Goal: Task Accomplishment & Management: Complete application form

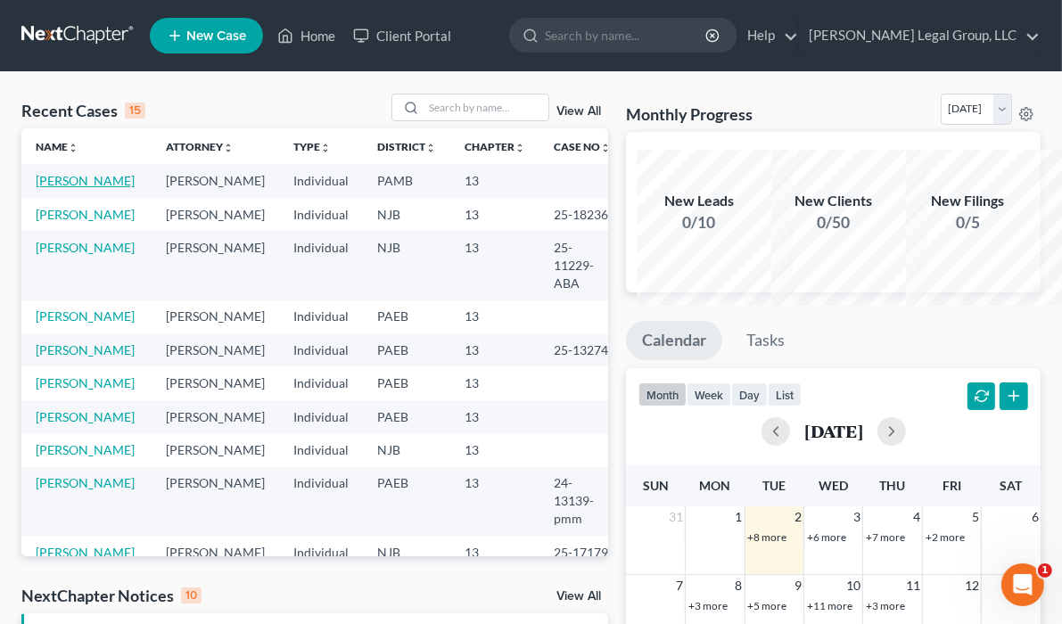
click at [68, 188] on link "[PERSON_NAME]" at bounding box center [85, 180] width 99 height 15
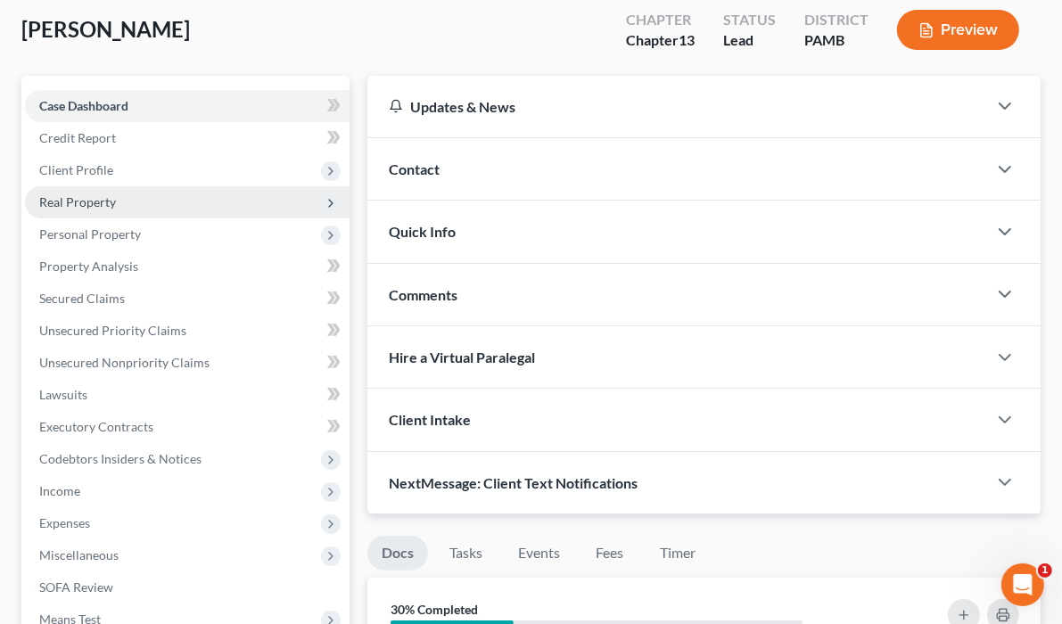
scroll to position [71, 0]
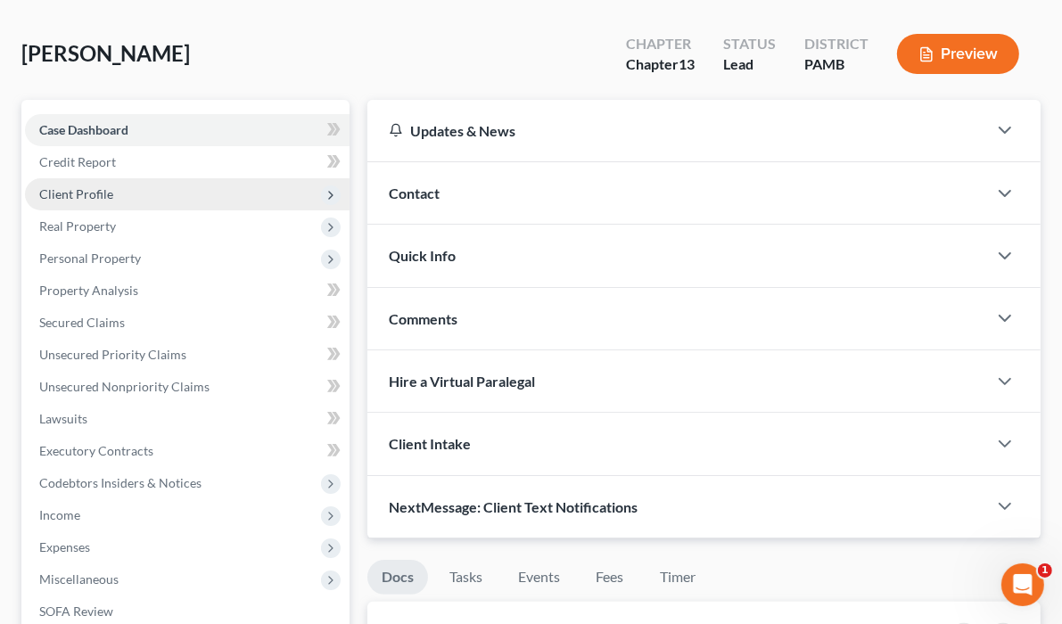
click at [113, 202] on span "Client Profile" at bounding box center [76, 193] width 74 height 15
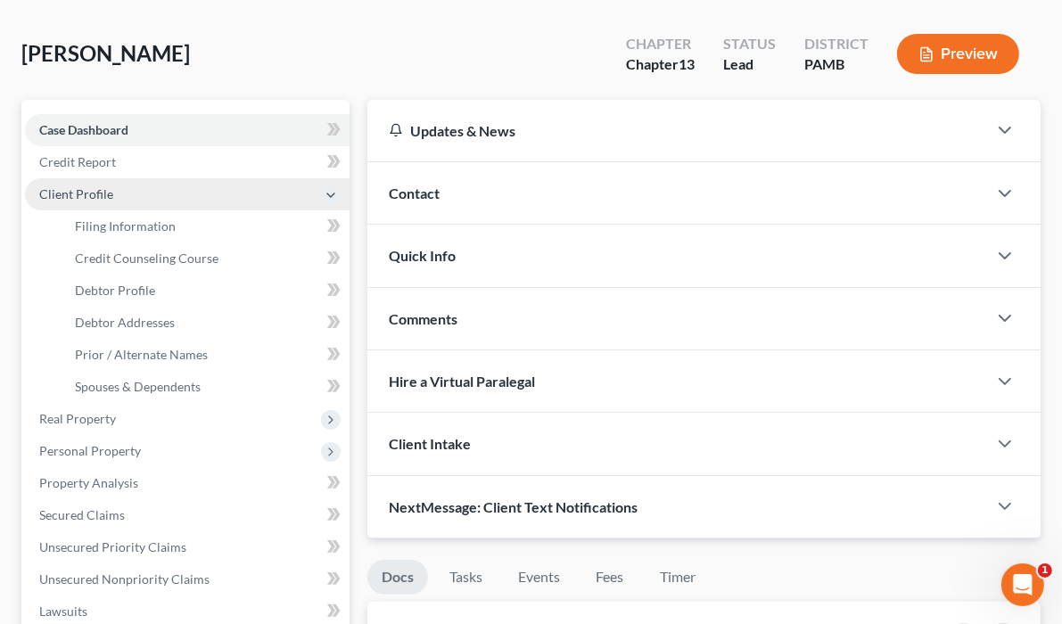
click at [113, 202] on span "Client Profile" at bounding box center [76, 193] width 74 height 15
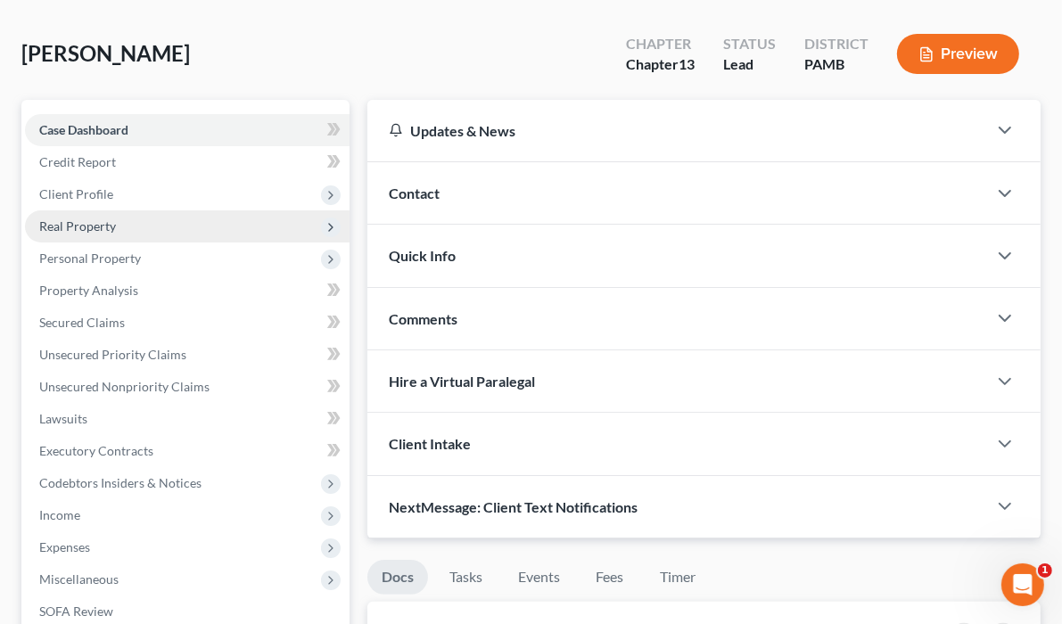
click at [172, 243] on span "Real Property" at bounding box center [187, 226] width 325 height 32
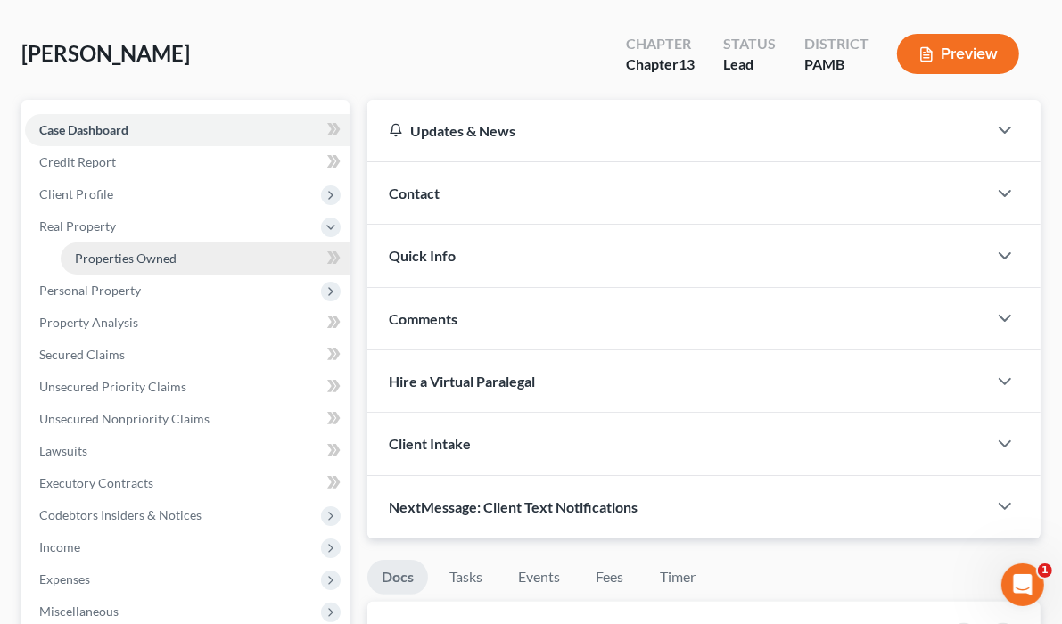
click at [173, 266] on span "Properties Owned" at bounding box center [126, 258] width 102 height 15
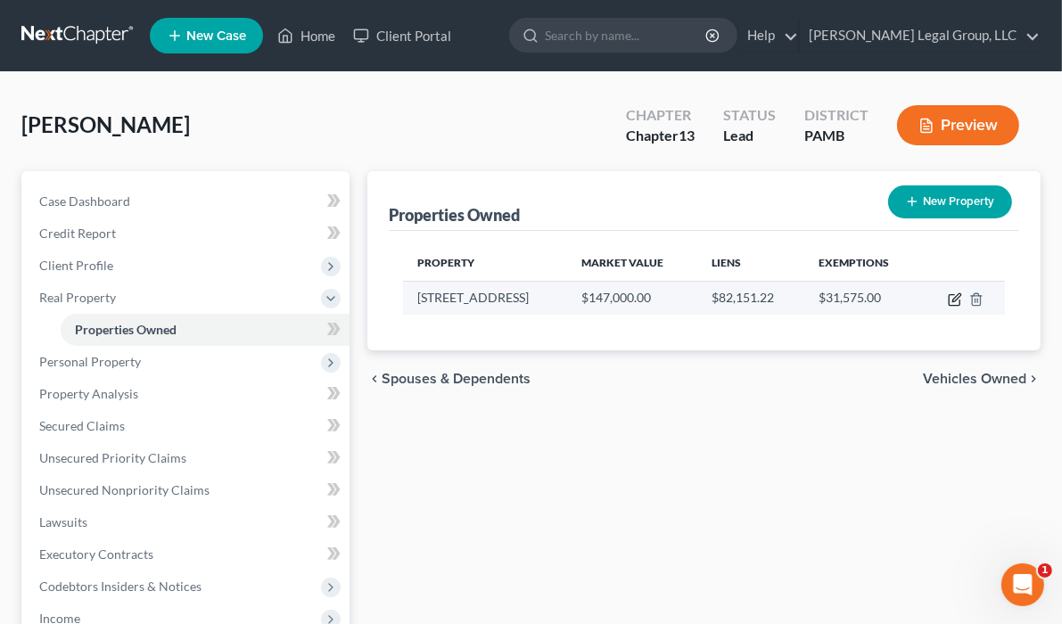
click at [949, 306] on icon "button" at bounding box center [954, 300] width 11 height 11
select select "39"
select select "3"
select select "0"
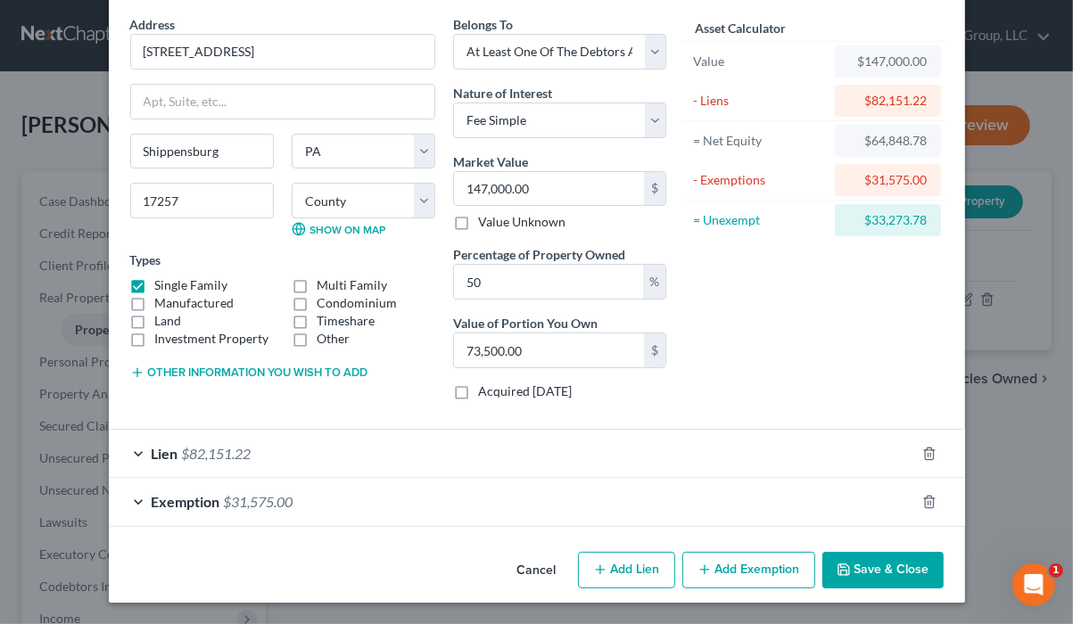
scroll to position [232, 0]
click at [224, 493] on span "$31,575.00" at bounding box center [259, 501] width 70 height 17
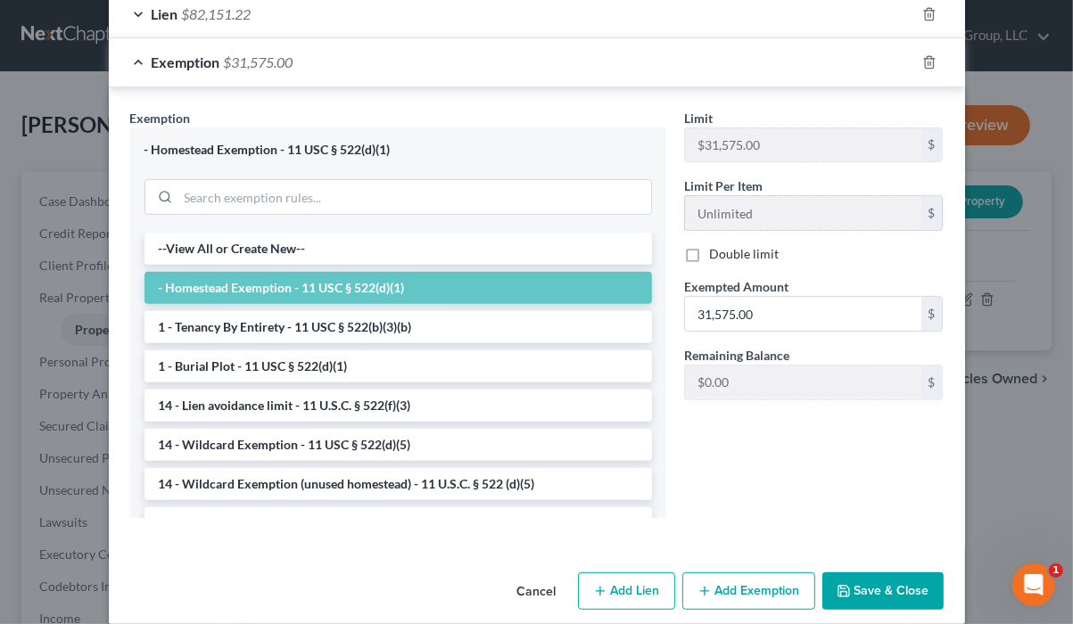
scroll to position [589, 0]
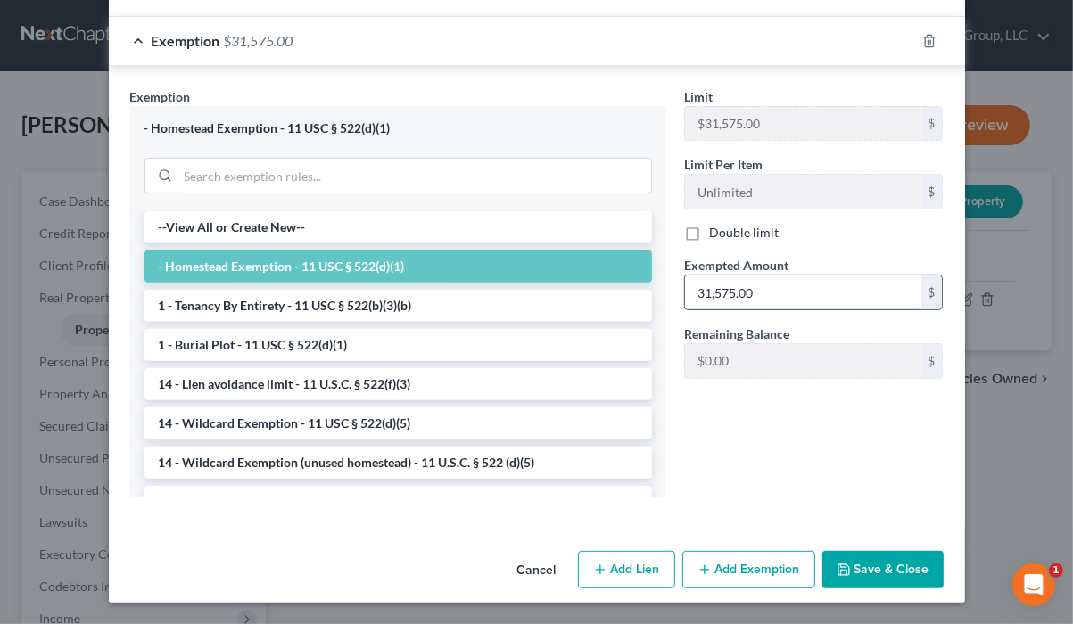
click at [780, 309] on input "31,575.00" at bounding box center [803, 293] width 236 height 34
type input "25,075.00"
click at [921, 568] on button "Save & Close" at bounding box center [882, 569] width 121 height 37
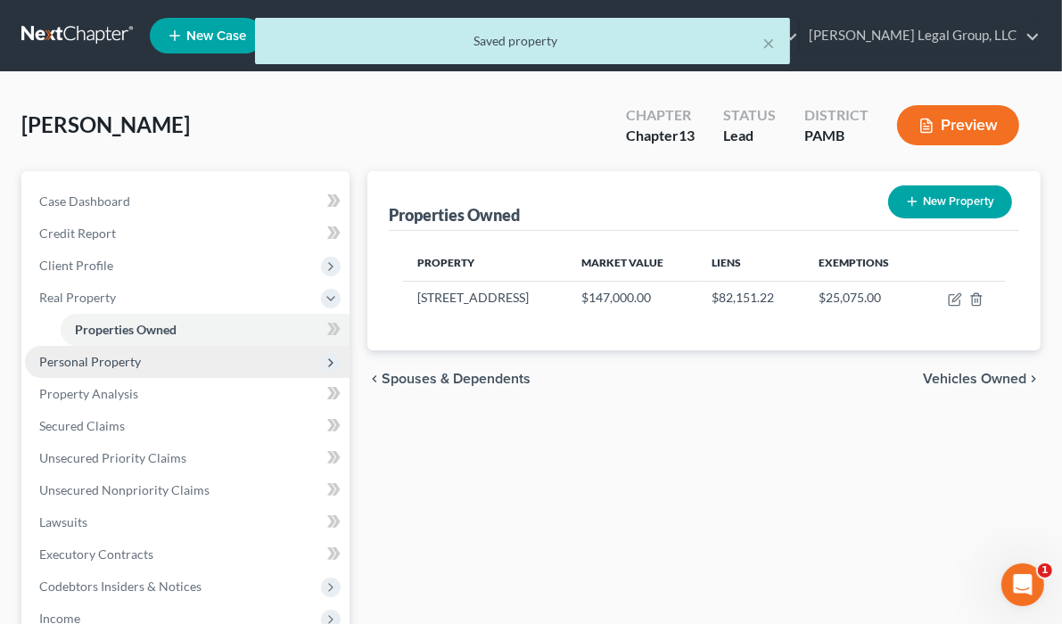
click at [138, 369] on span "Personal Property" at bounding box center [90, 361] width 102 height 15
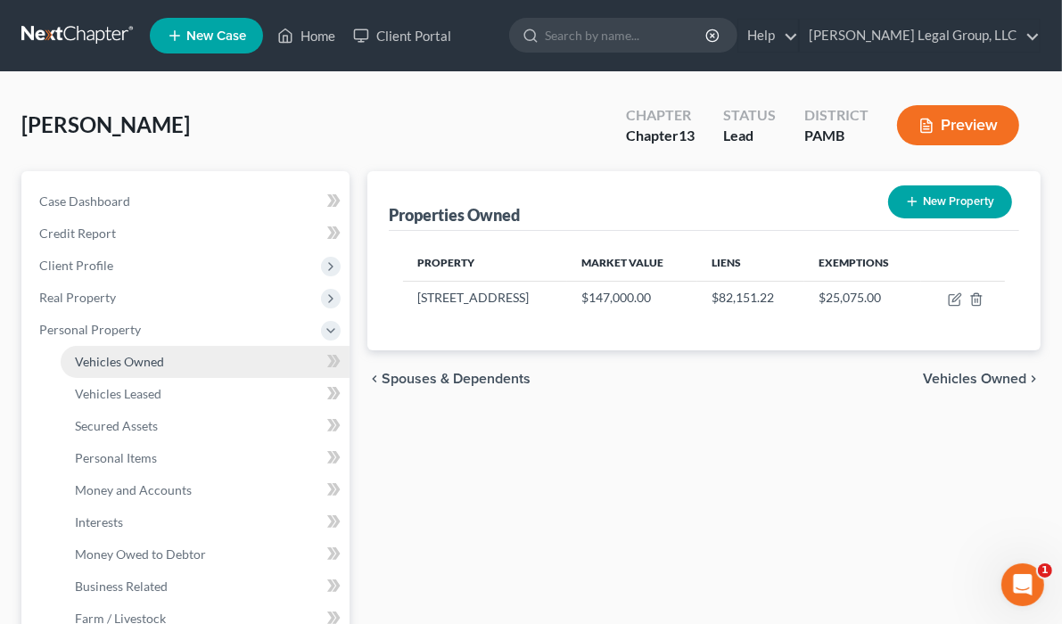
click at [161, 369] on span "Vehicles Owned" at bounding box center [119, 361] width 89 height 15
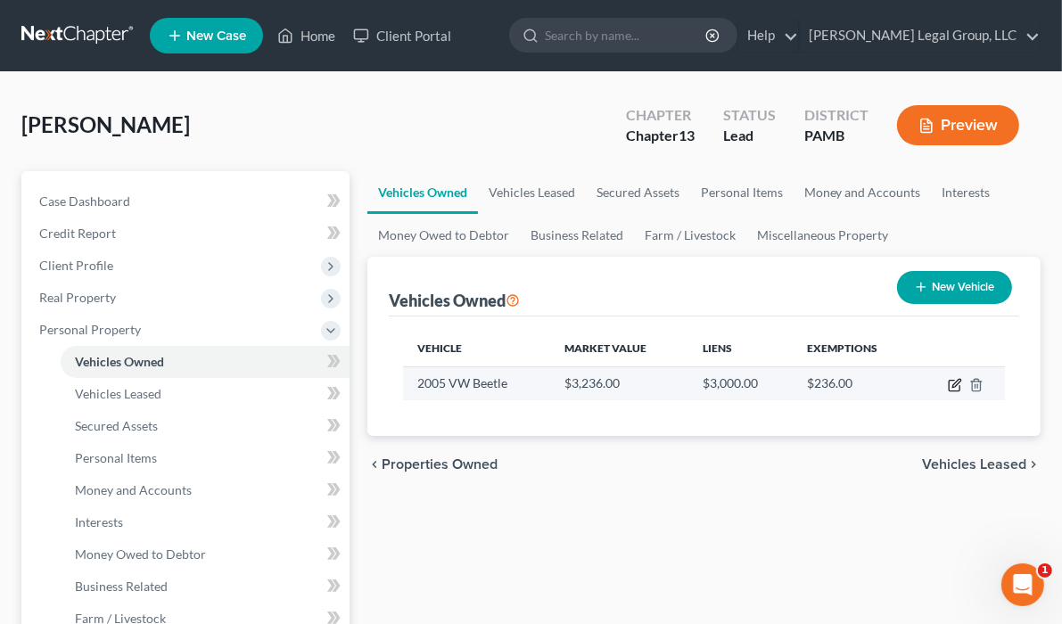
click at [948, 392] on icon "button" at bounding box center [955, 385] width 14 height 14
select select "0"
select select "21"
select select "0"
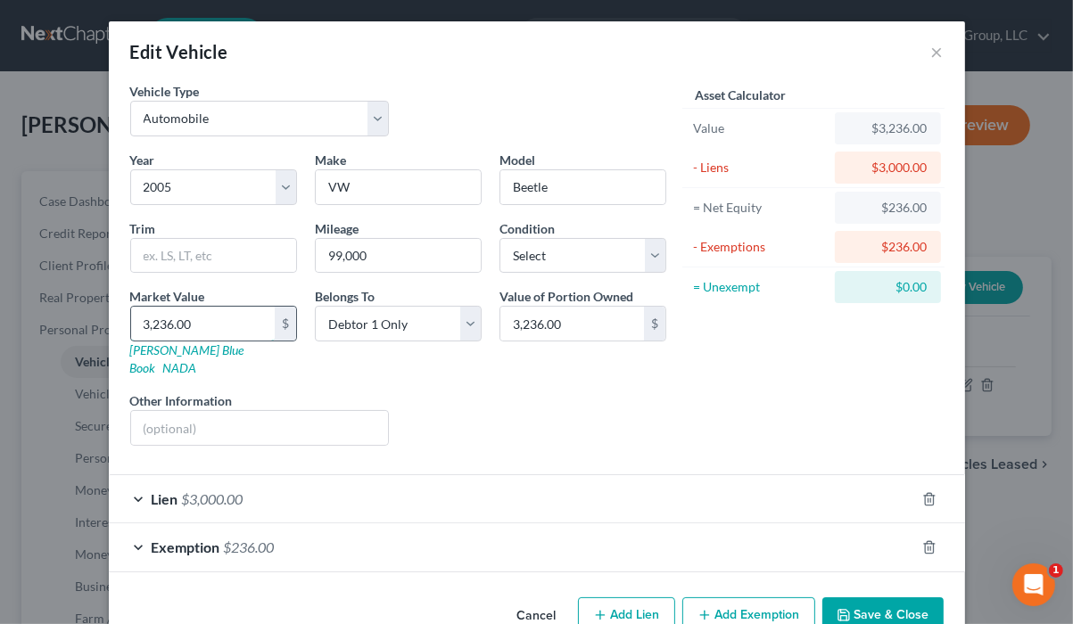
click at [164, 341] on input "3,236.00" at bounding box center [203, 324] width 144 height 34
type input "3"
type input "3.00"
type input "31"
type input "31.00"
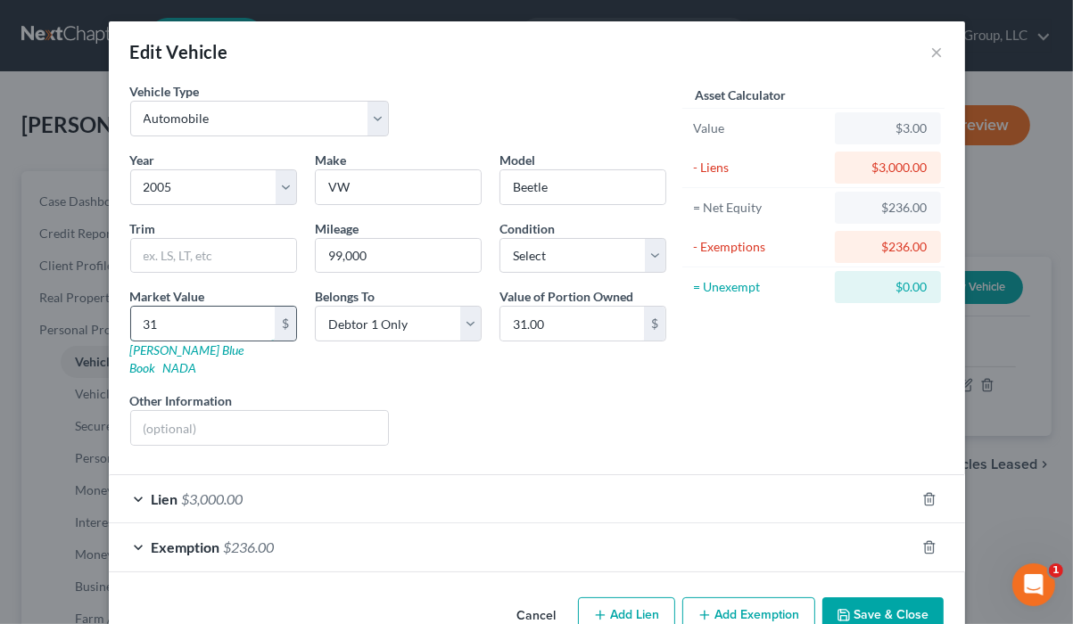
type input "319"
type input "319.00"
type input "3193"
type input "3,193.00"
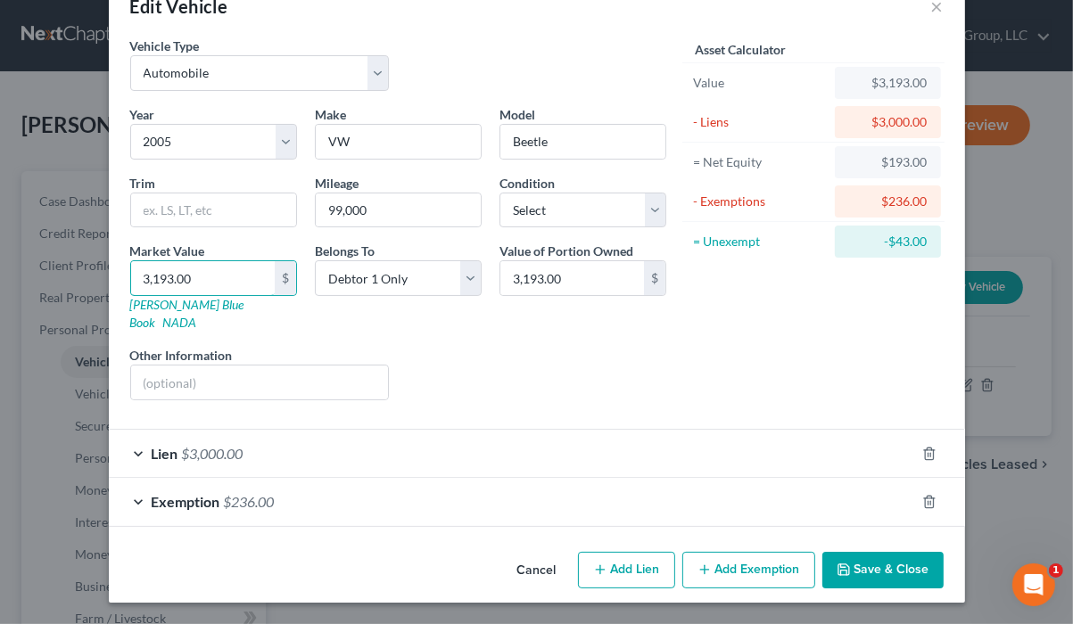
scroll to position [143, 0]
type input "3,193.00"
click at [224, 507] on span "$236.00" at bounding box center [249, 501] width 51 height 17
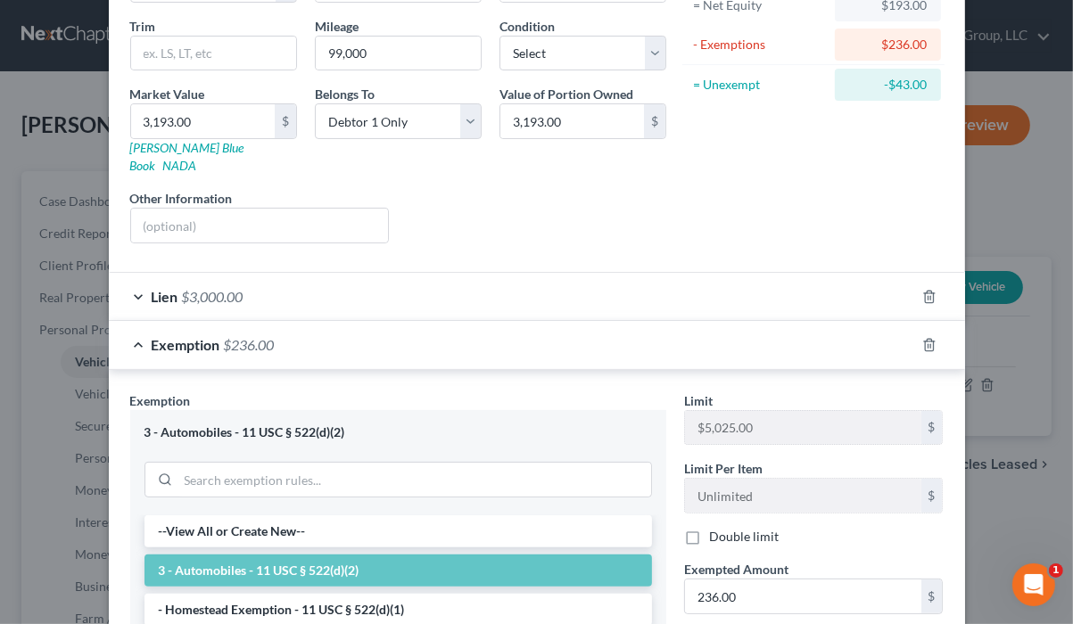
scroll to position [285, 0]
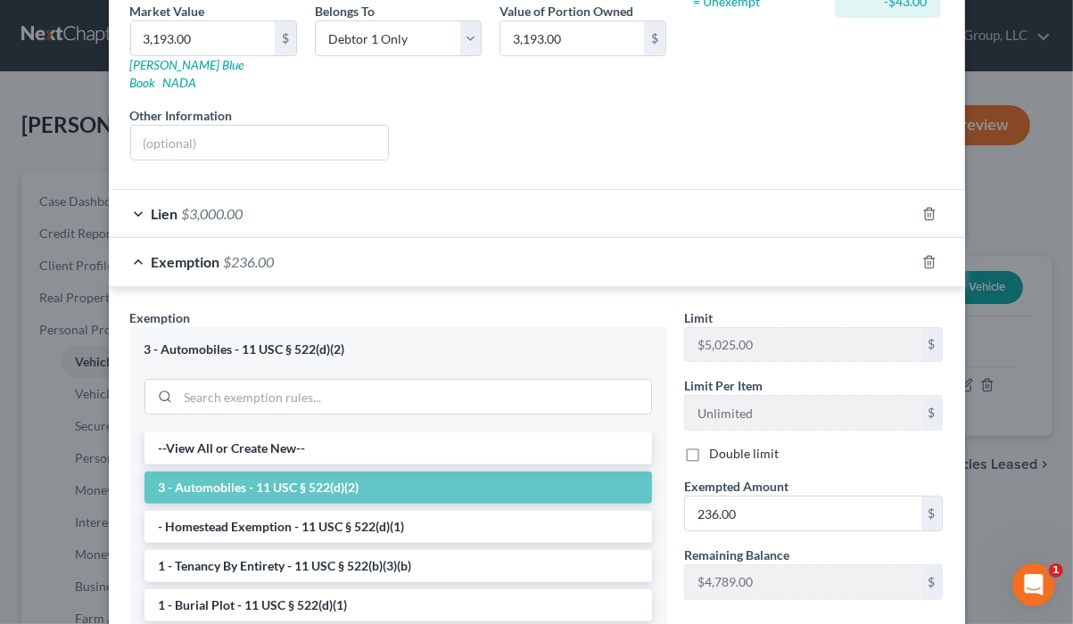
click at [193, 222] on span "$3,000.00" at bounding box center [213, 213] width 62 height 17
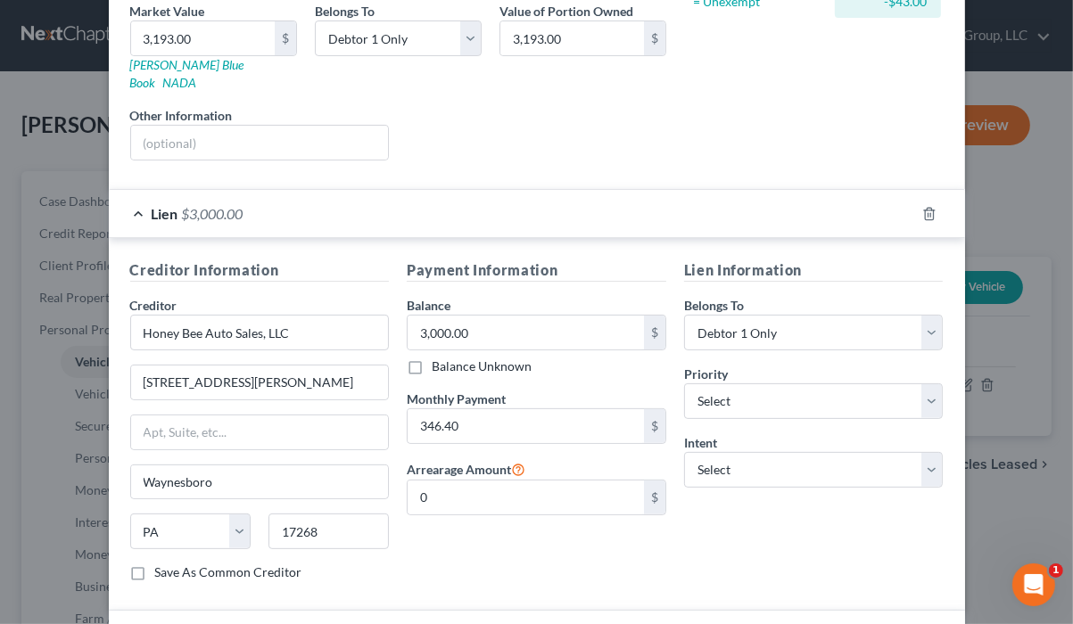
click at [109, 237] on div "Lien $3,000.00" at bounding box center [512, 213] width 806 height 47
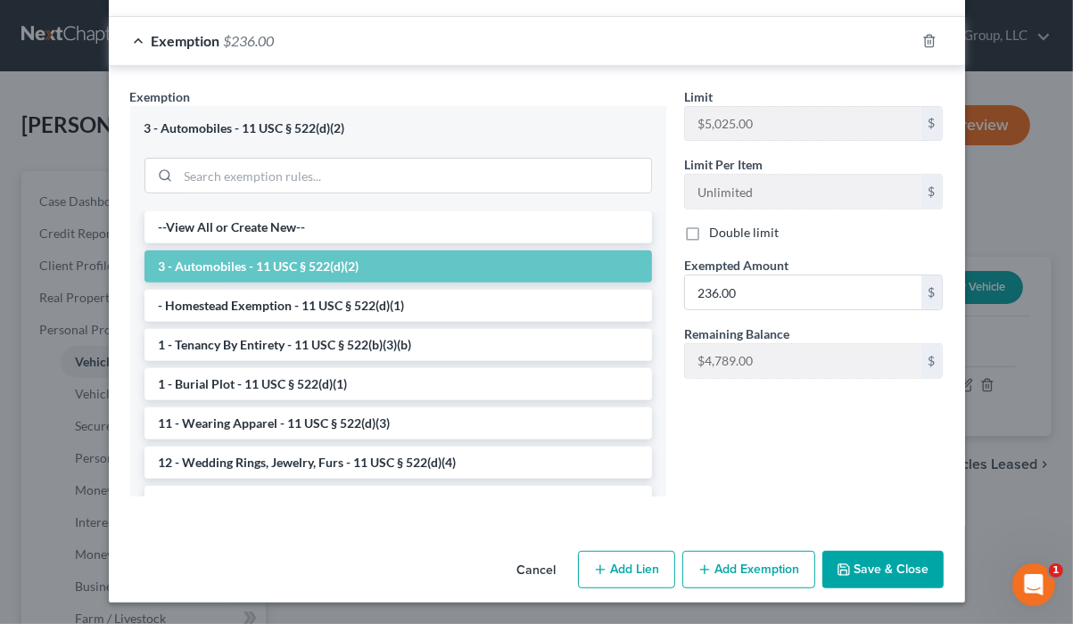
scroll to position [642, 0]
click at [815, 309] on input "236.00" at bounding box center [803, 293] width 236 height 34
click at [792, 309] on input "1,323.00" at bounding box center [803, 293] width 236 height 34
type input "1"
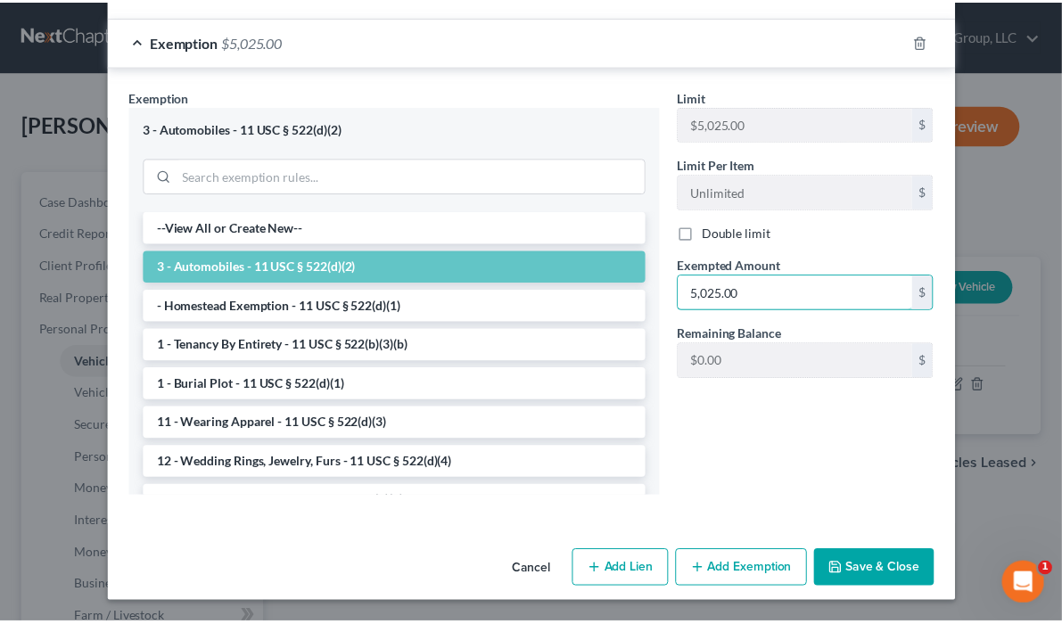
scroll to position [758, 0]
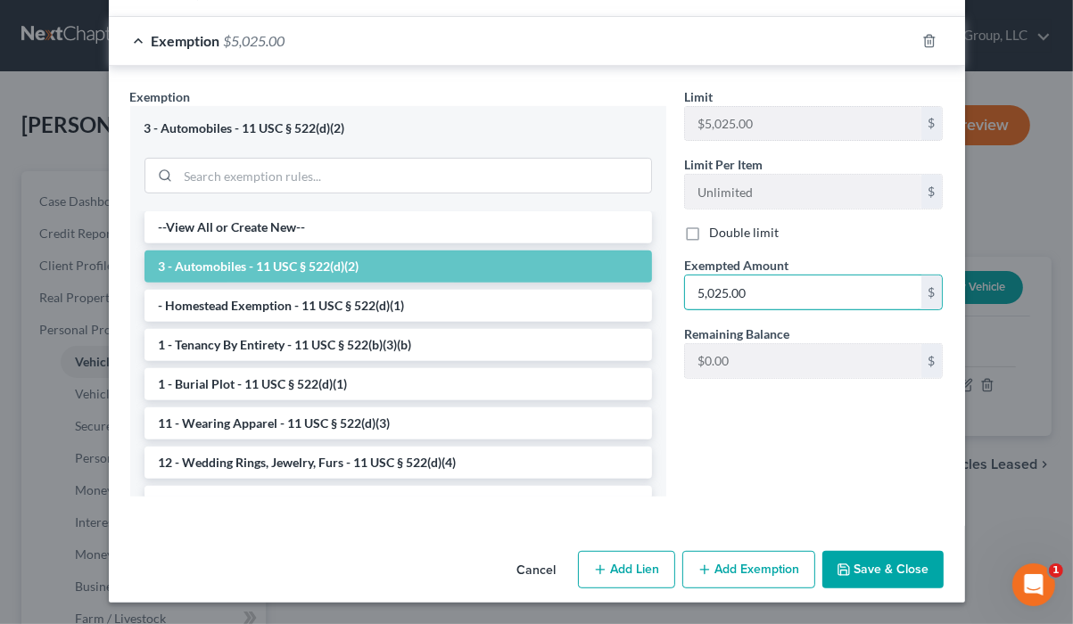
type input "5,025.00"
click at [935, 553] on button "Save & Close" at bounding box center [882, 569] width 121 height 37
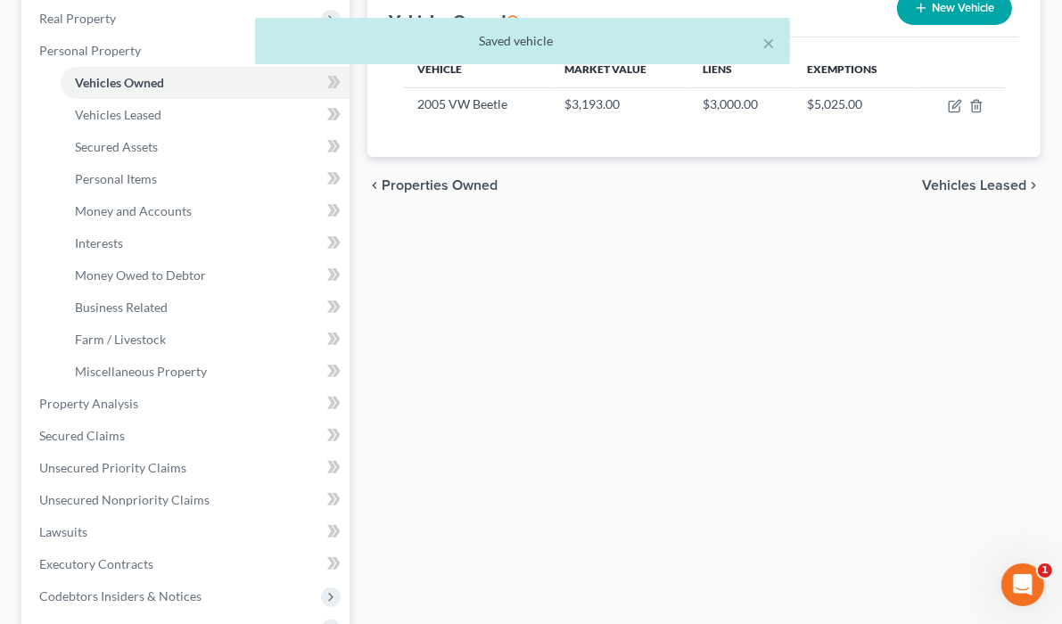
scroll to position [285, 0]
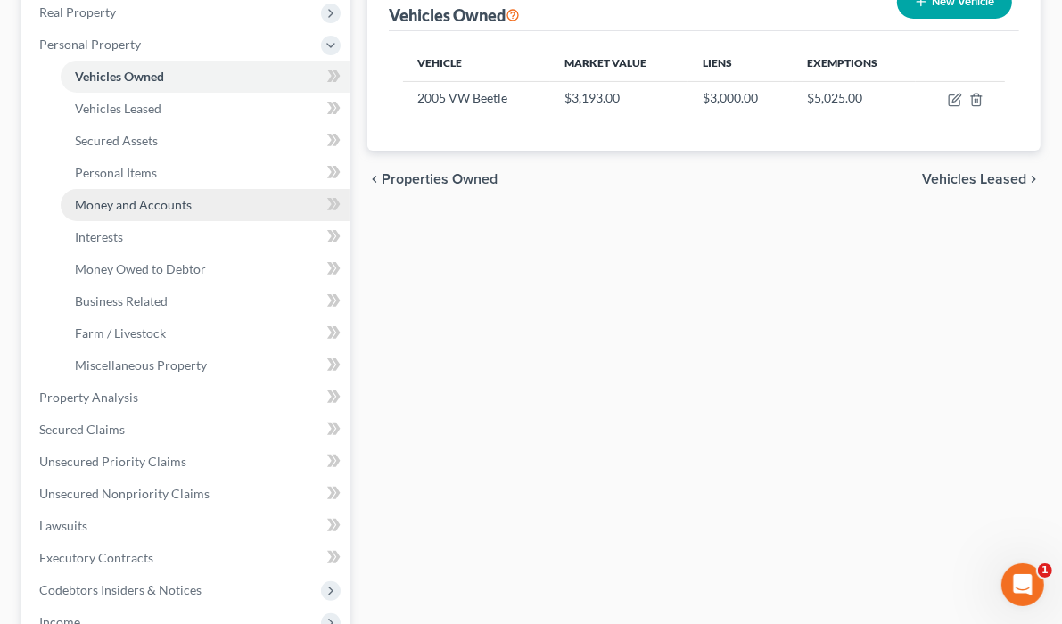
click at [153, 212] on span "Money and Accounts" at bounding box center [133, 204] width 117 height 15
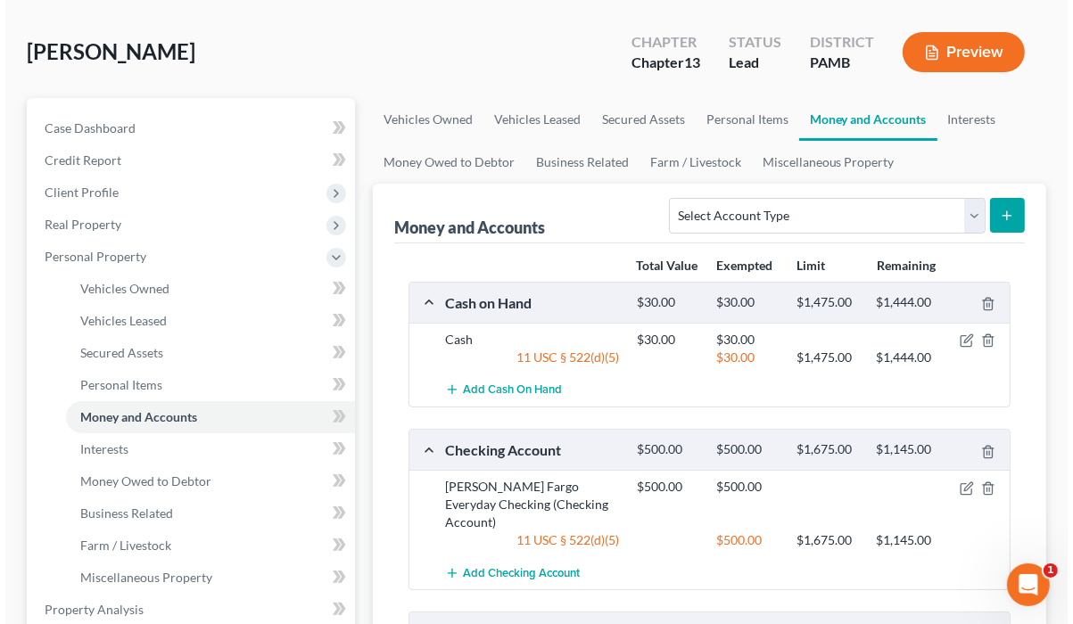
scroll to position [214, 0]
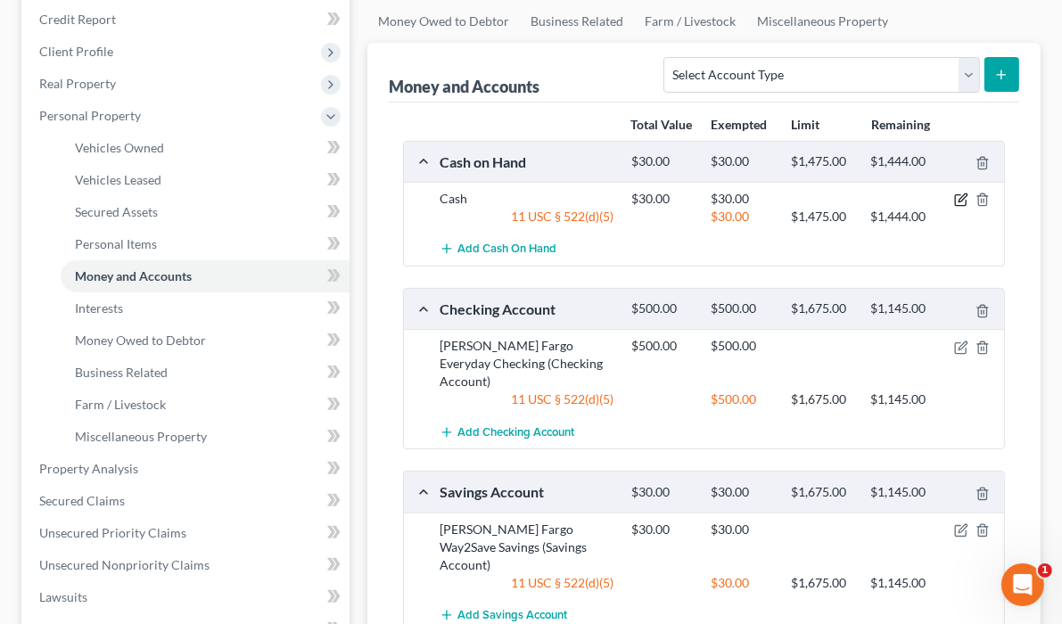
click at [954, 207] on icon "button" at bounding box center [961, 200] width 14 height 14
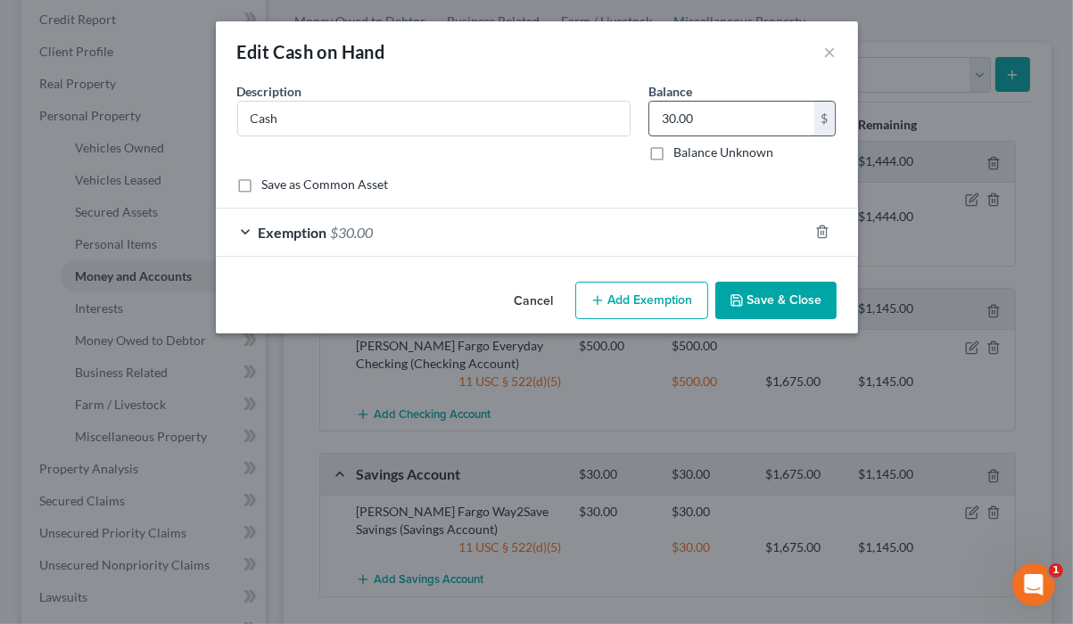
click at [744, 136] on input "30.00" at bounding box center [731, 119] width 165 height 34
type input "125.00"
click at [400, 256] on div "Exemption $30.00" at bounding box center [512, 232] width 592 height 47
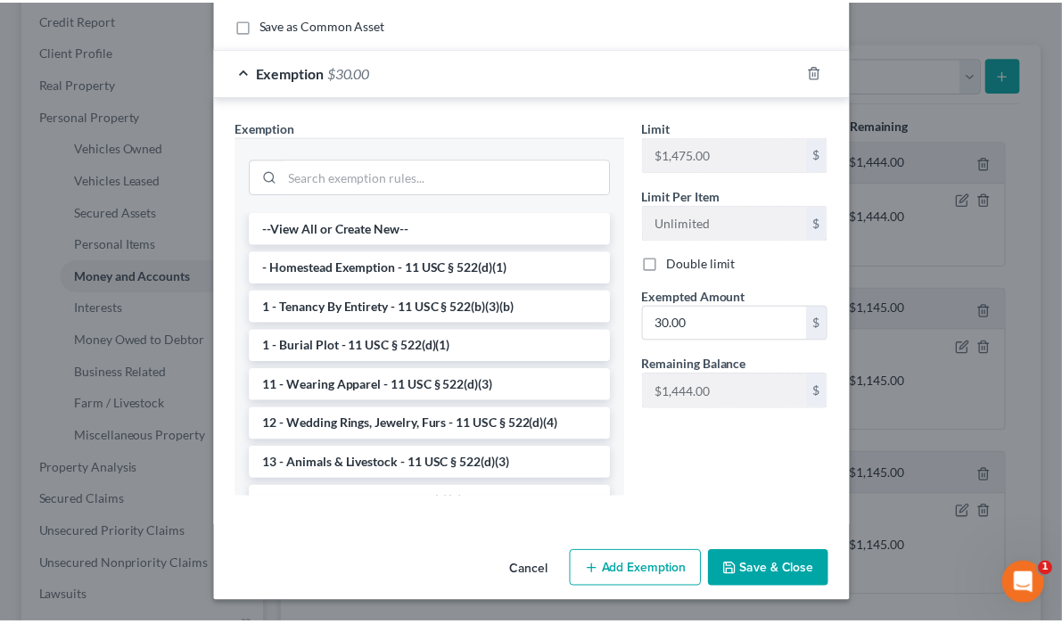
scroll to position [285, 0]
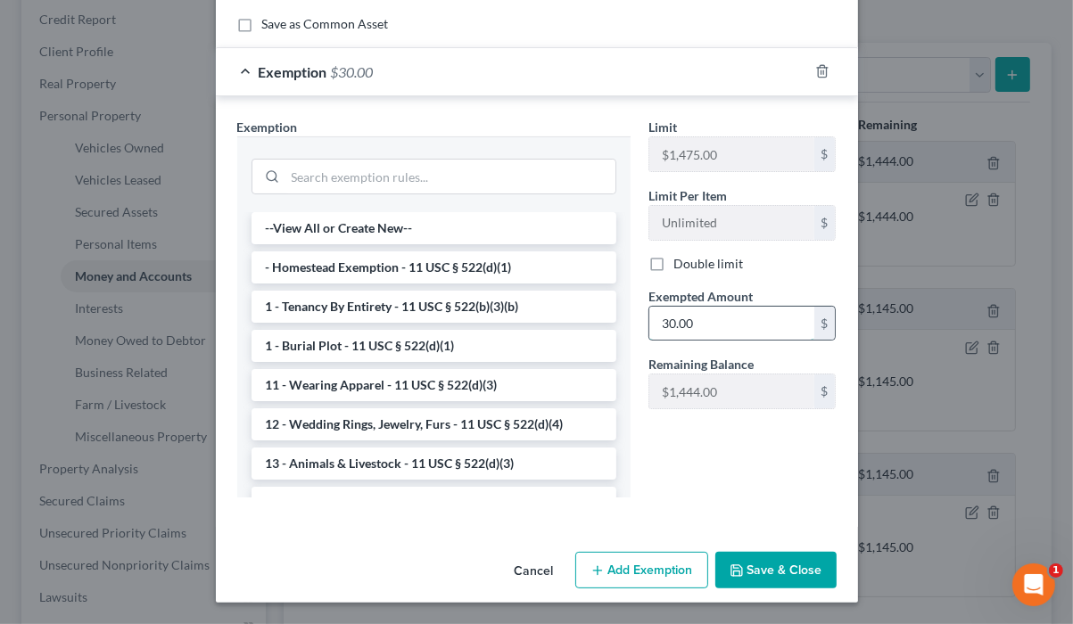
click at [761, 321] on input "30.00" at bounding box center [731, 324] width 165 height 34
type input "125.00"
click at [837, 590] on button "Save & Close" at bounding box center [775, 570] width 121 height 37
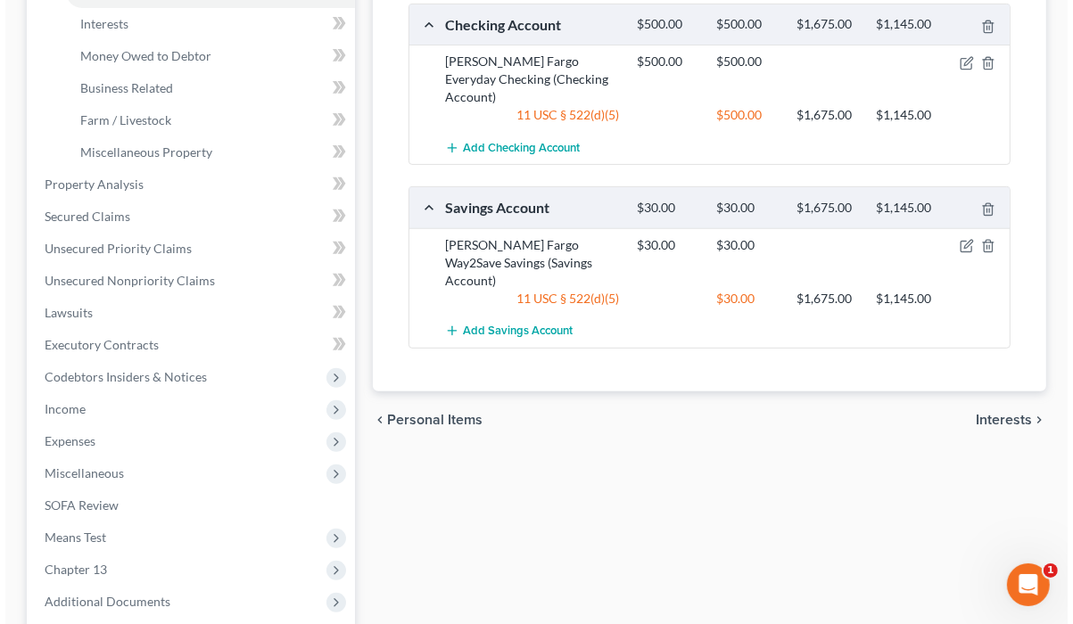
scroll to position [499, 0]
click at [959, 64] on icon "button" at bounding box center [963, 60] width 8 height 8
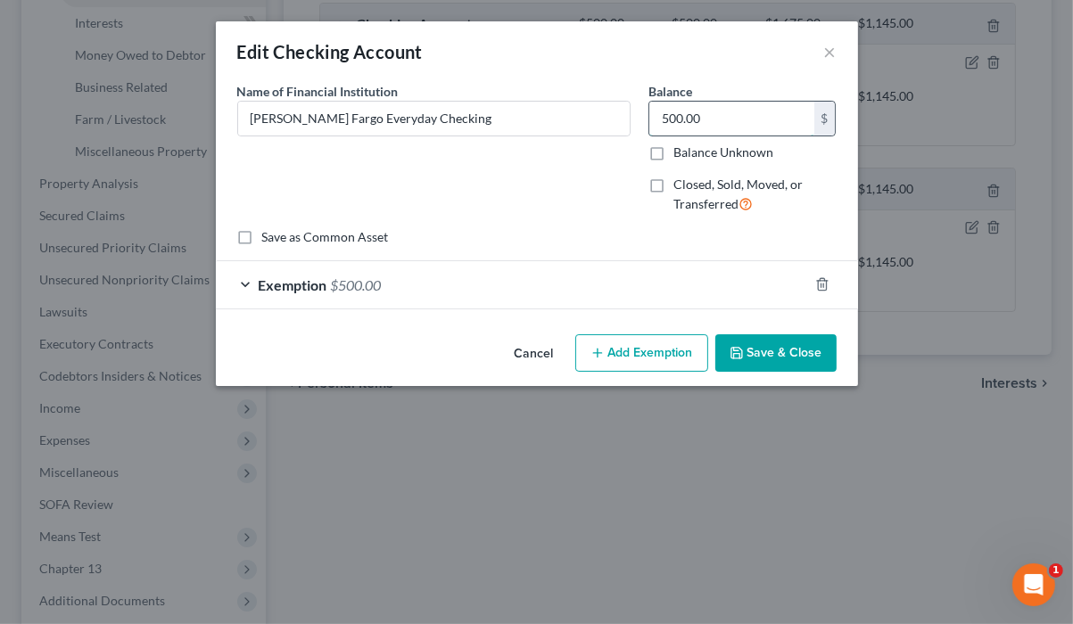
click at [763, 136] on input "500.00" at bounding box center [731, 119] width 165 height 34
type input "250.00"
click at [678, 309] on div "Exemption $500.00" at bounding box center [512, 284] width 592 height 47
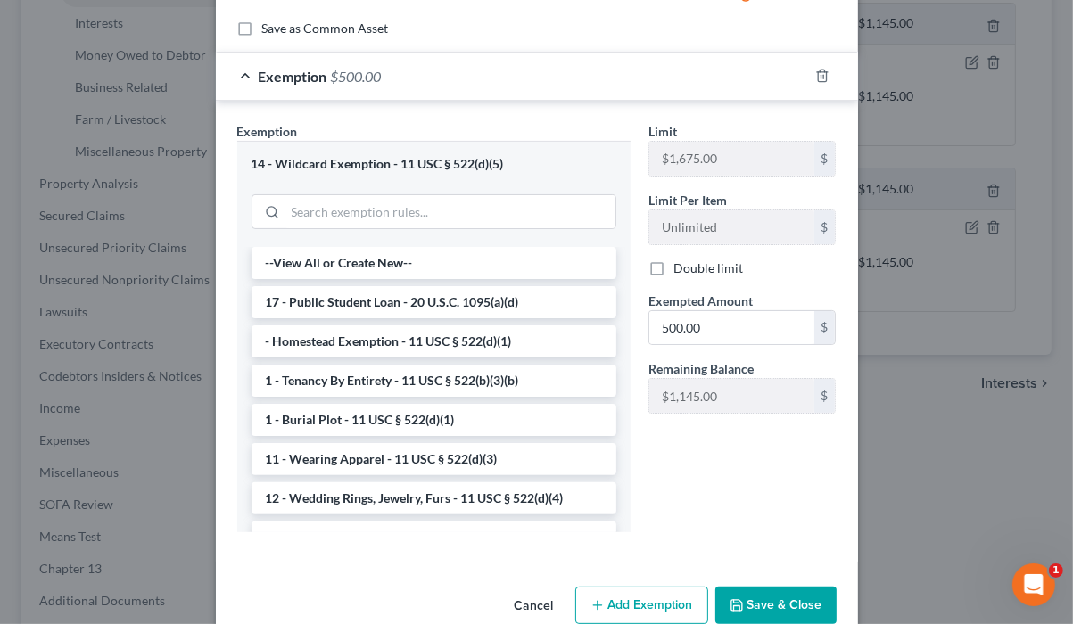
scroll to position [285, 0]
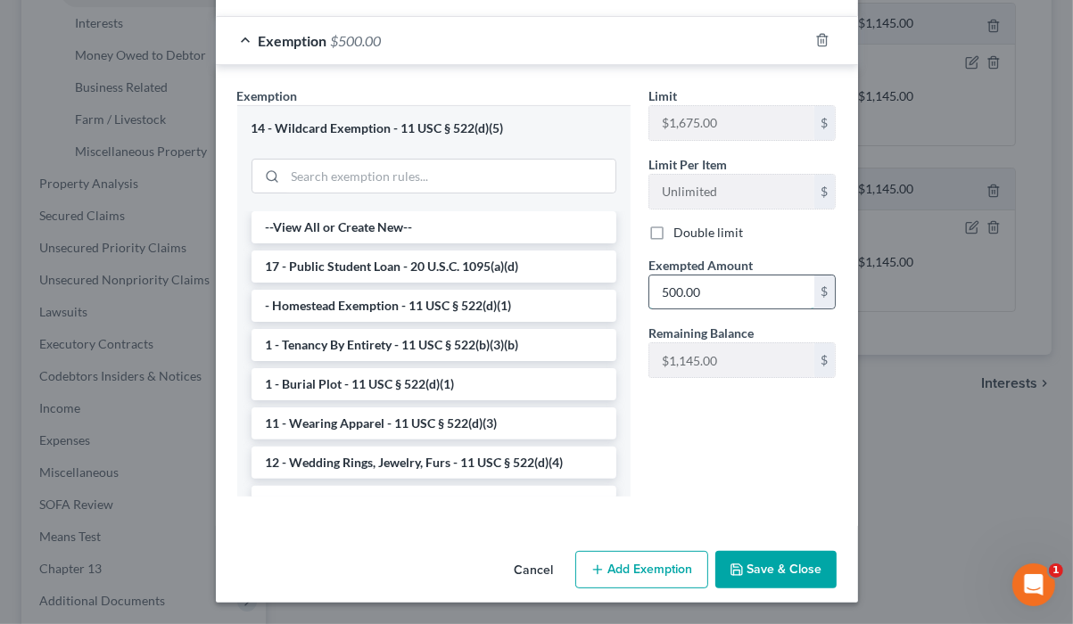
click at [768, 309] on input "500.00" at bounding box center [731, 293] width 165 height 34
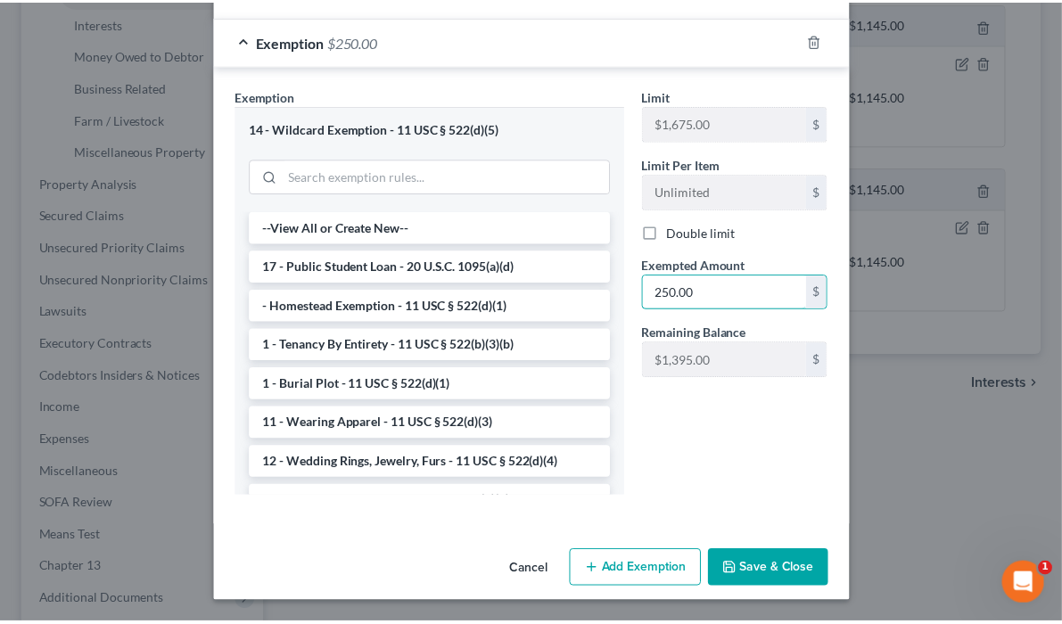
scroll to position [457, 0]
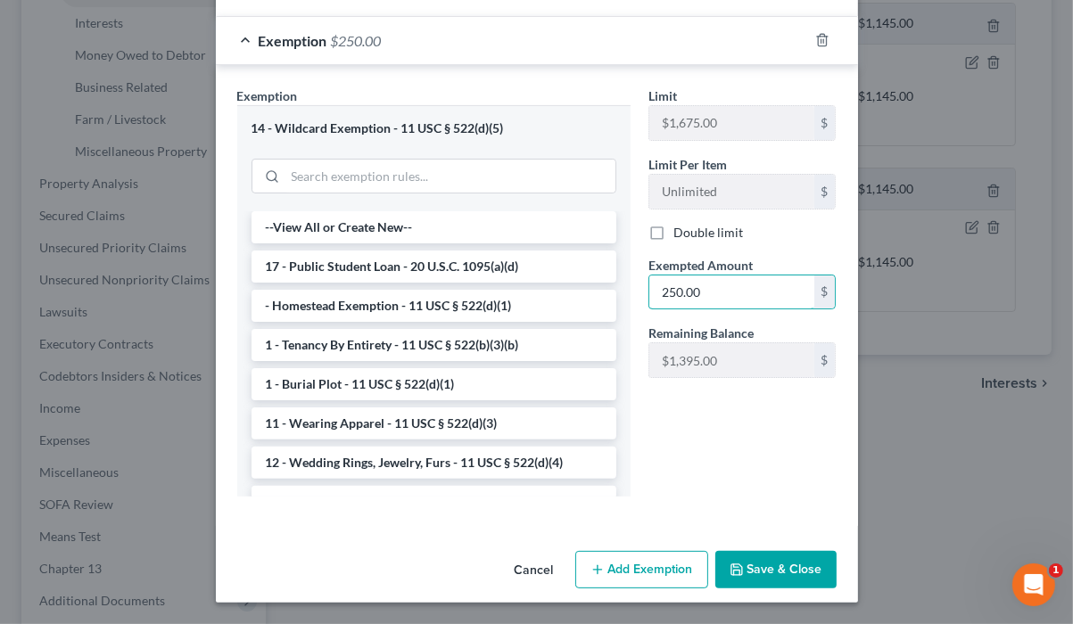
type input "250.00"
click at [837, 556] on button "Save & Close" at bounding box center [775, 569] width 121 height 37
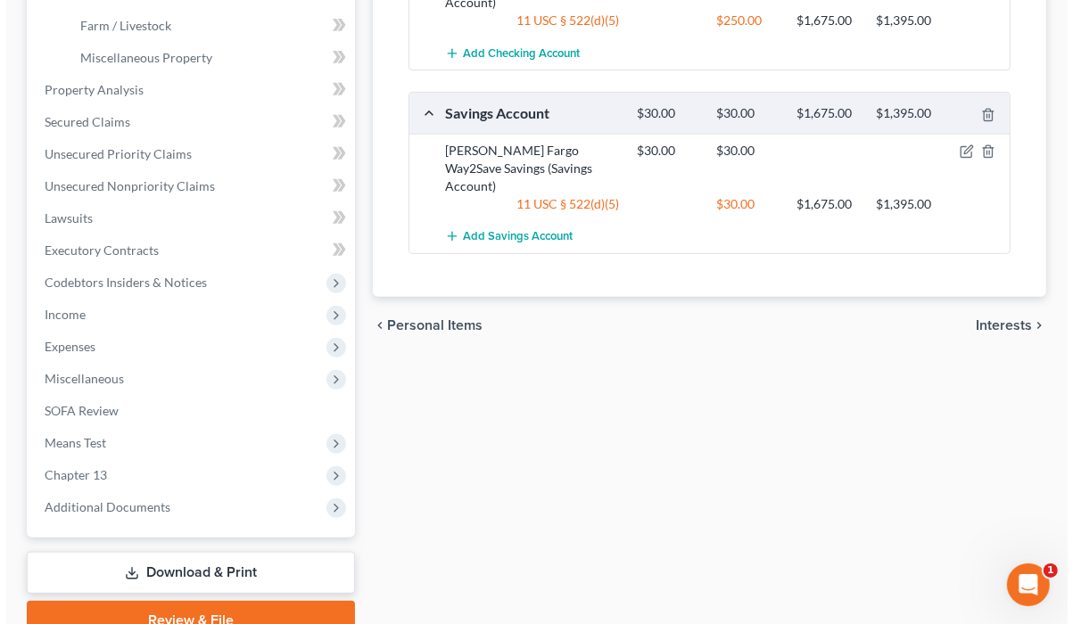
scroll to position [714, 0]
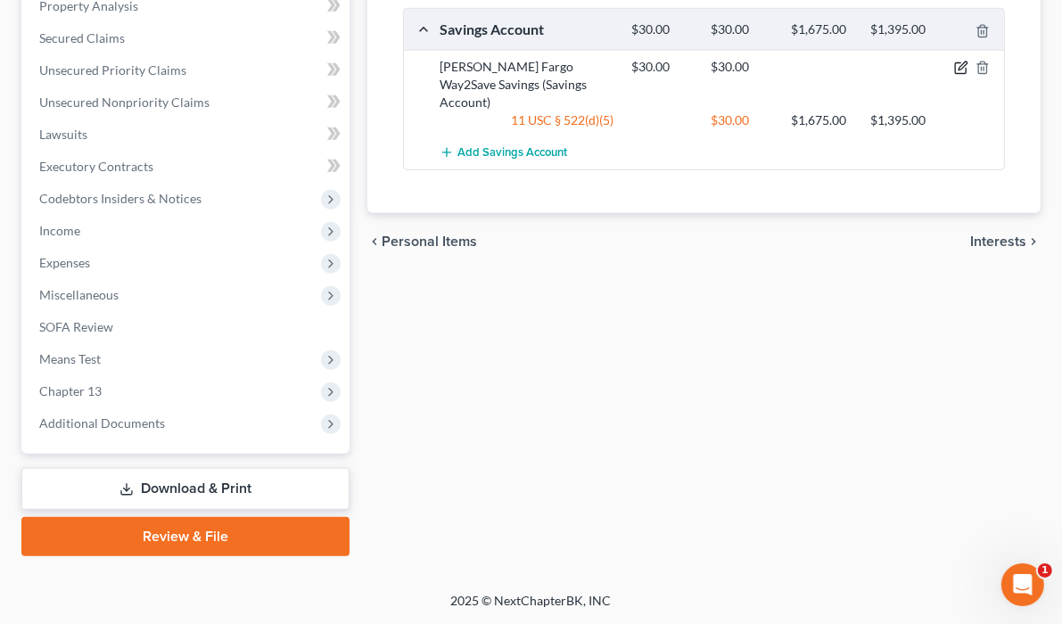
click at [954, 75] on icon "button" at bounding box center [961, 68] width 14 height 14
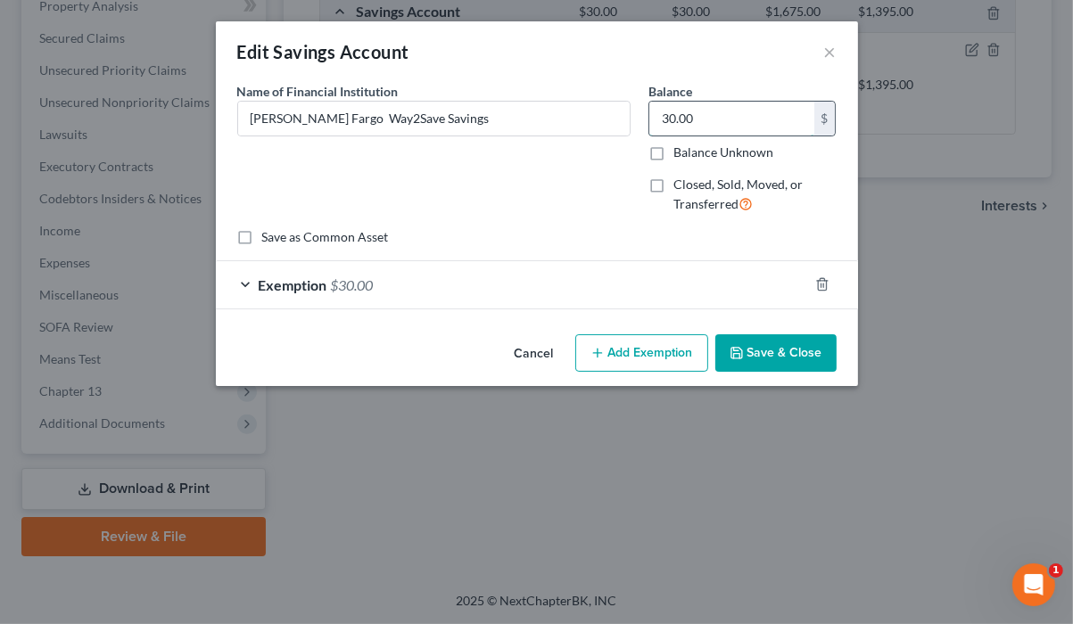
click at [730, 136] on input "30.00" at bounding box center [731, 119] width 165 height 34
type input "130.00"
click at [589, 309] on div "Exemption $30.00" at bounding box center [512, 284] width 592 height 47
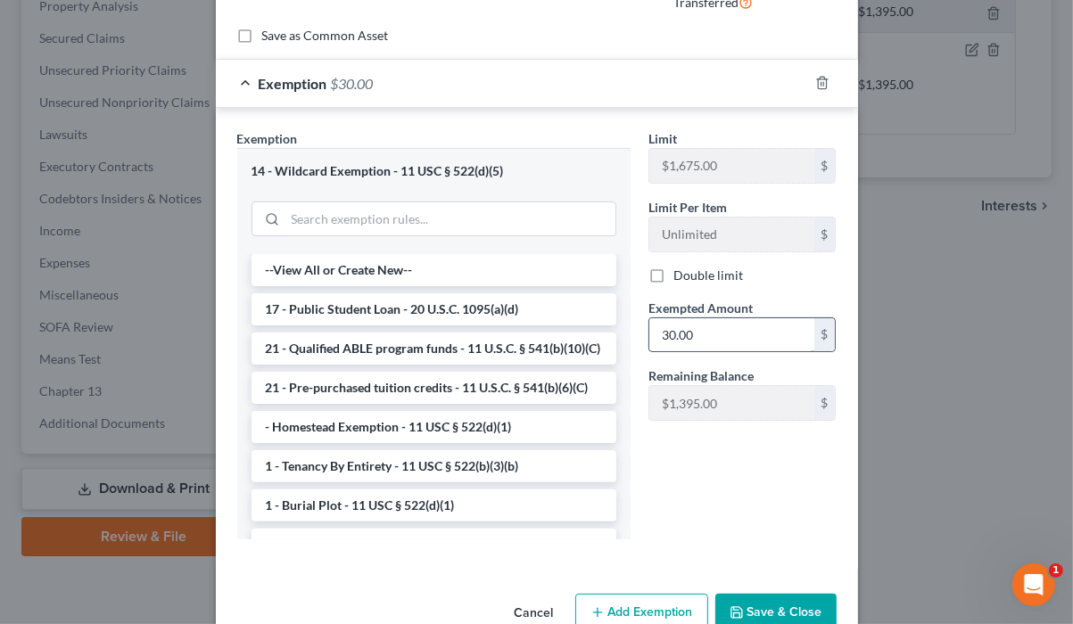
scroll to position [214, 0]
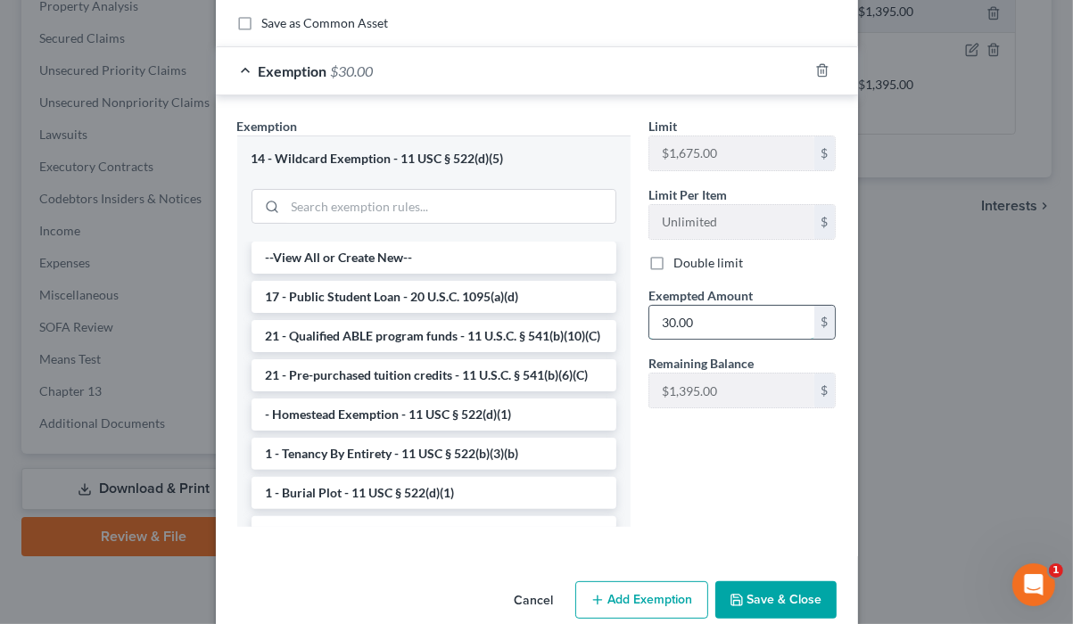
click at [691, 340] on input "30.00" at bounding box center [731, 323] width 165 height 34
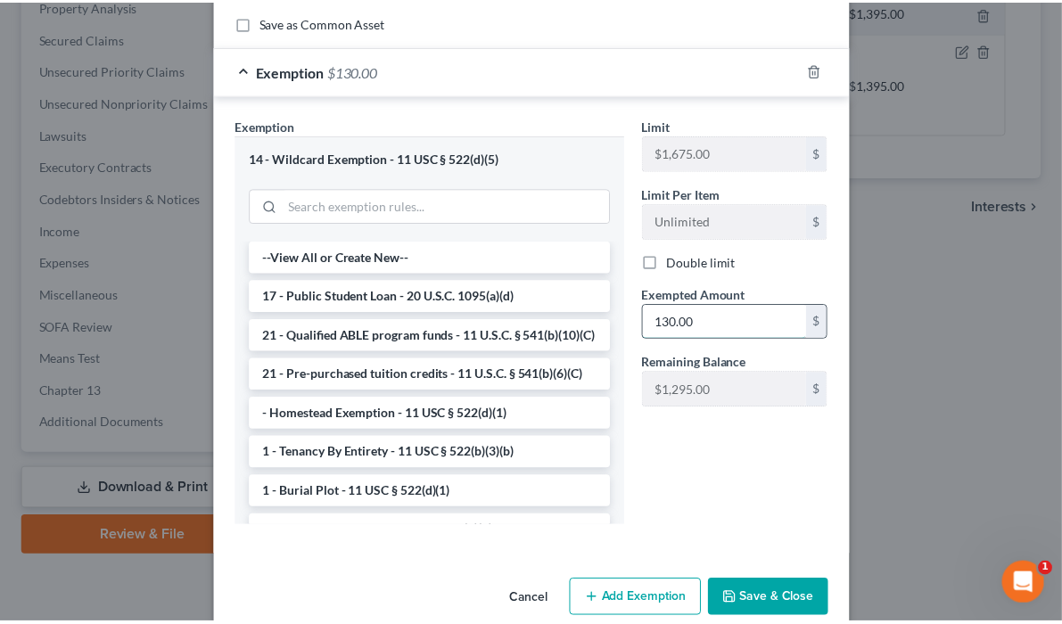
scroll to position [457, 0]
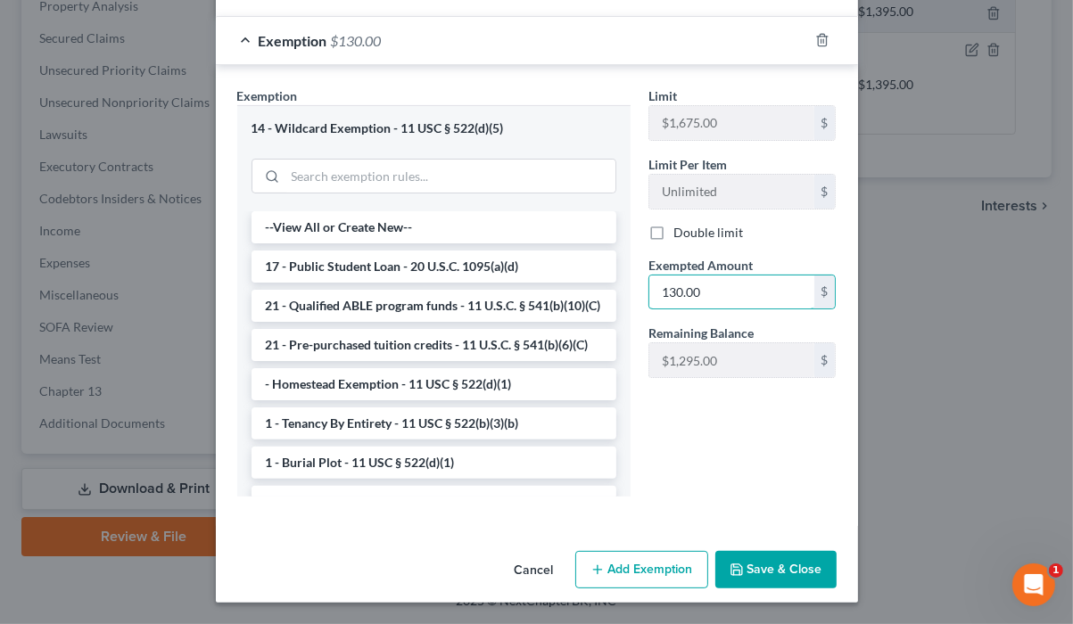
type input "130.00"
click at [837, 553] on button "Save & Close" at bounding box center [775, 569] width 121 height 37
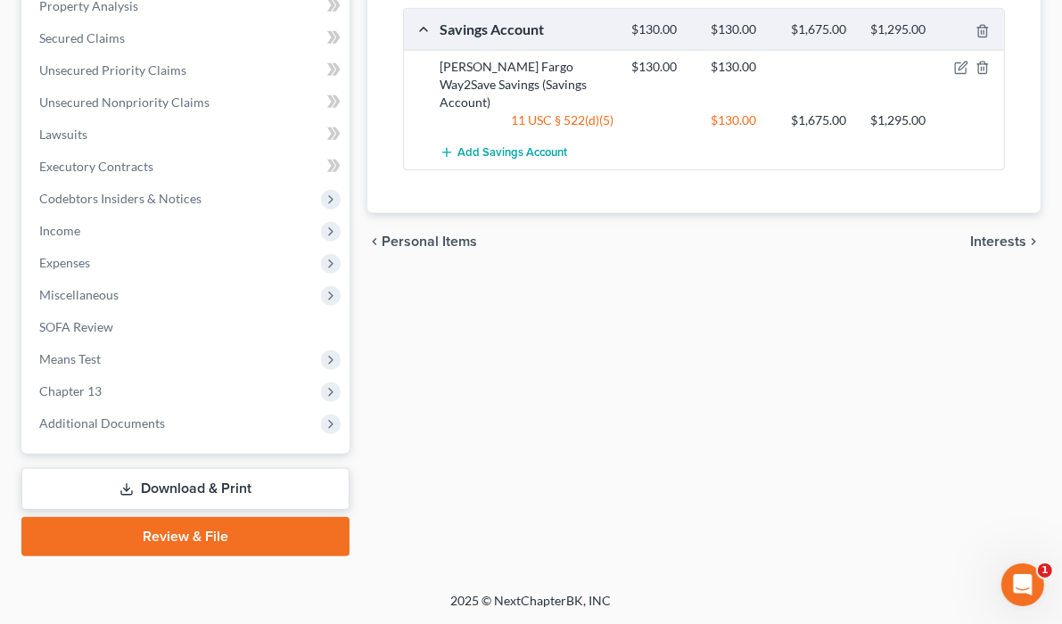
scroll to position [999, 0]
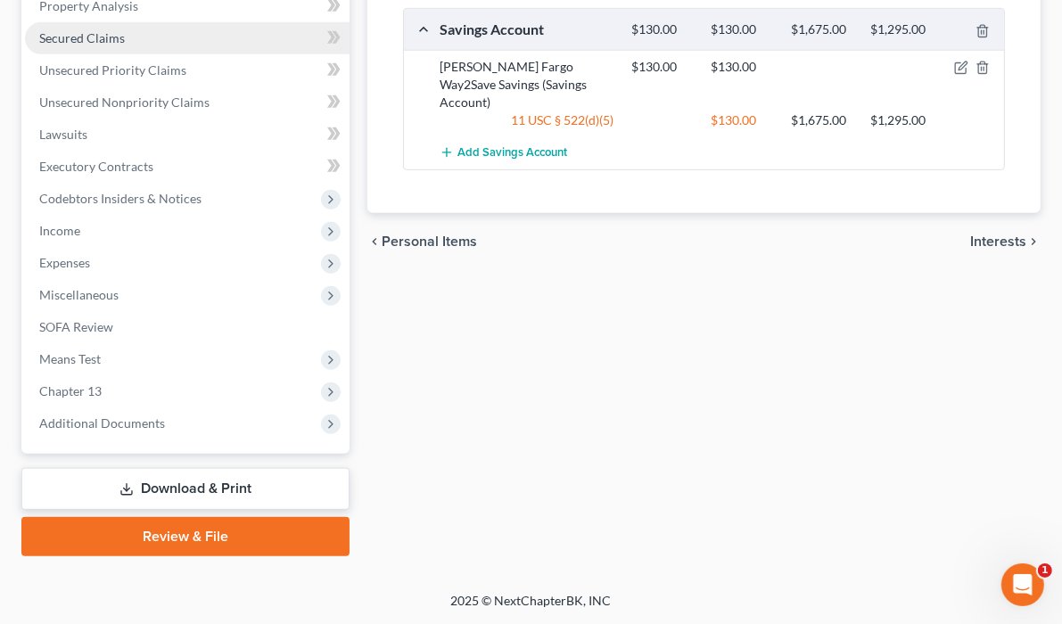
click at [186, 54] on link "Secured Claims" at bounding box center [187, 38] width 325 height 32
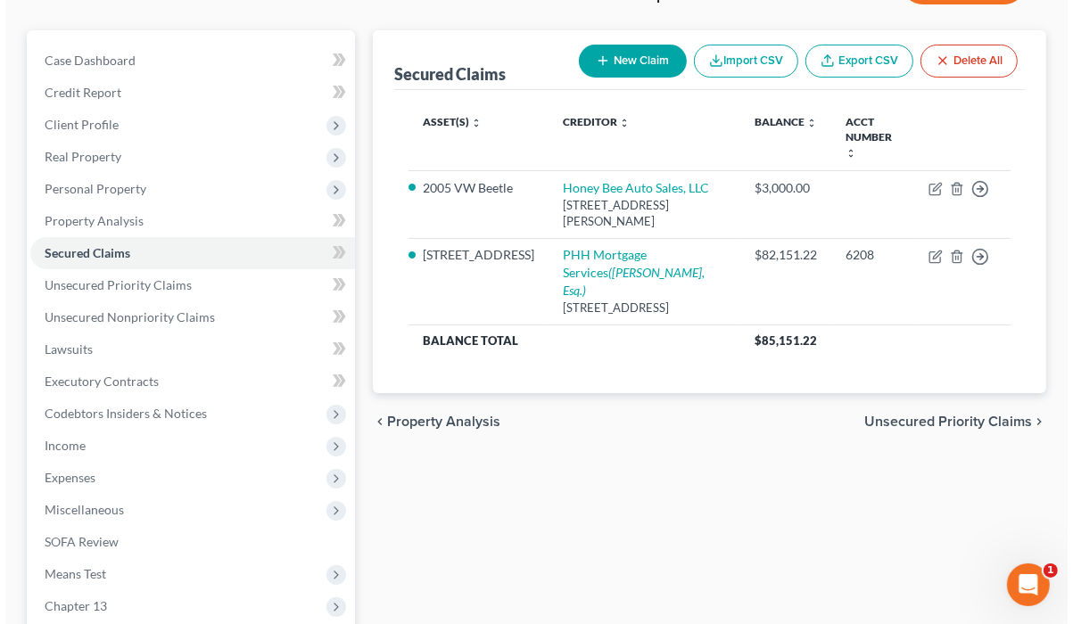
scroll to position [143, 0]
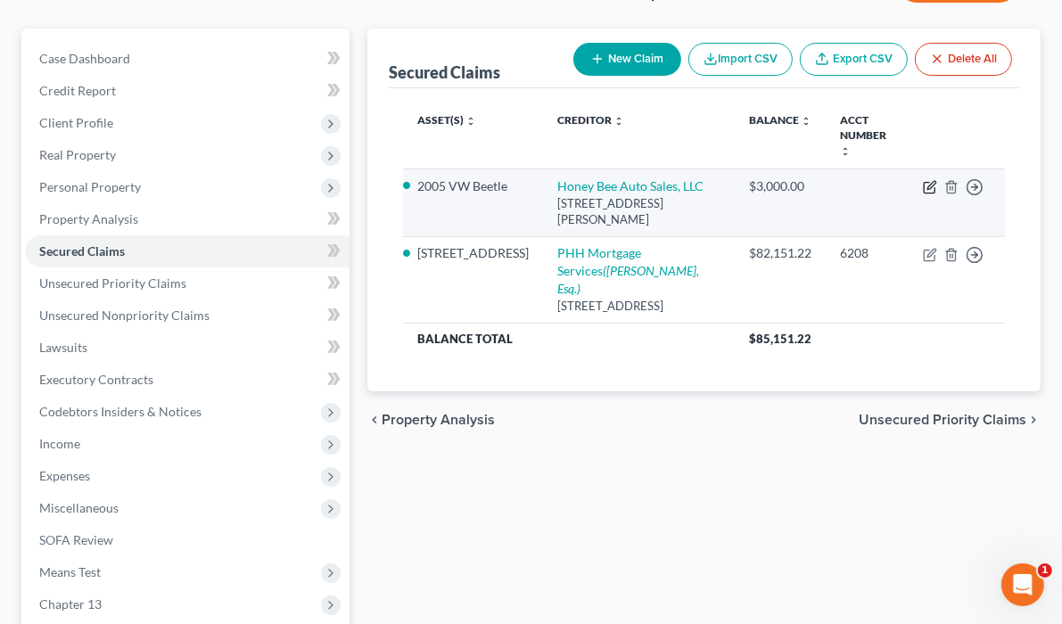
click at [923, 194] on icon "button" at bounding box center [930, 187] width 14 height 14
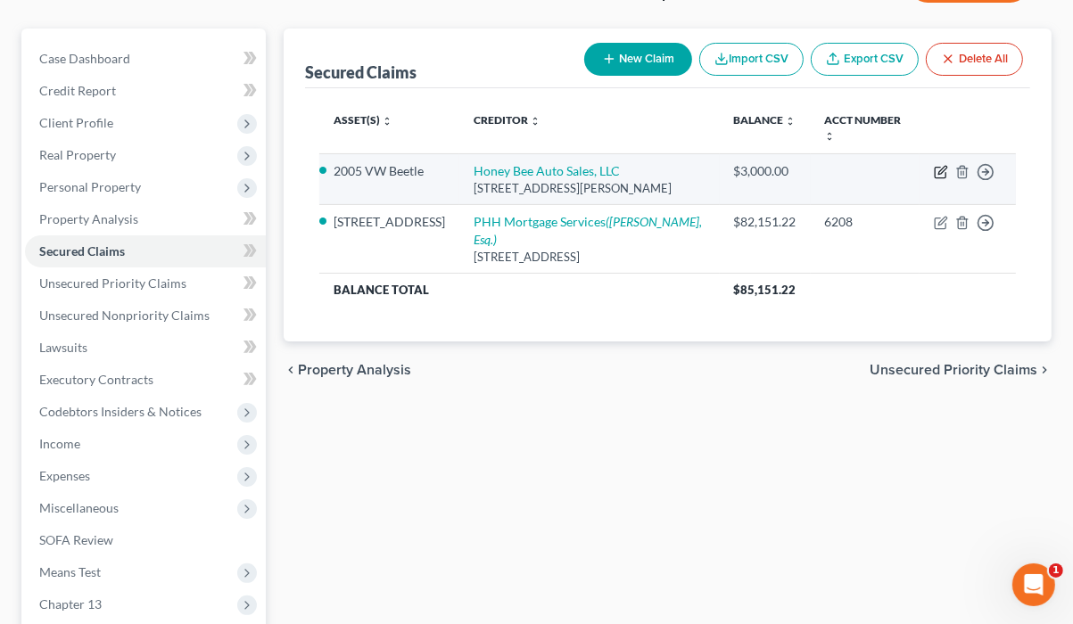
select select "39"
select select "0"
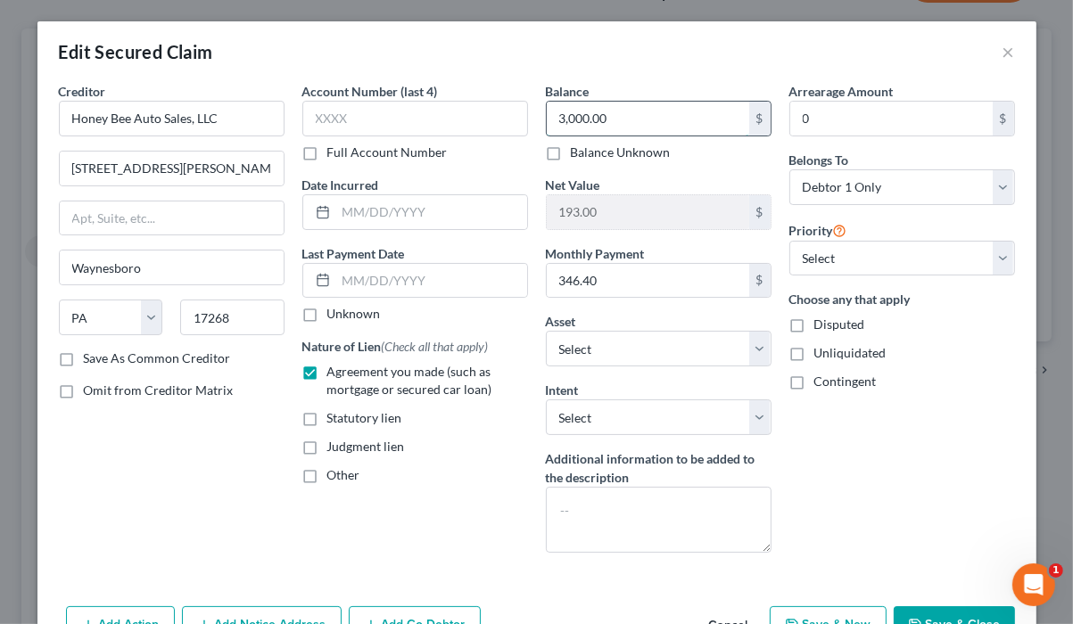
click at [625, 136] on input "3,000.00" at bounding box center [648, 119] width 202 height 34
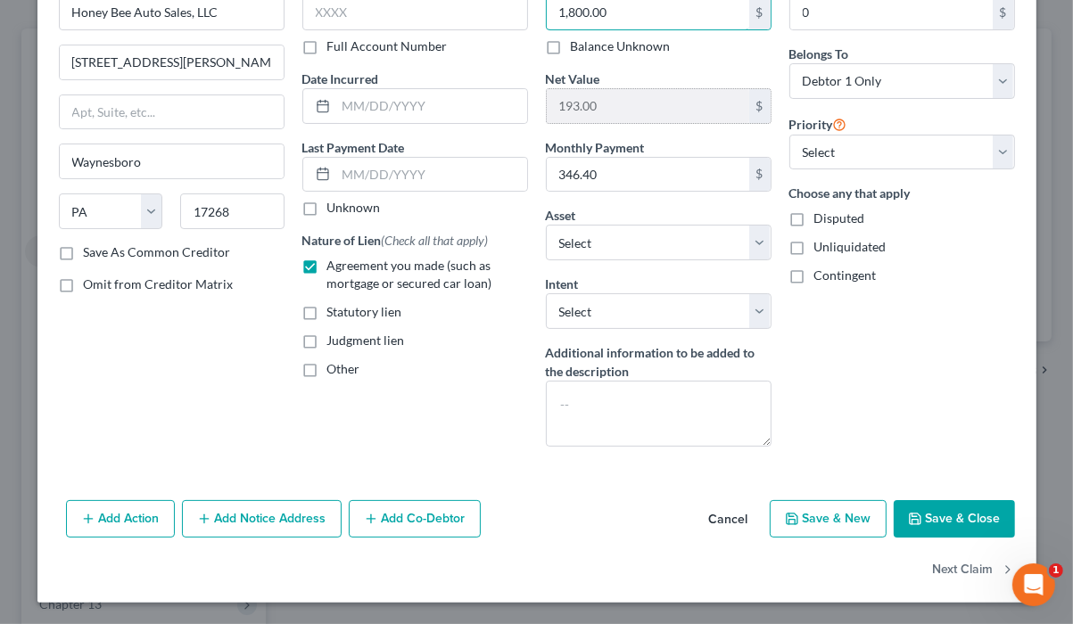
scroll to position [214, 0]
type input "1,800.00"
click at [941, 538] on button "Save & Close" at bounding box center [954, 518] width 121 height 37
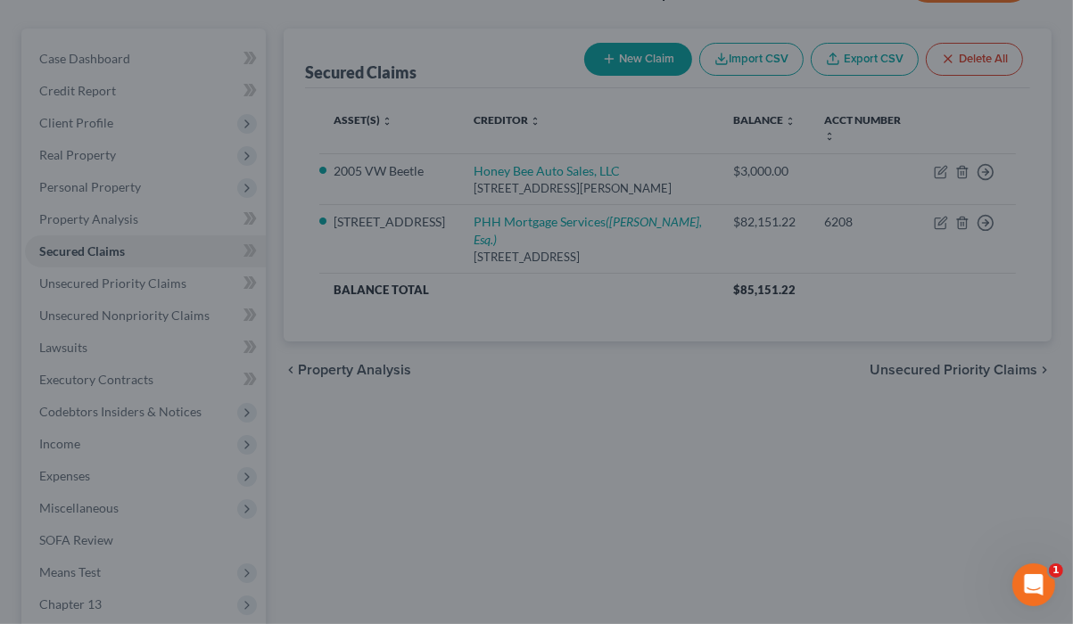
type input "1,393.00"
select select "7"
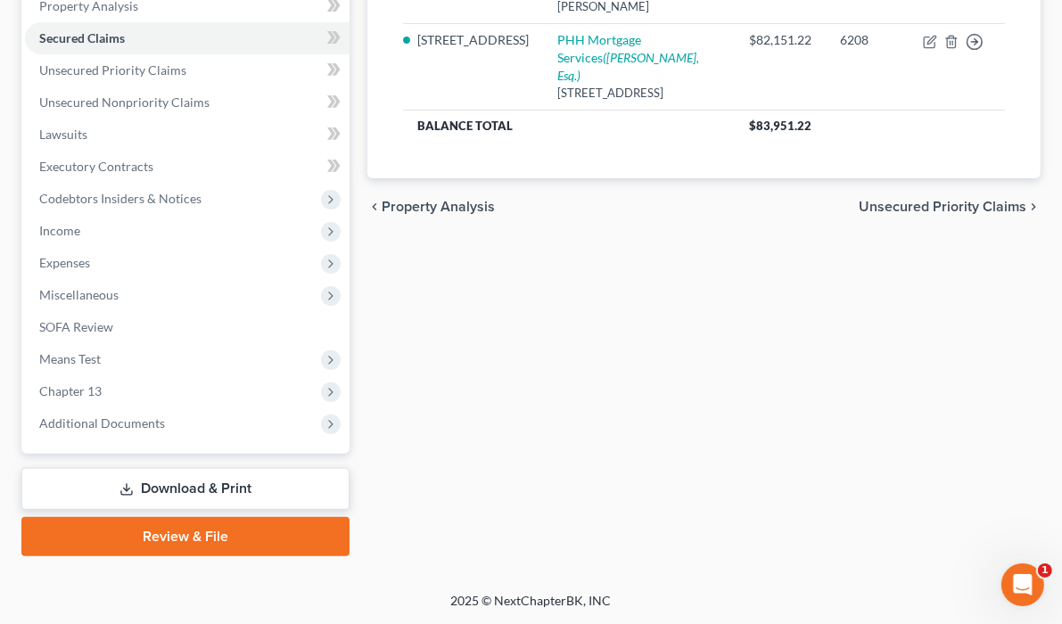
scroll to position [499, 0]
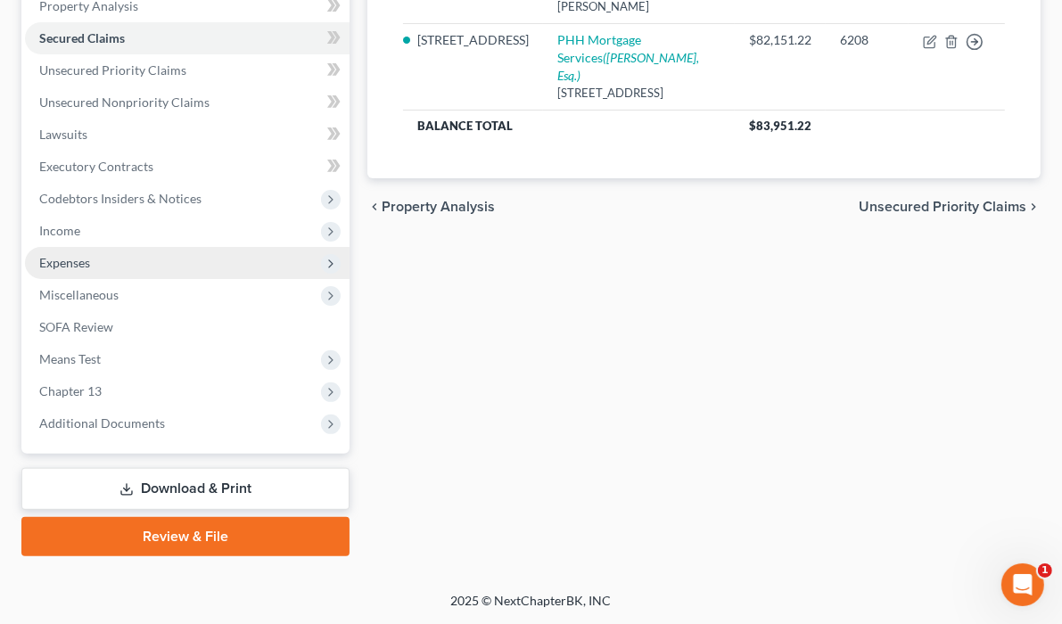
click at [133, 279] on span "Expenses" at bounding box center [187, 263] width 325 height 32
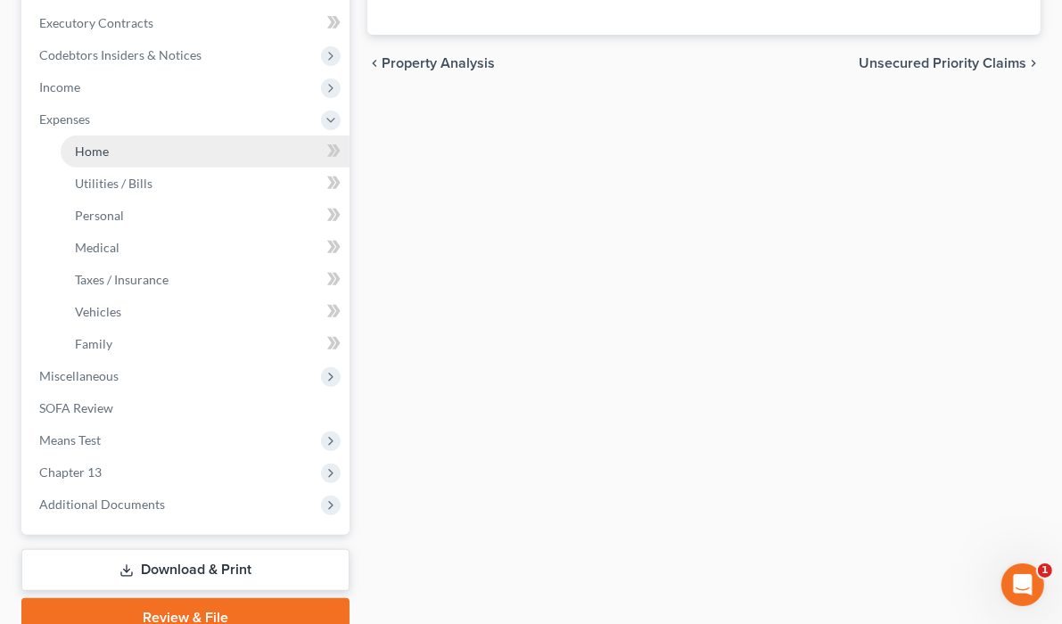
click at [145, 168] on link "Home" at bounding box center [205, 152] width 289 height 32
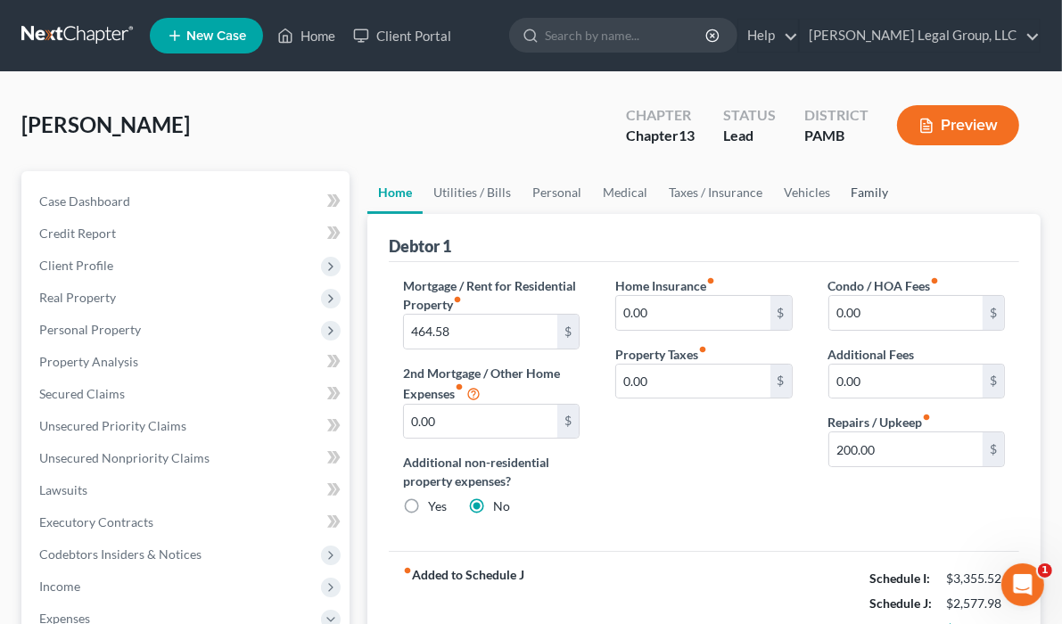
click at [887, 214] on link "Family" at bounding box center [870, 192] width 59 height 43
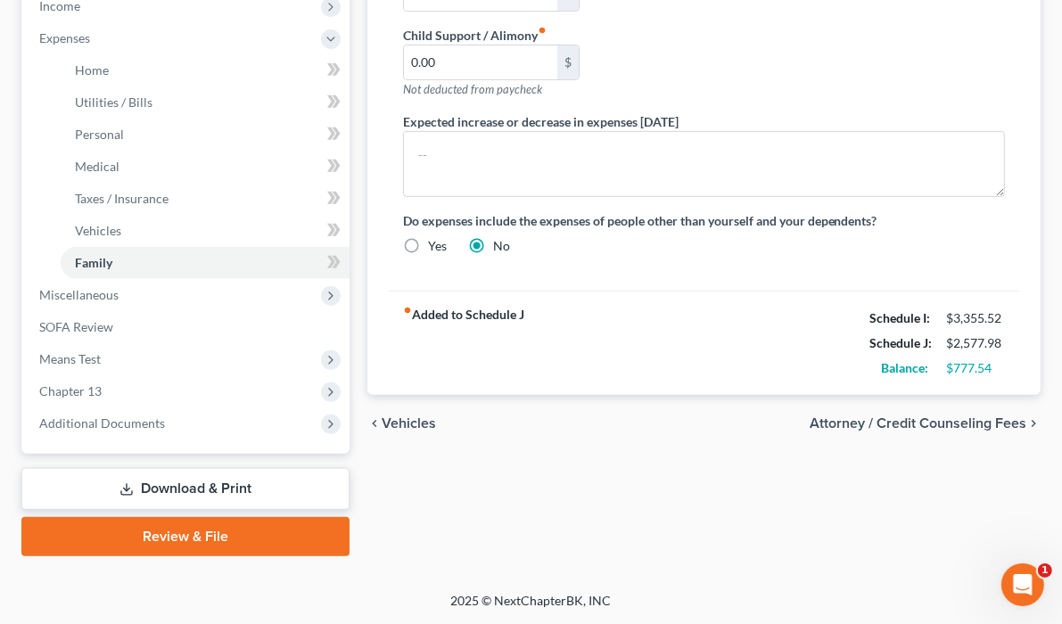
scroll to position [642, 0]
click at [428, 255] on label "Yes" at bounding box center [437, 246] width 19 height 18
click at [435, 249] on input "Yes" at bounding box center [441, 243] width 12 height 12
radio input "true"
radio input "false"
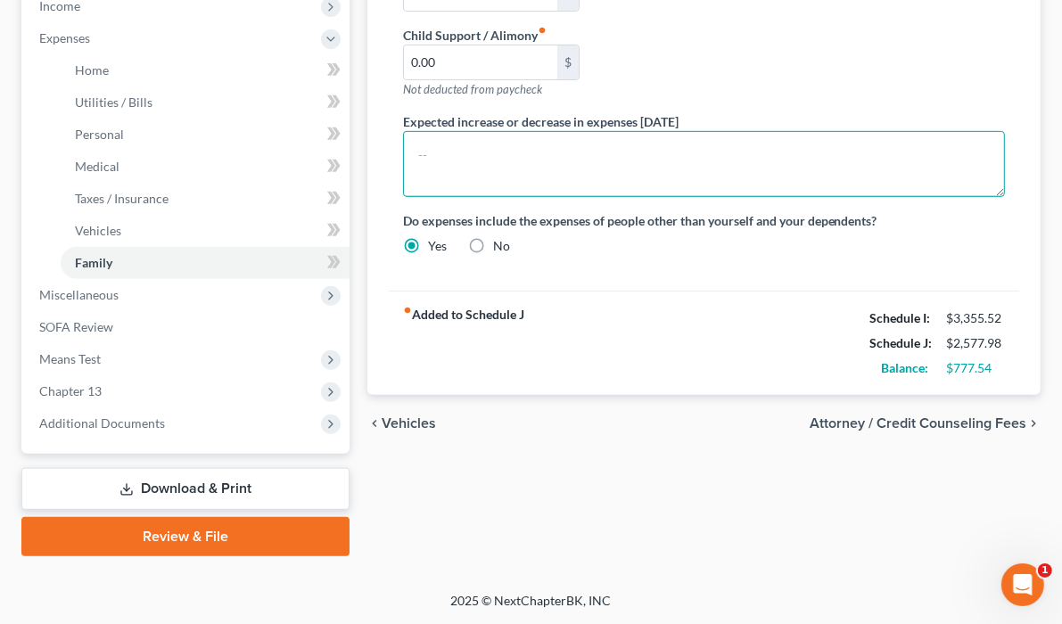
click at [436, 197] on textarea at bounding box center [704, 164] width 602 height 66
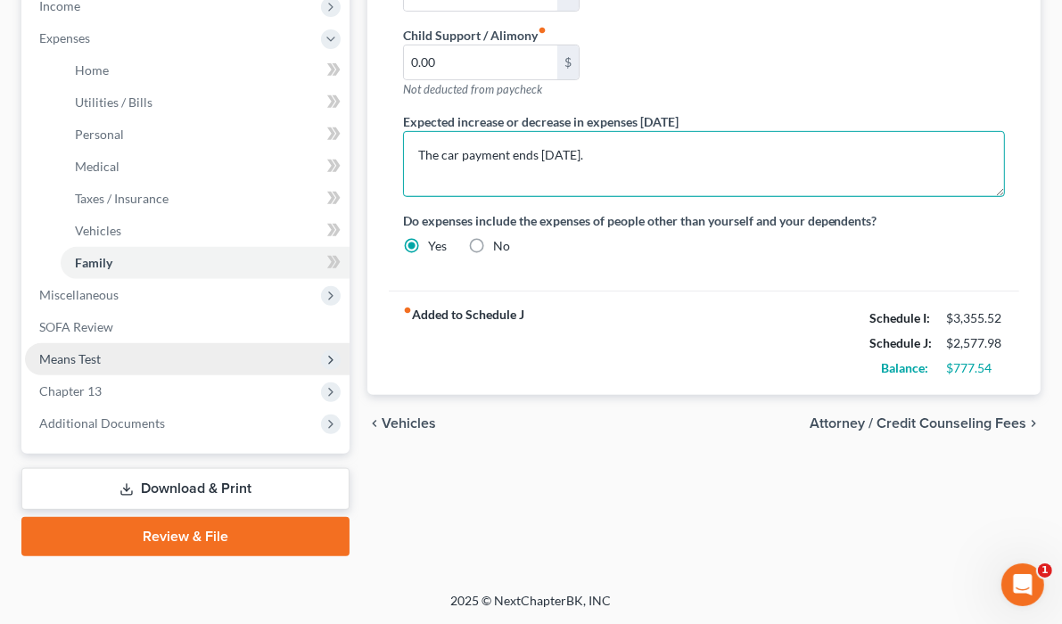
type textarea "The car payment ends [DATE]."
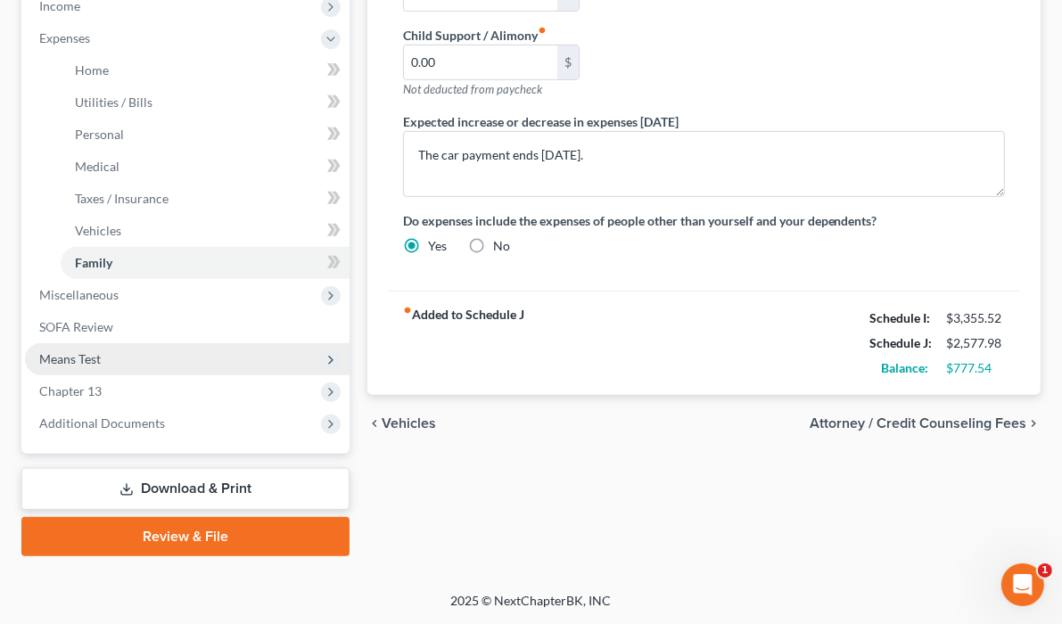
click at [95, 367] on span "Means Test" at bounding box center [70, 358] width 62 height 15
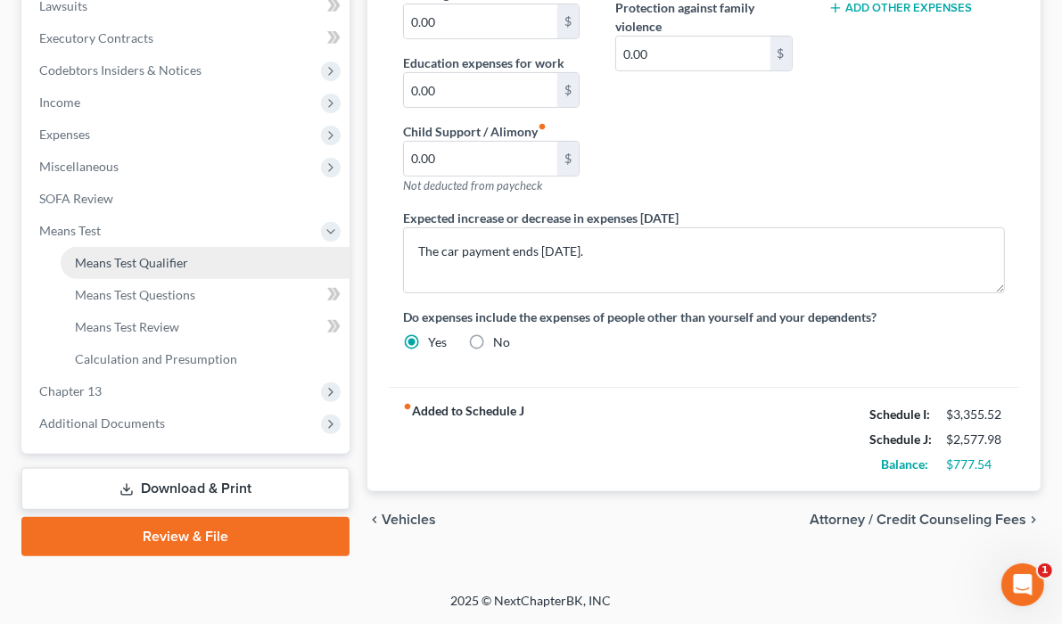
click at [144, 247] on link "Means Test Qualifier" at bounding box center [205, 263] width 289 height 32
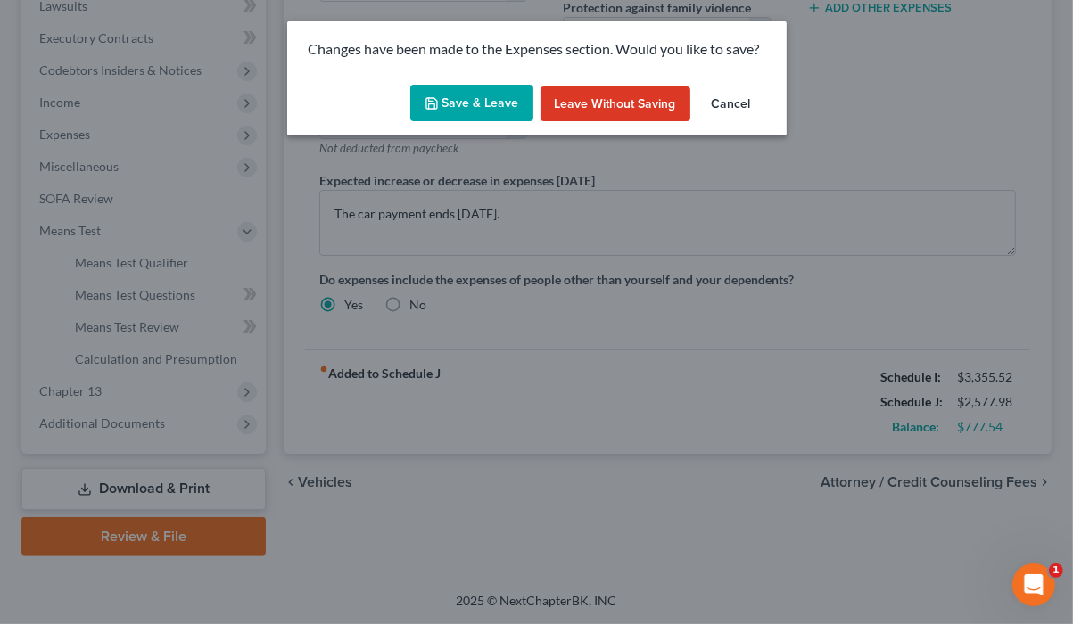
click at [471, 115] on button "Save & Leave" at bounding box center [471, 103] width 123 height 37
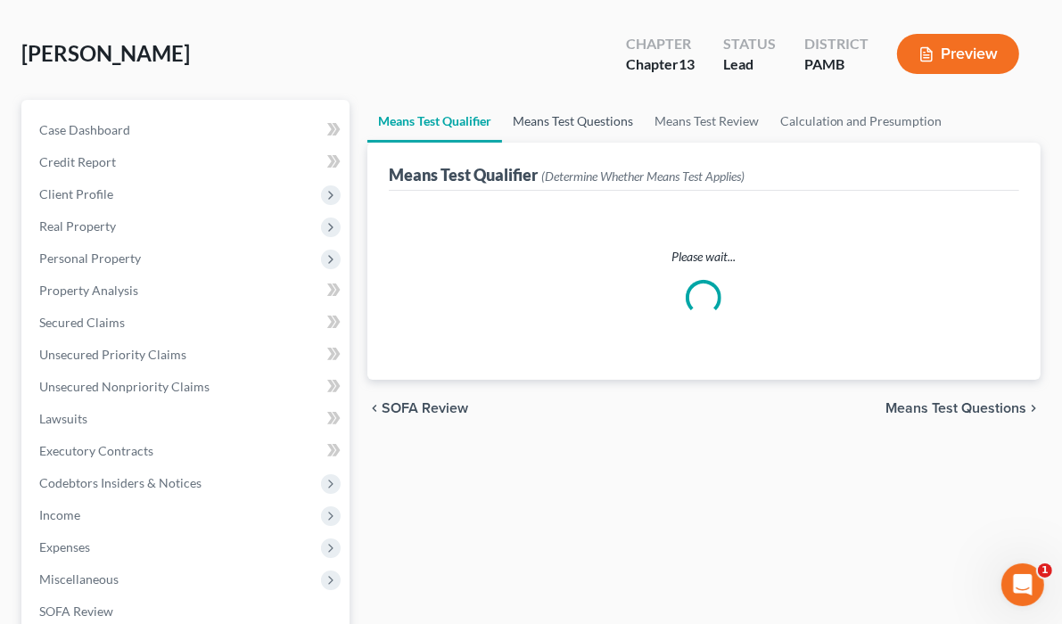
click at [607, 143] on link "Means Test Questions" at bounding box center [573, 121] width 142 height 43
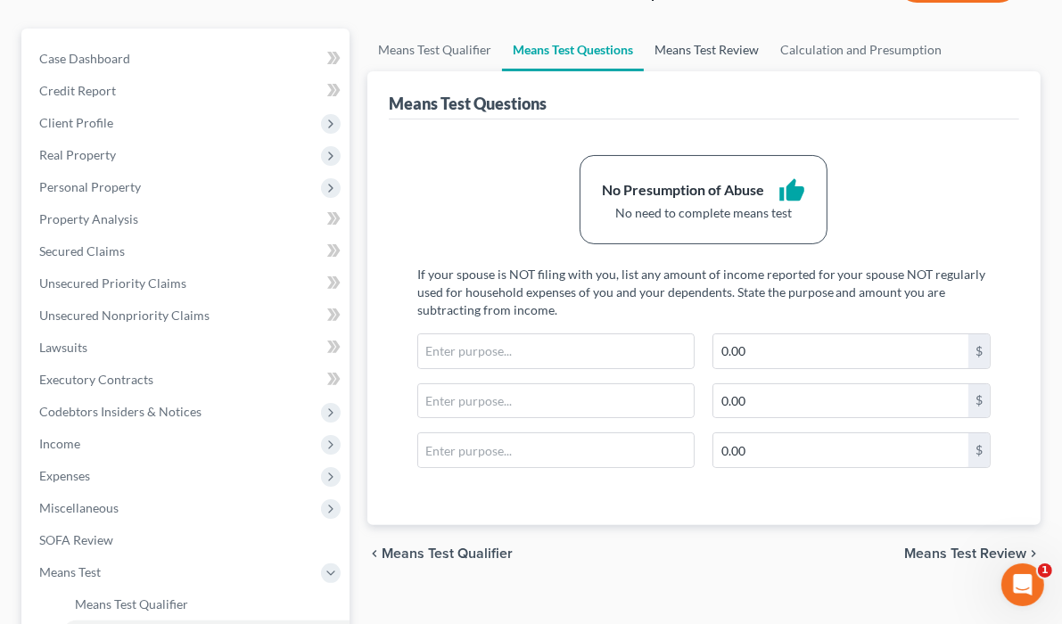
click at [725, 71] on link "Means Test Review" at bounding box center [707, 50] width 126 height 43
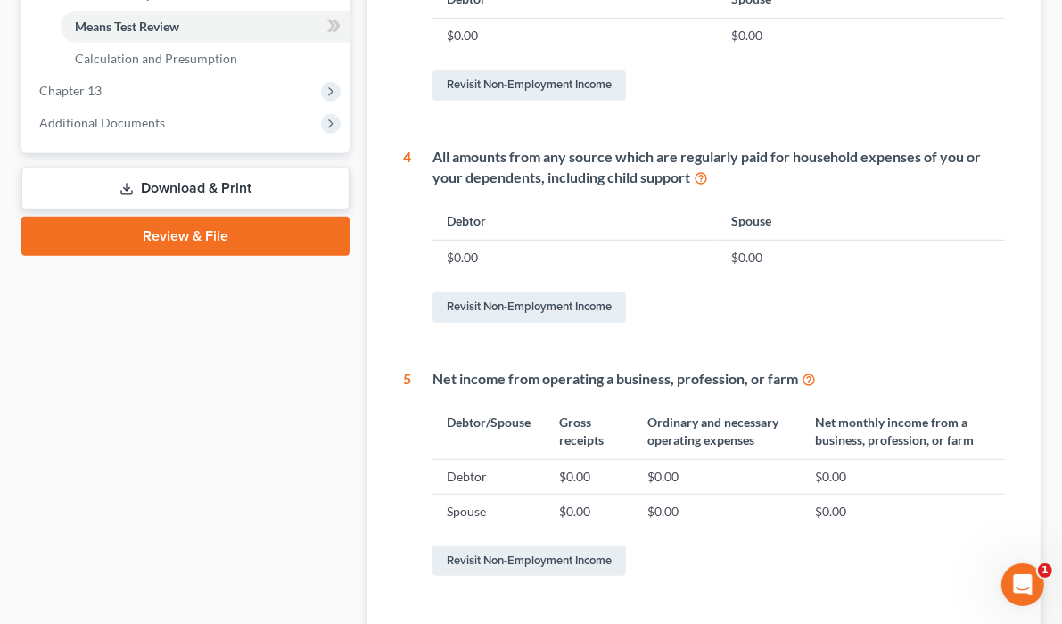
scroll to position [357, 0]
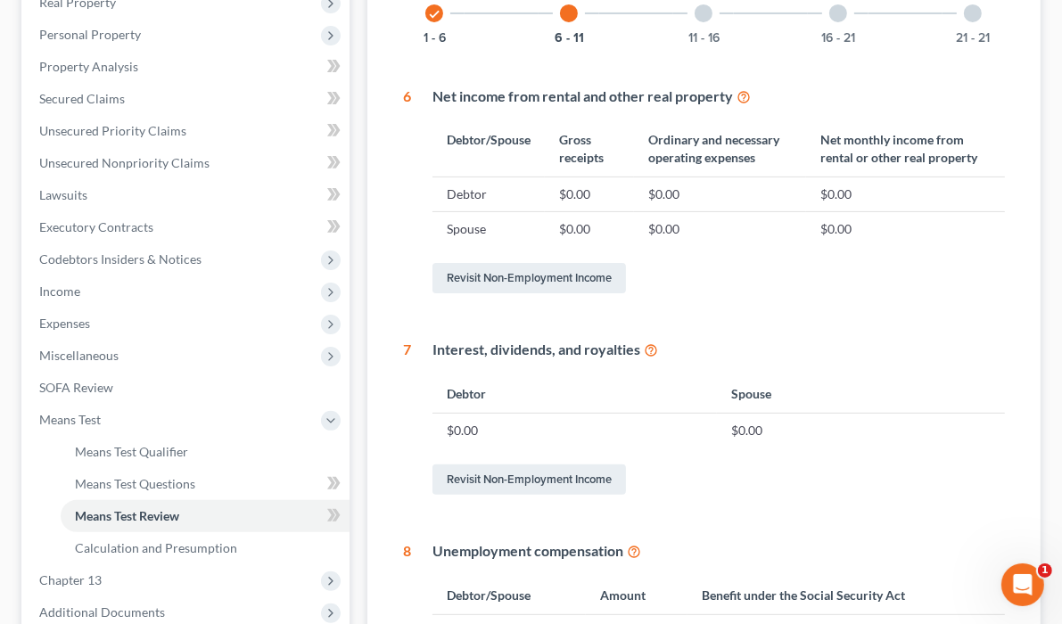
scroll to position [285, 0]
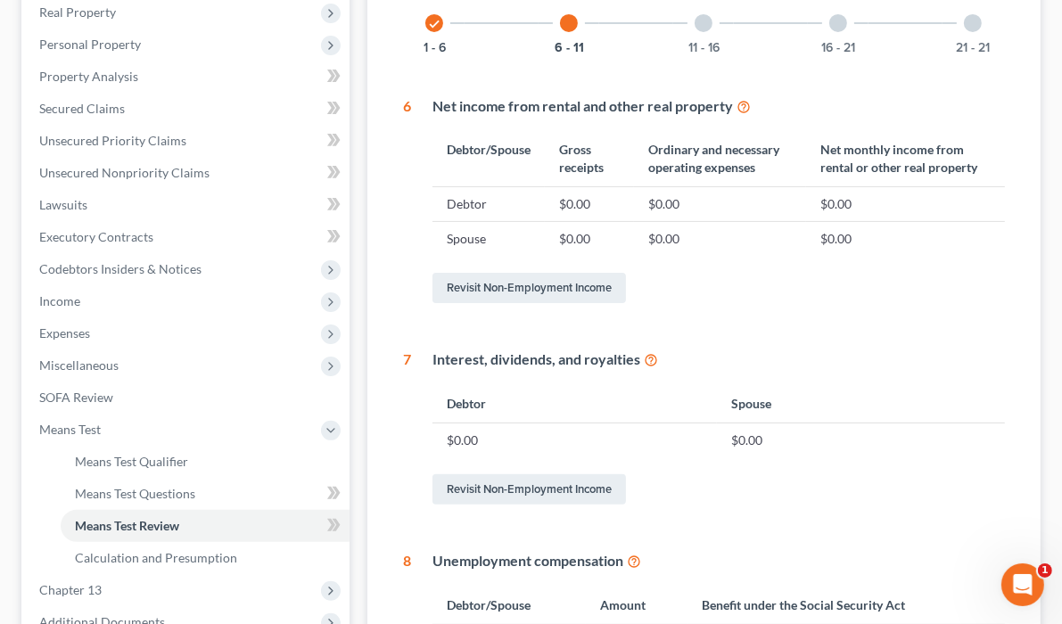
click at [695, 32] on div at bounding box center [704, 23] width 18 height 18
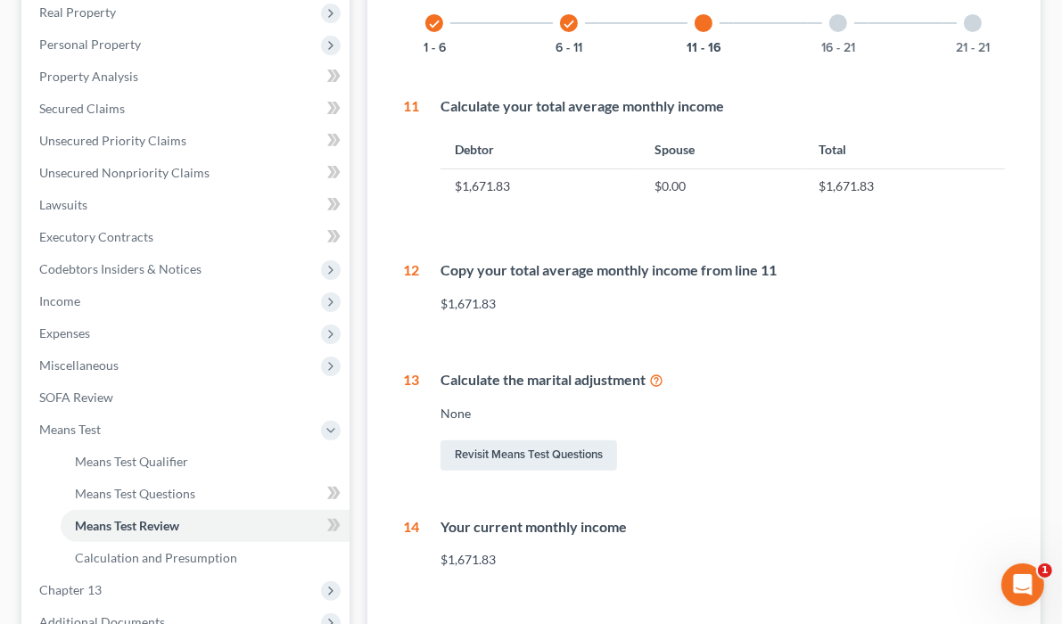
click at [539, 54] on div "check 6 - 11" at bounding box center [569, 23] width 61 height 61
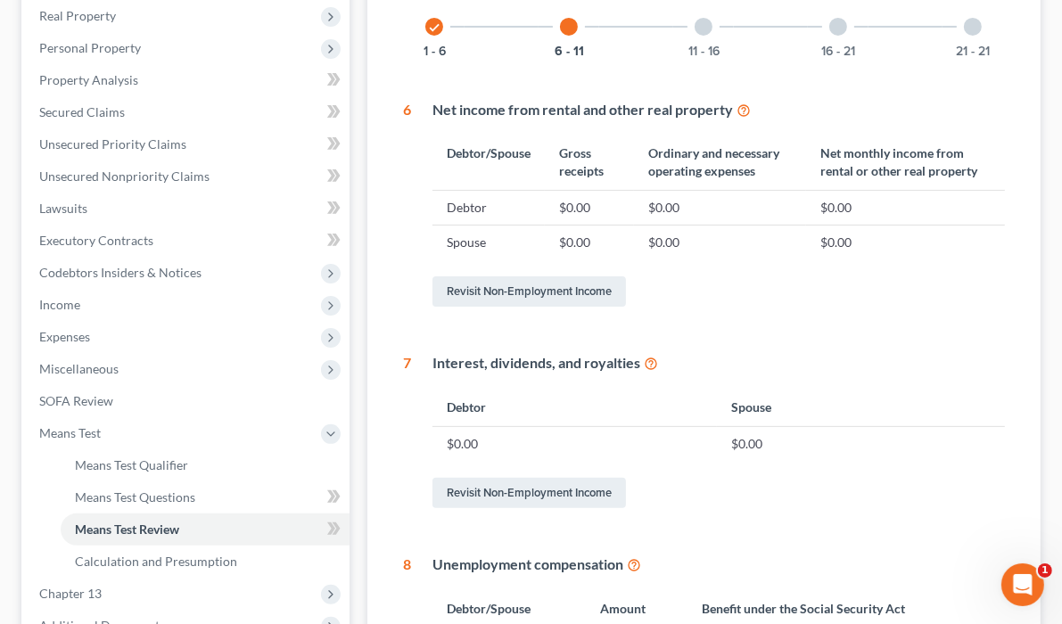
scroll to position [214, 0]
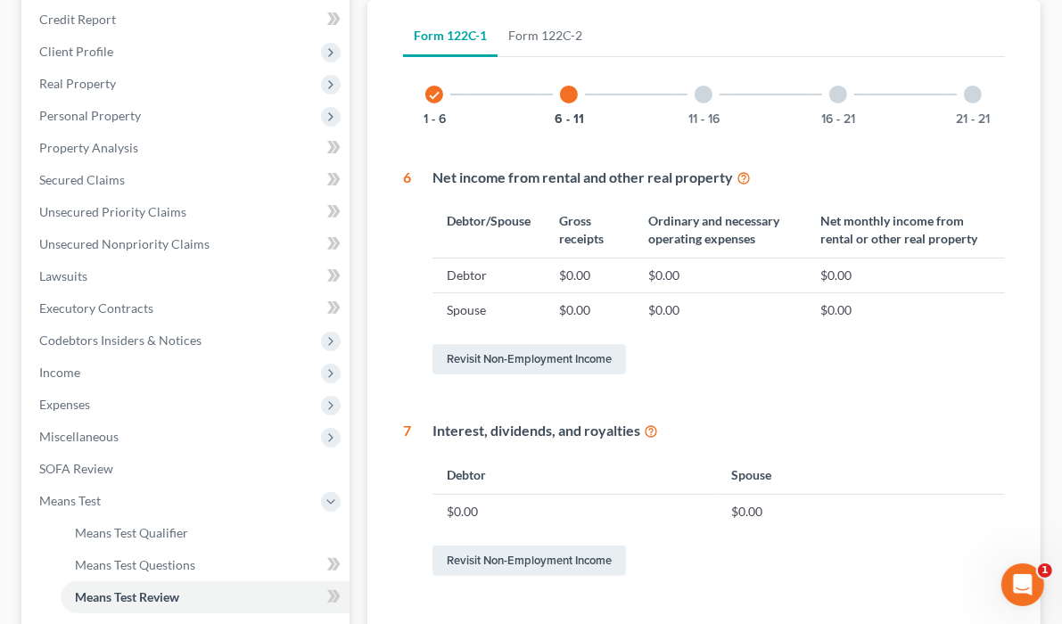
click at [695, 103] on div at bounding box center [704, 95] width 18 height 18
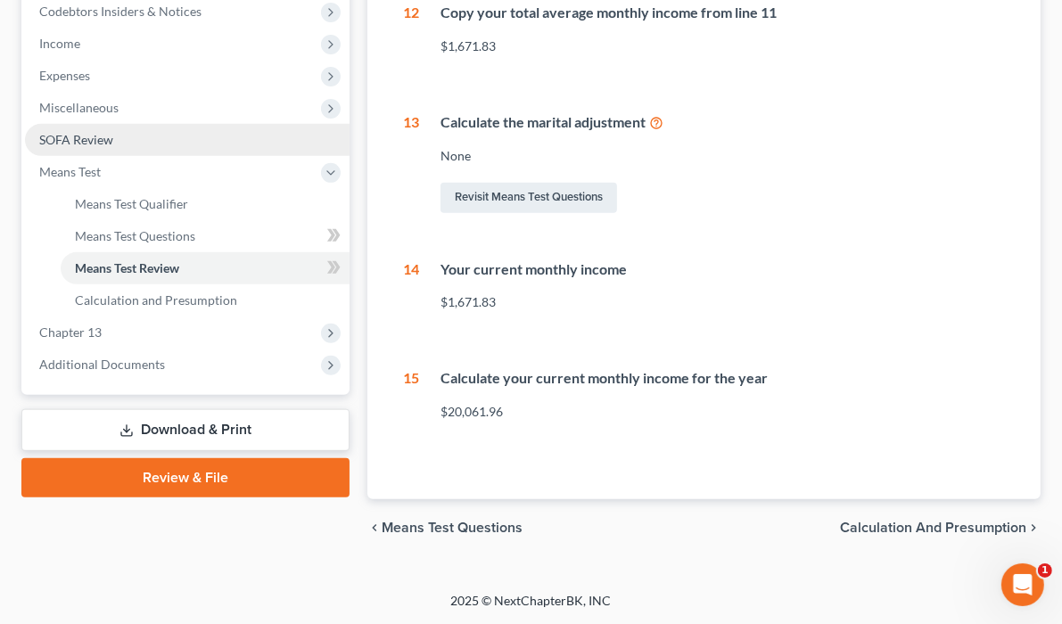
click at [143, 156] on link "SOFA Review" at bounding box center [187, 140] width 325 height 32
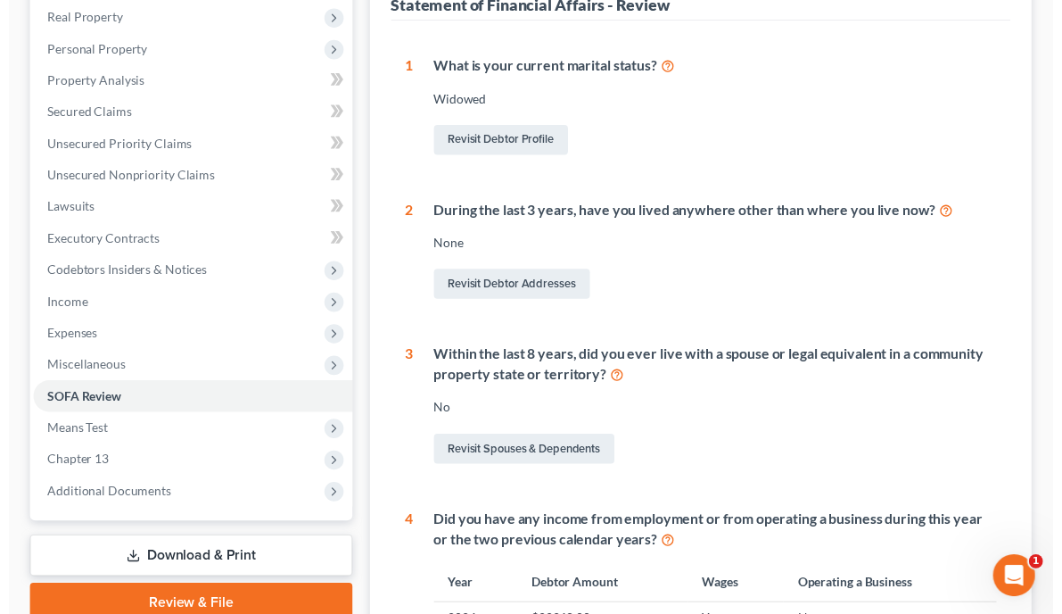
scroll to position [214, 0]
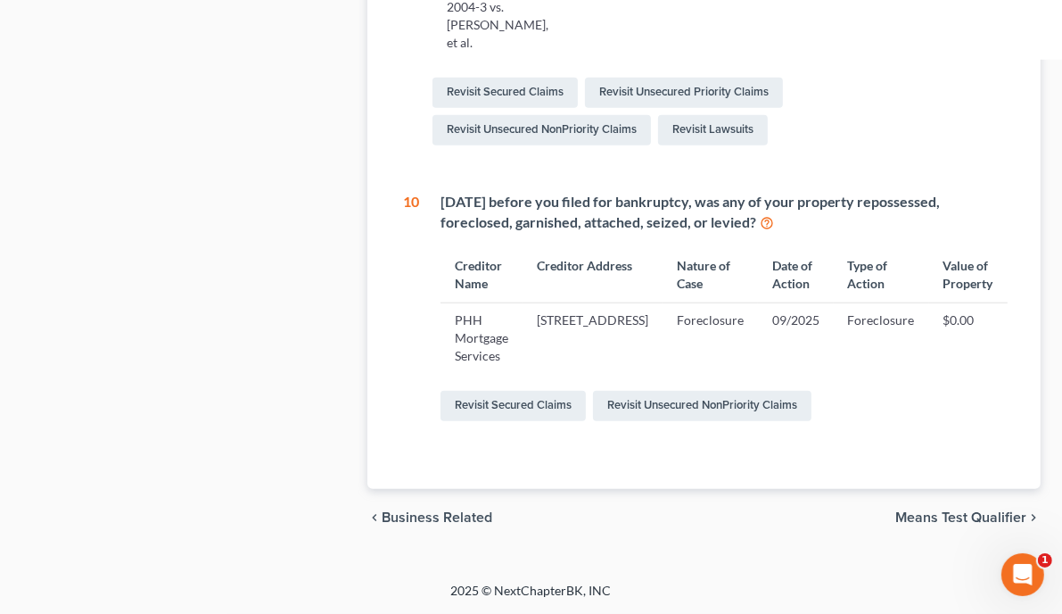
scroll to position [1570, 0]
click at [513, 421] on link "Revisit Secured Claims" at bounding box center [513, 406] width 145 height 30
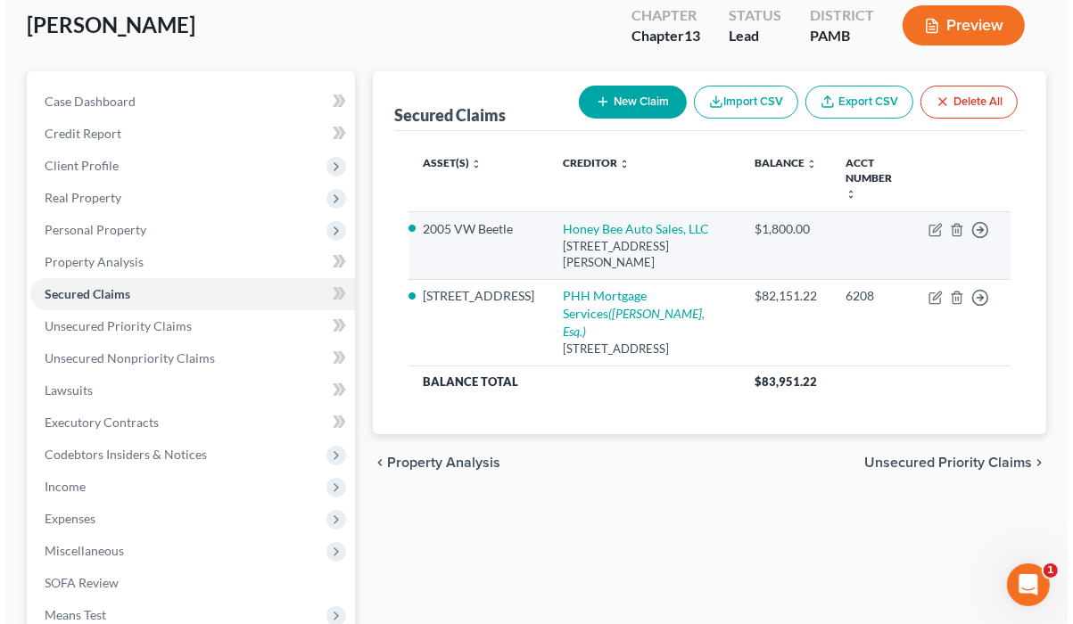
scroll to position [143, 0]
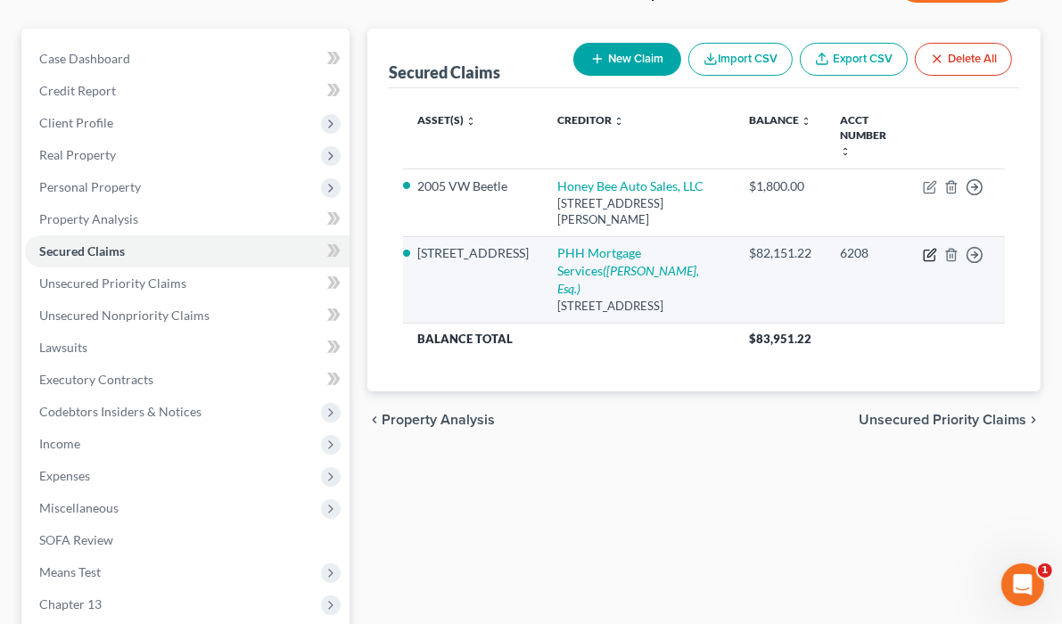
click at [928, 257] on icon "button" at bounding box center [932, 253] width 8 height 8
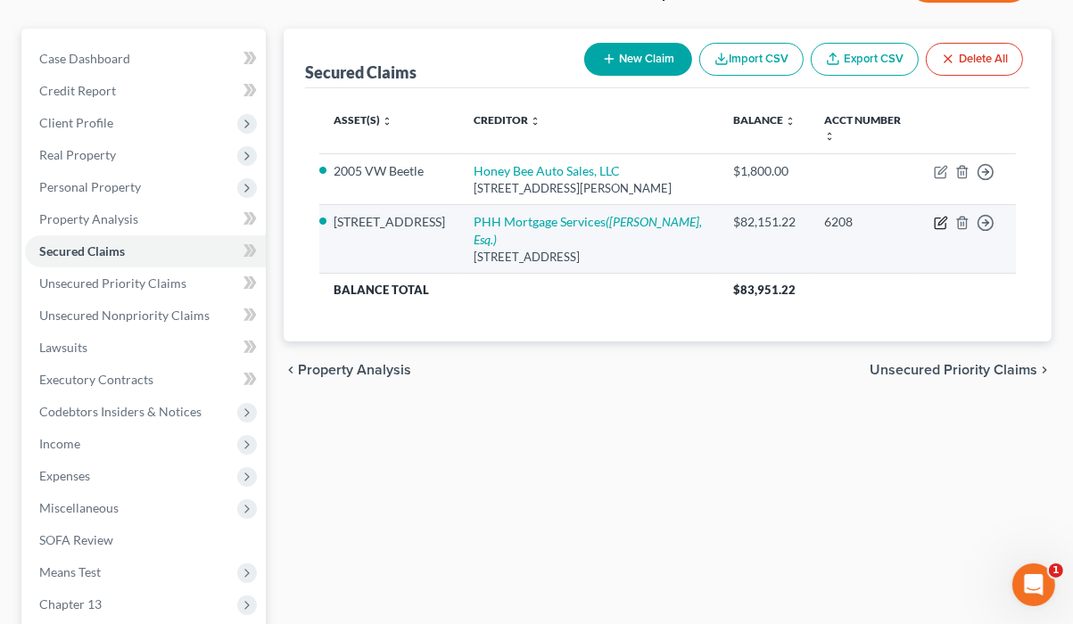
select select "33"
select select "10"
select select "0"
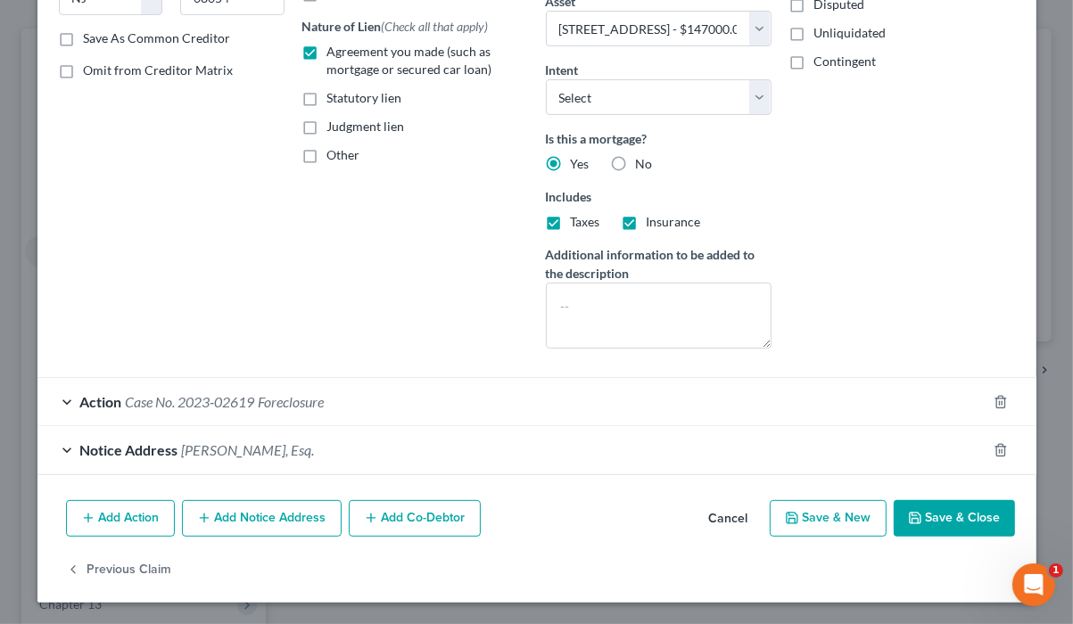
scroll to position [546, 0]
click at [67, 378] on div "Action Case No. 2023-02619 Foreclosure" at bounding box center [511, 401] width 949 height 47
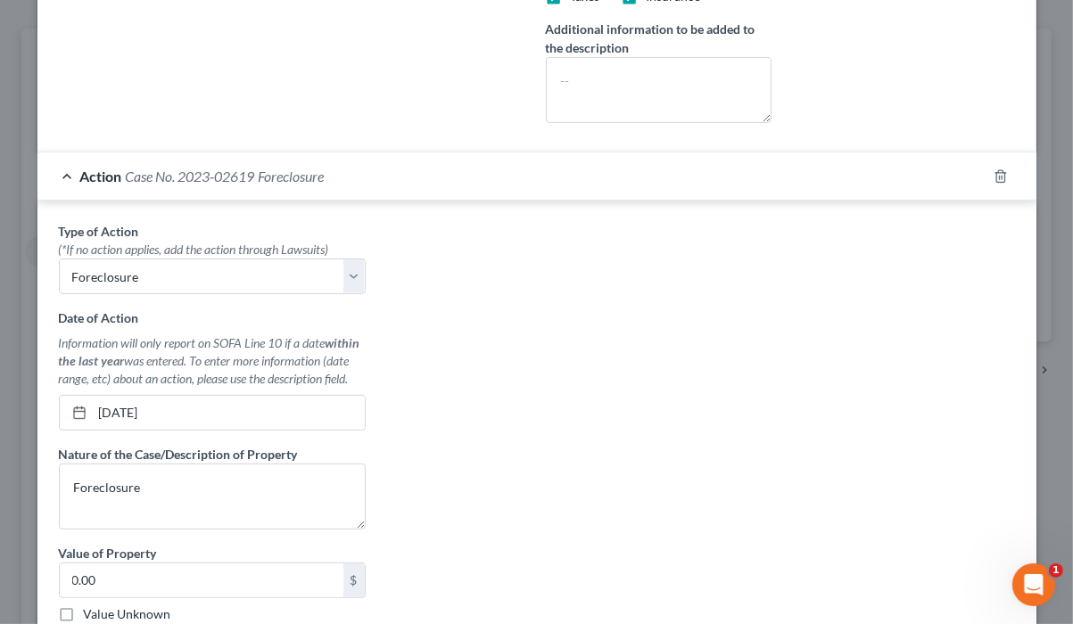
click at [74, 200] on div "Action Case No. 2023-02619 Foreclosure" at bounding box center [511, 176] width 949 height 47
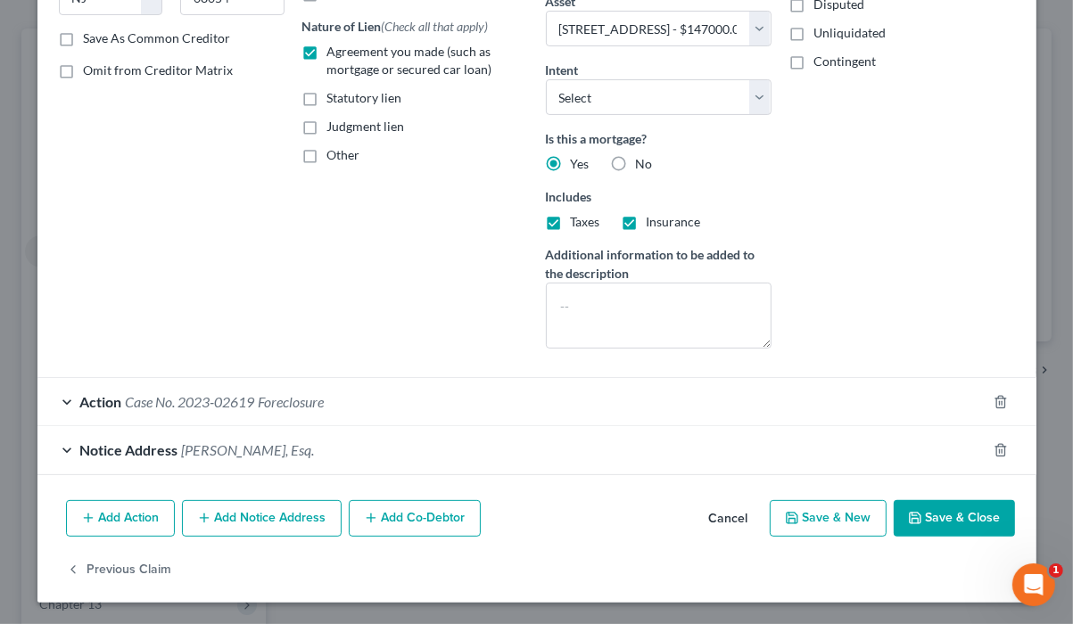
click at [64, 426] on div "Notice Address [PERSON_NAME], Esq." at bounding box center [511, 449] width 949 height 47
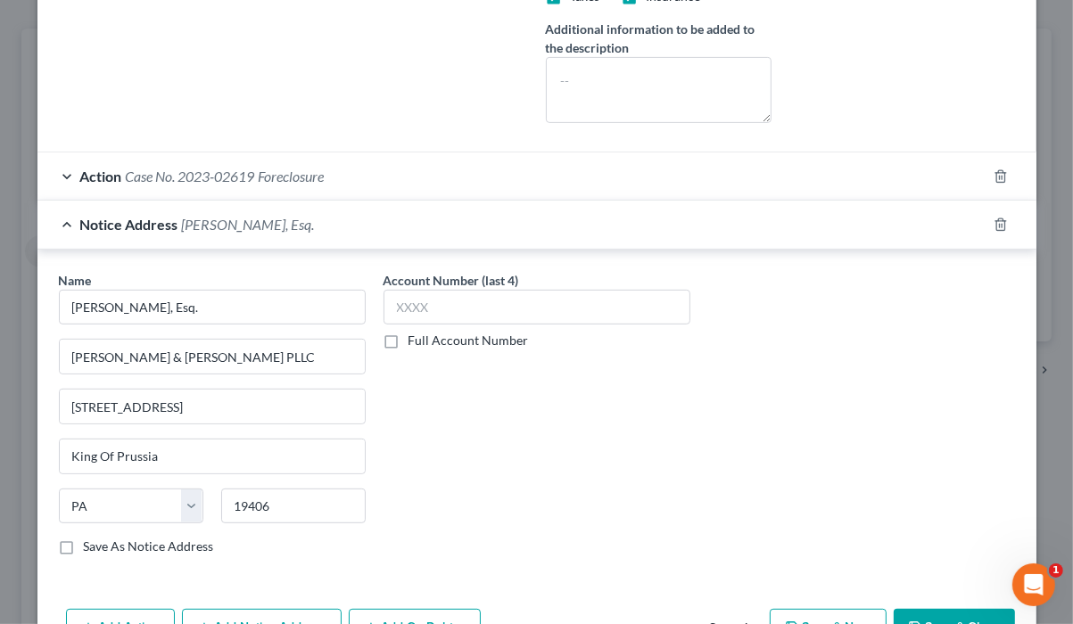
click at [66, 248] on div "Notice Address [PERSON_NAME], Esq." at bounding box center [511, 224] width 949 height 47
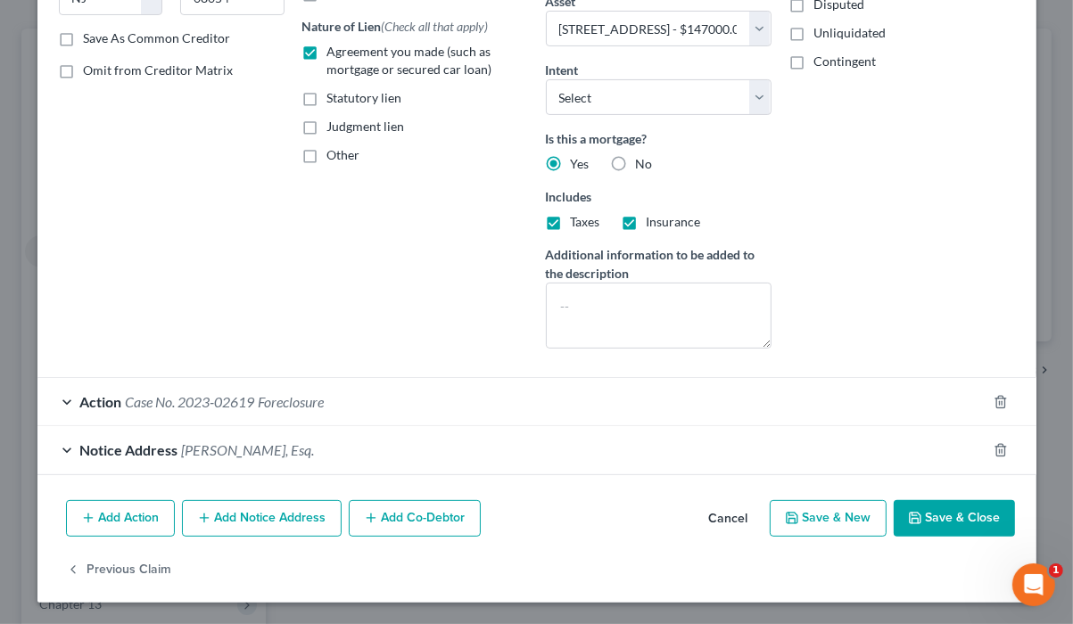
click at [325, 393] on span "Foreclosure" at bounding box center [292, 401] width 66 height 17
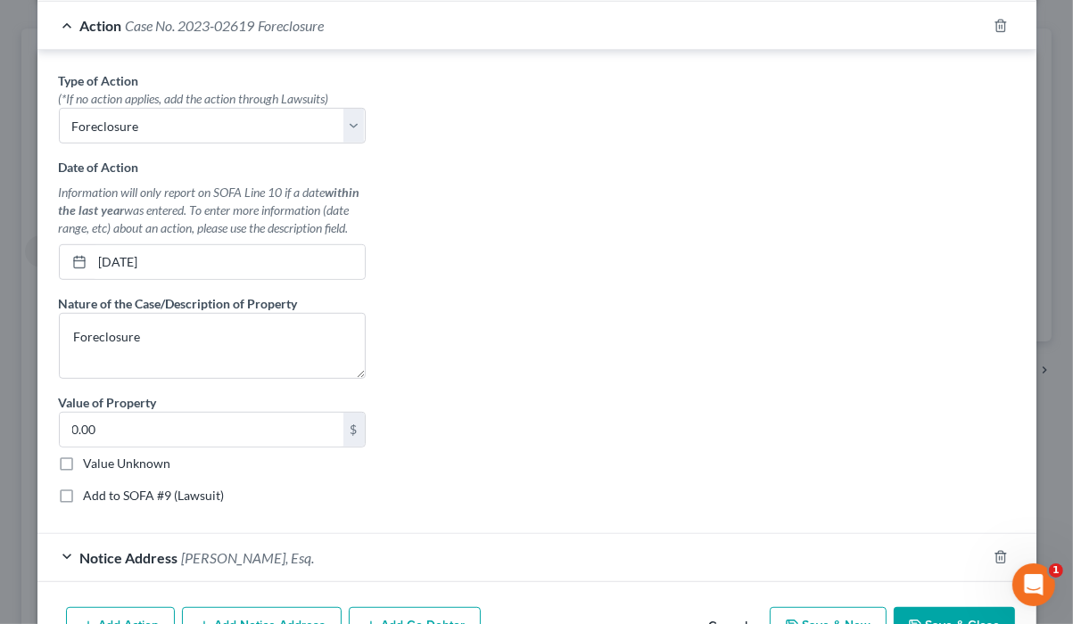
scroll to position [693, 0]
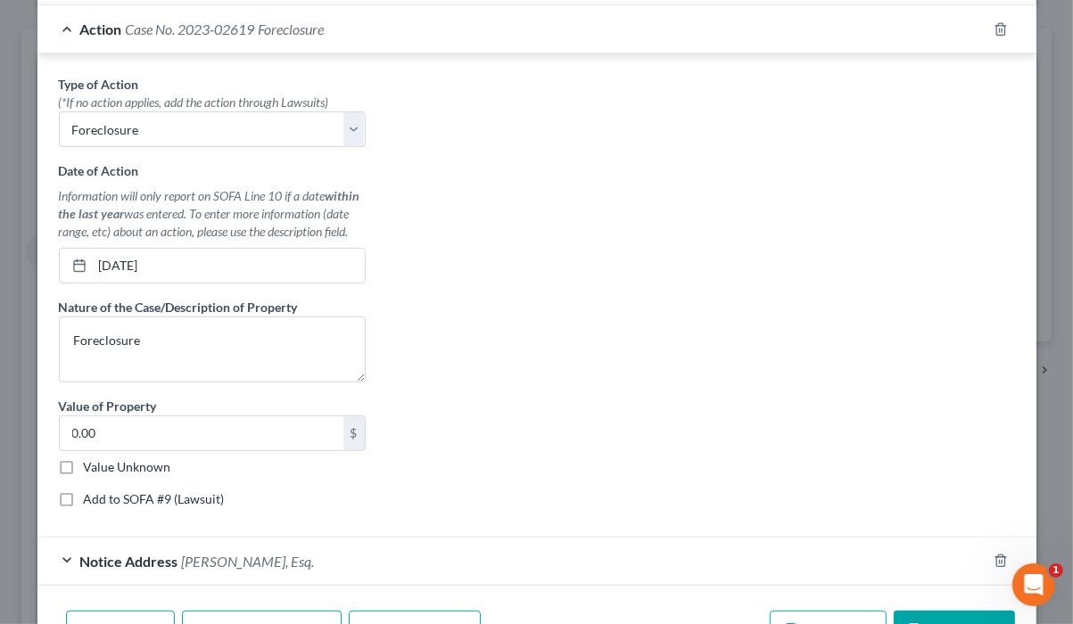
click at [58, 53] on div "Action Case No. 2023-02619 Foreclosure" at bounding box center [511, 28] width 949 height 47
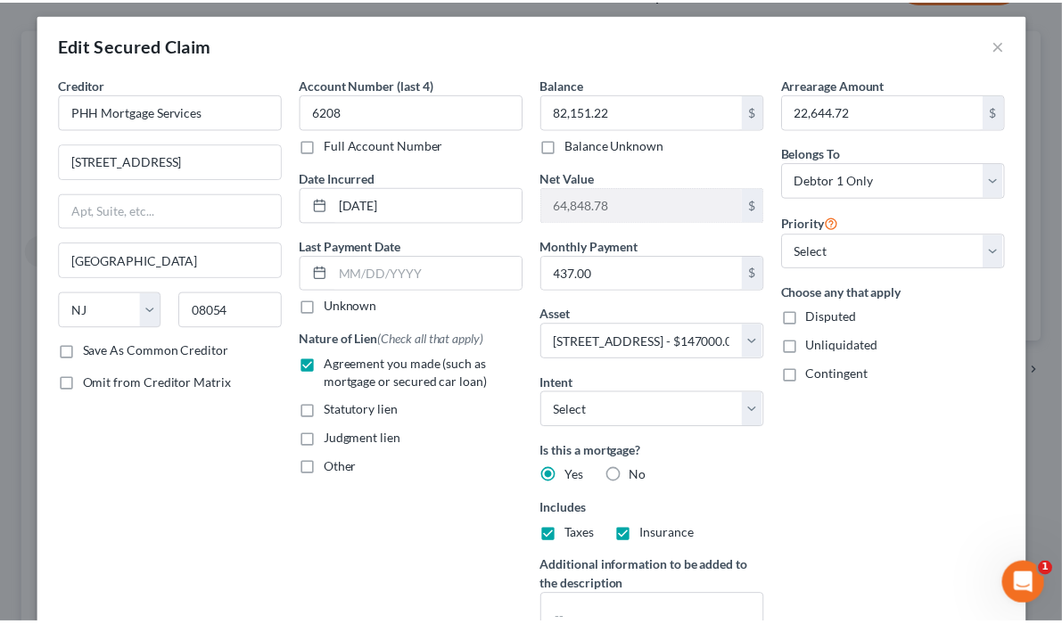
scroll to position [0, 0]
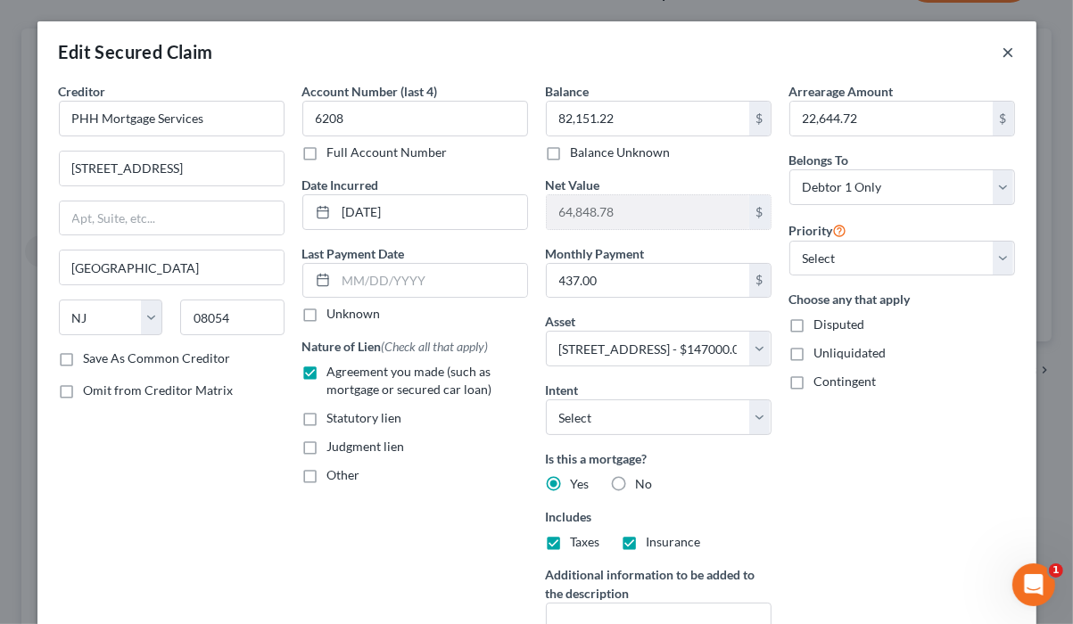
click at [1003, 62] on button "×" at bounding box center [1009, 51] width 12 height 21
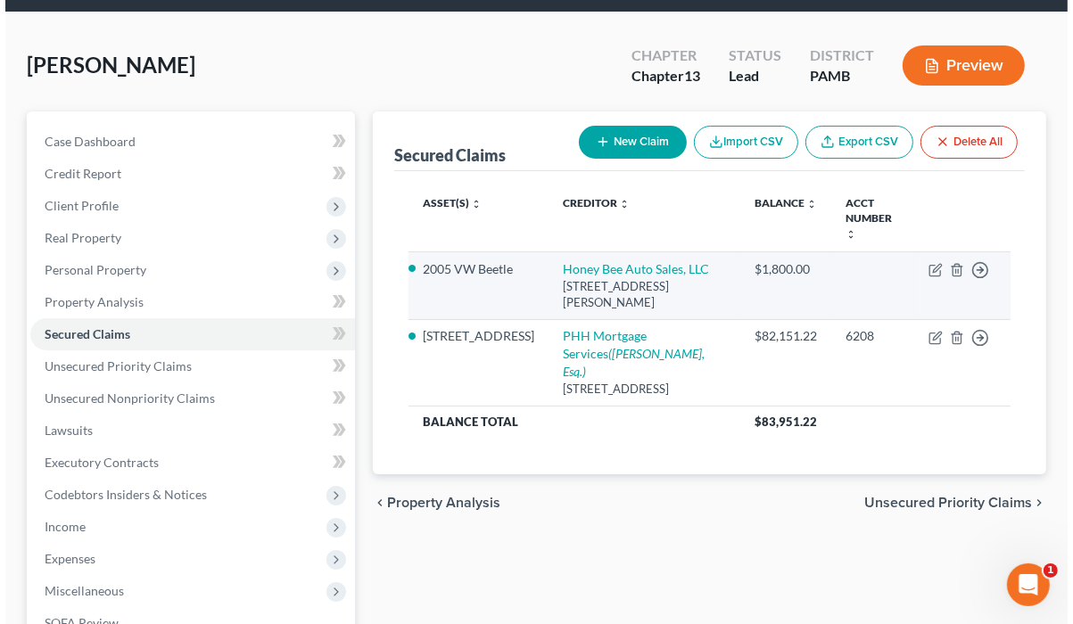
scroll to position [55, 0]
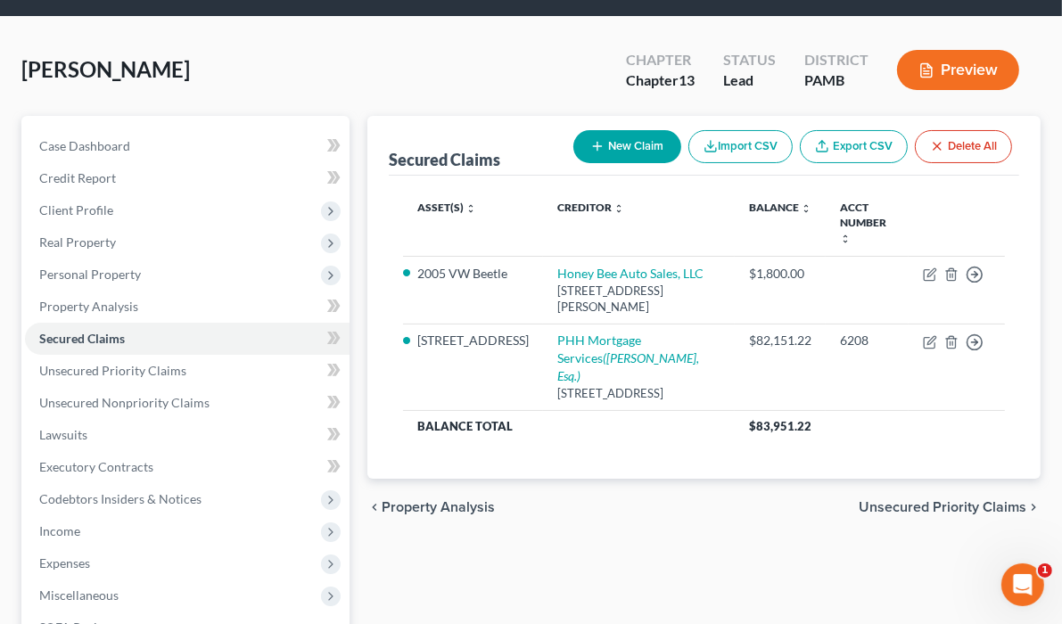
click at [968, 90] on button "Preview" at bounding box center [958, 70] width 122 height 40
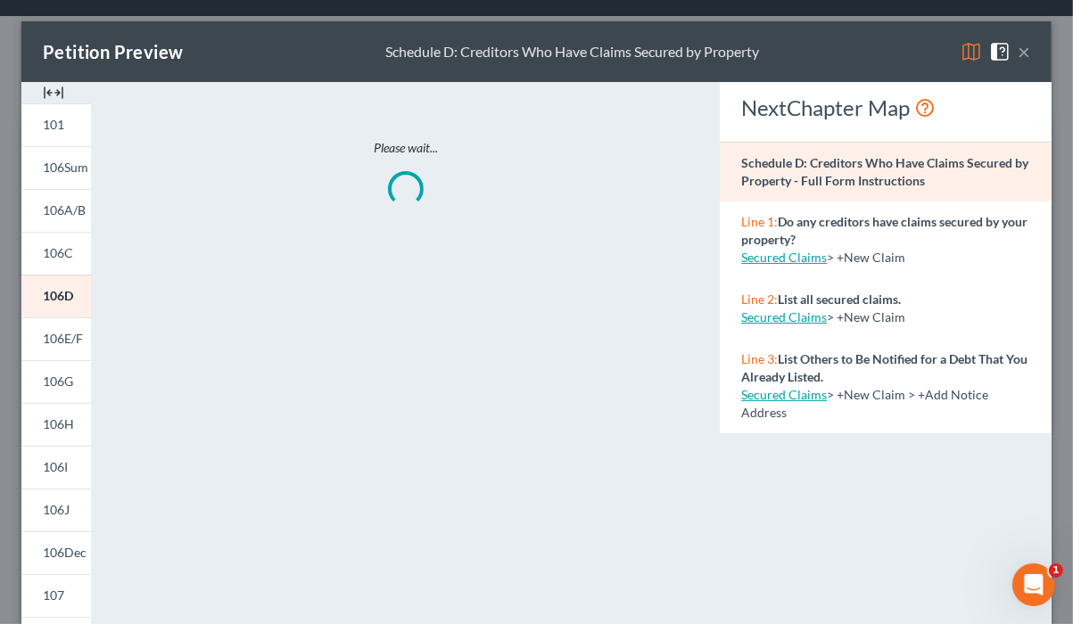
click at [961, 56] on img at bounding box center [971, 51] width 21 height 21
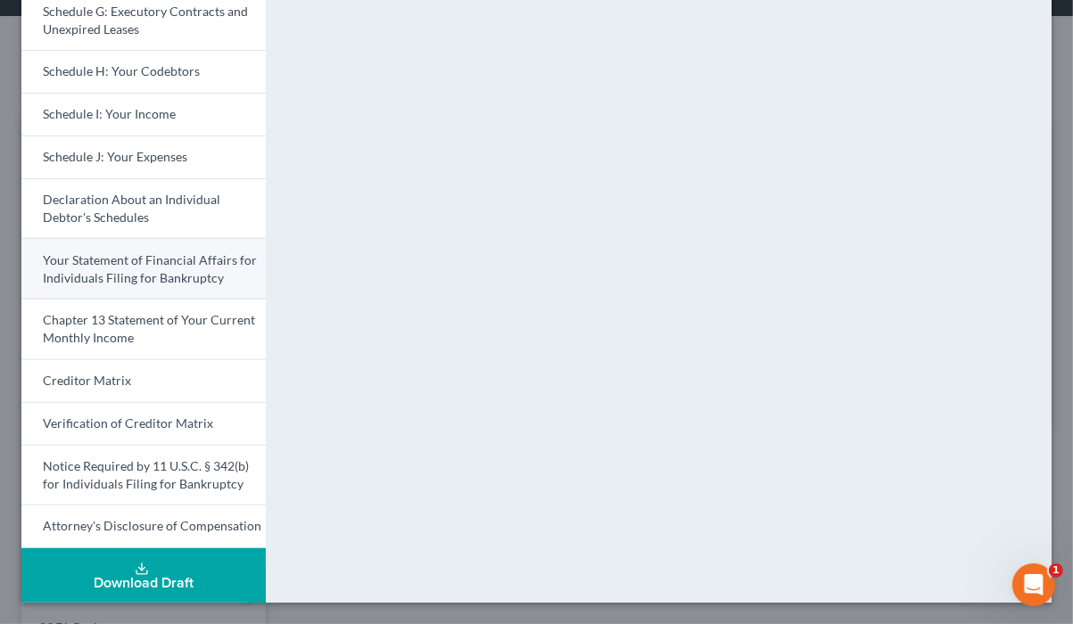
scroll to position [782, 0]
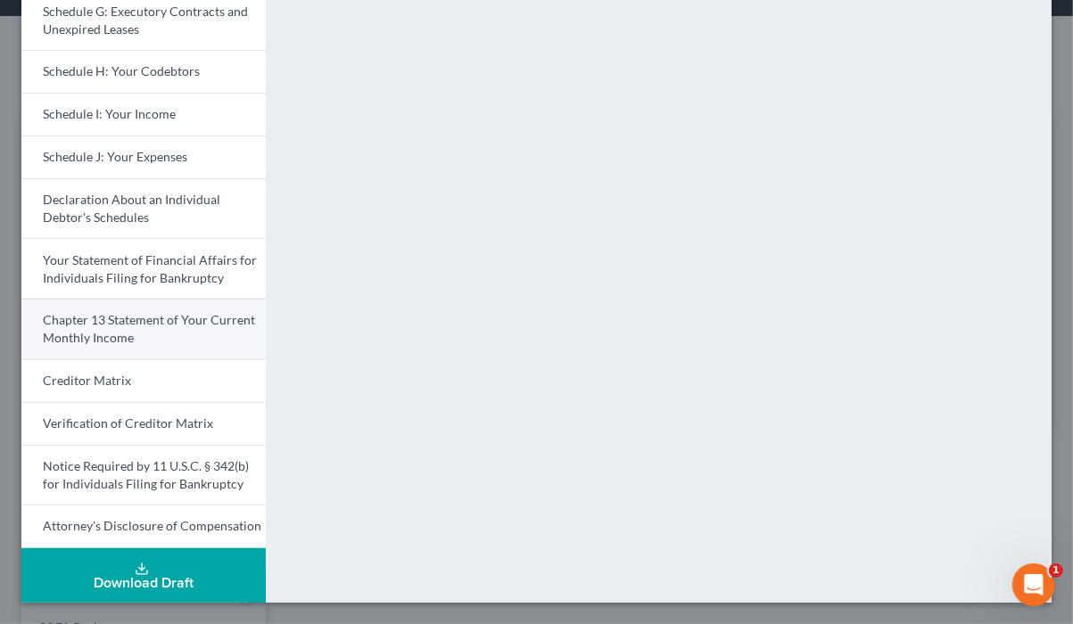
click at [185, 312] on span "Chapter 13 Statement of Your Current Monthly Income" at bounding box center [149, 328] width 212 height 33
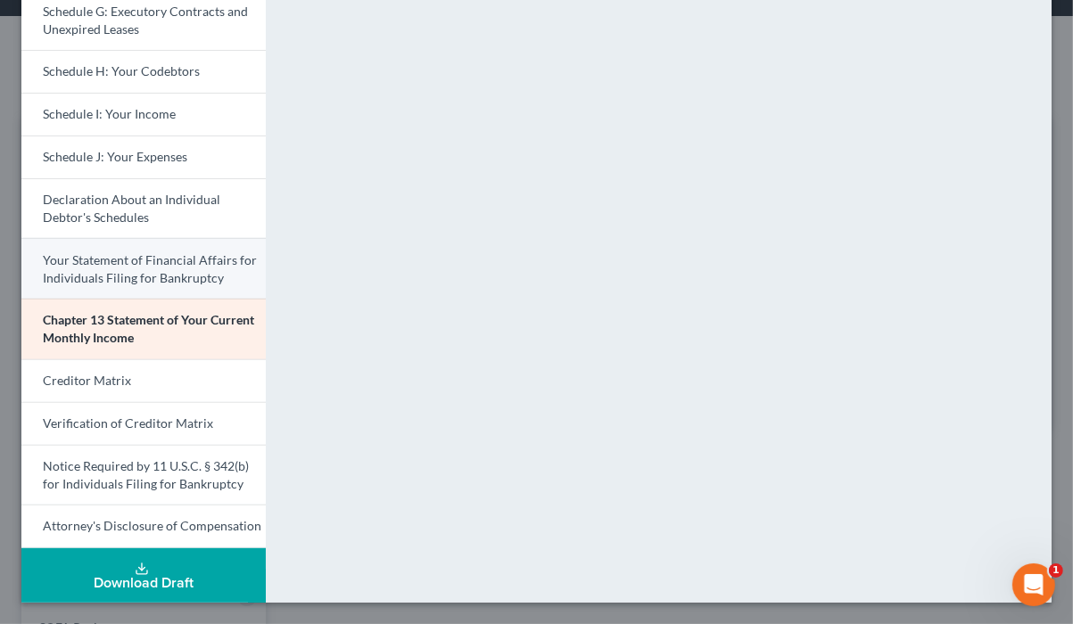
click at [179, 252] on span "Your Statement of Financial Affairs for Individuals Filing for Bankruptcy" at bounding box center [150, 268] width 214 height 33
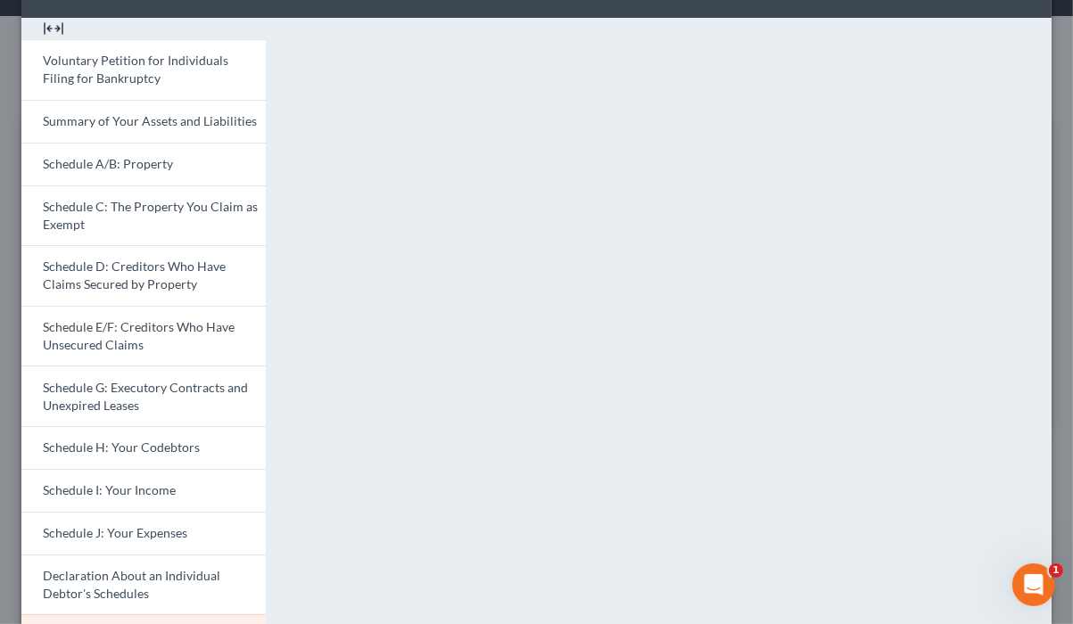
scroll to position [0, 0]
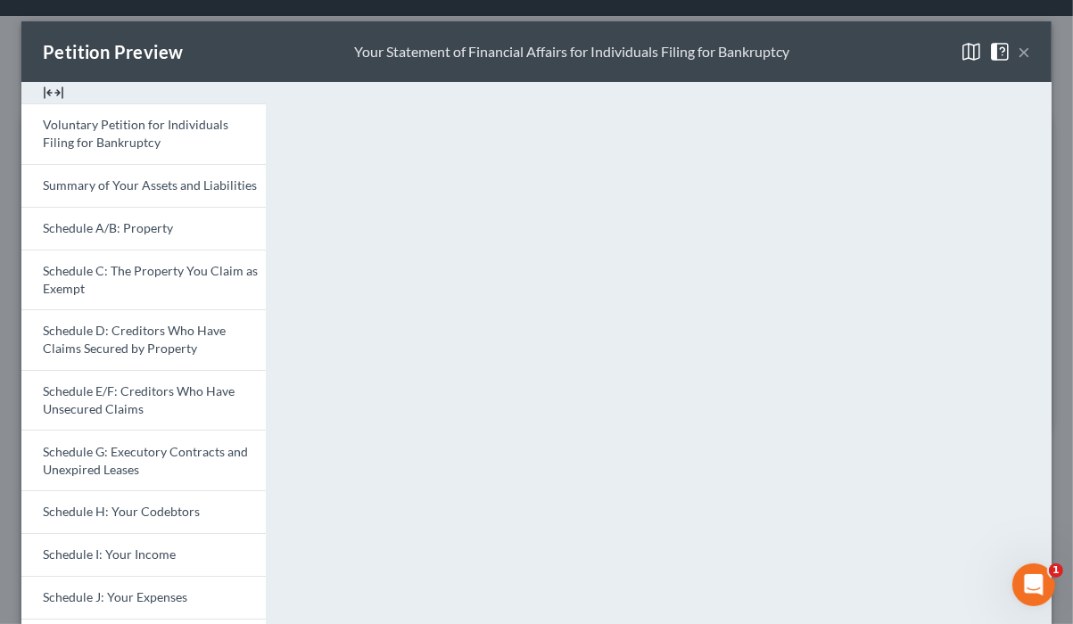
click at [1018, 62] on button "×" at bounding box center [1024, 51] width 12 height 21
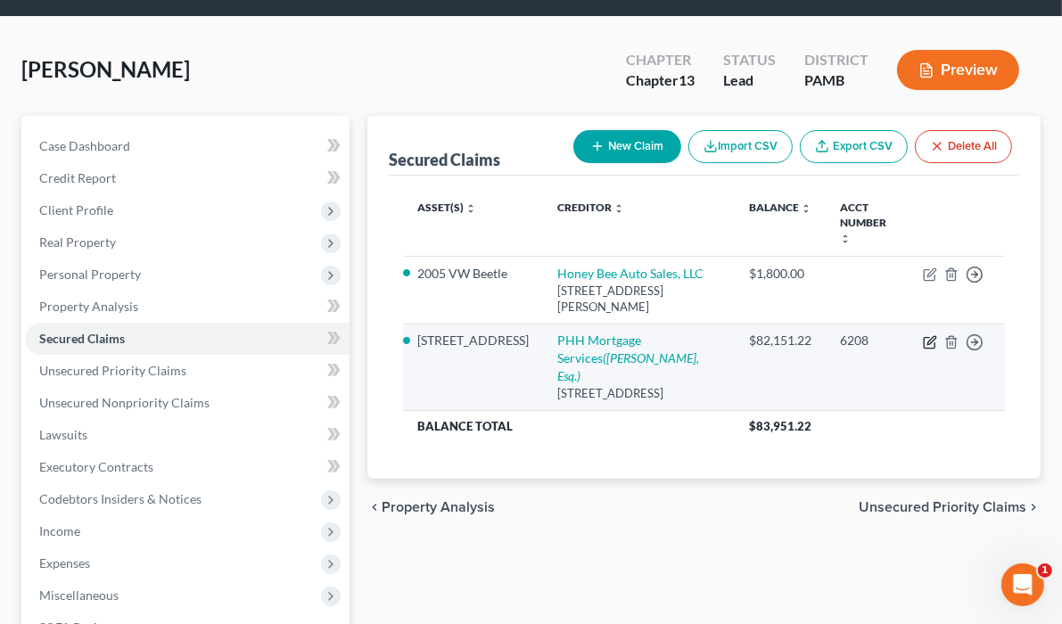
click at [923, 350] on icon "button" at bounding box center [930, 342] width 14 height 14
select select "33"
select select "10"
select select "0"
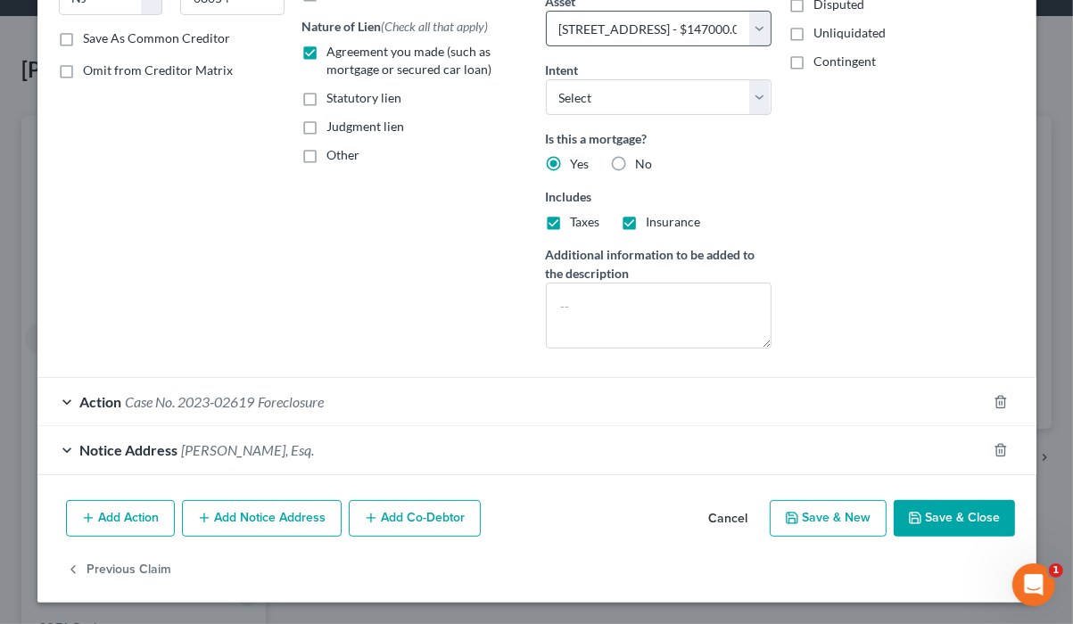
scroll to position [499, 0]
click at [996, 396] on icon "button" at bounding box center [1000, 402] width 8 height 12
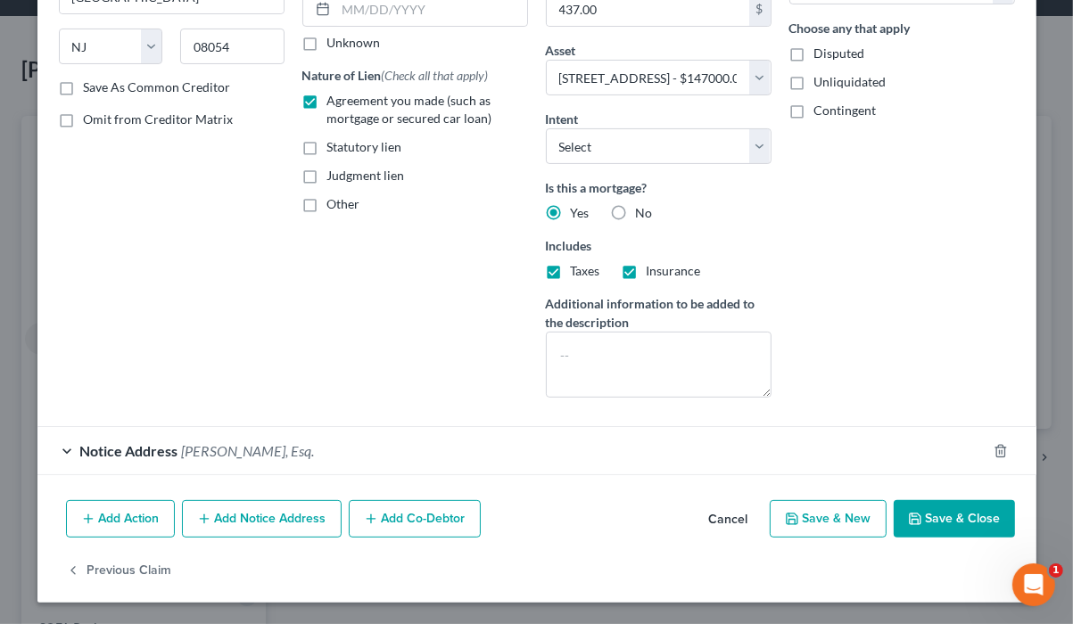
scroll to position [486, 0]
click at [963, 500] on button "Save & Close" at bounding box center [954, 518] width 121 height 37
select select
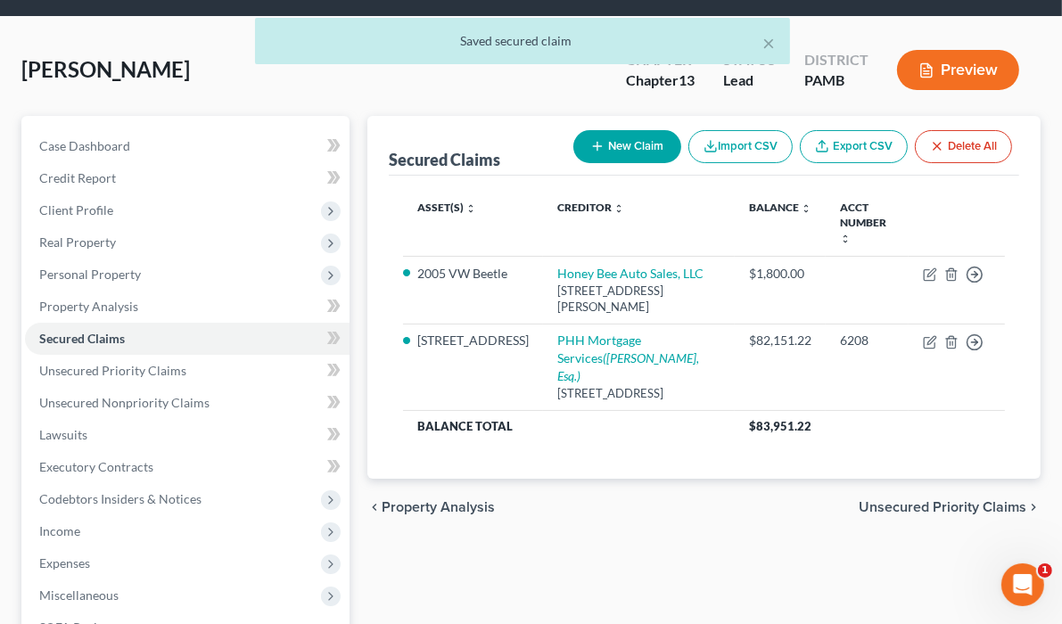
click at [928, 90] on button "Preview" at bounding box center [958, 70] width 122 height 40
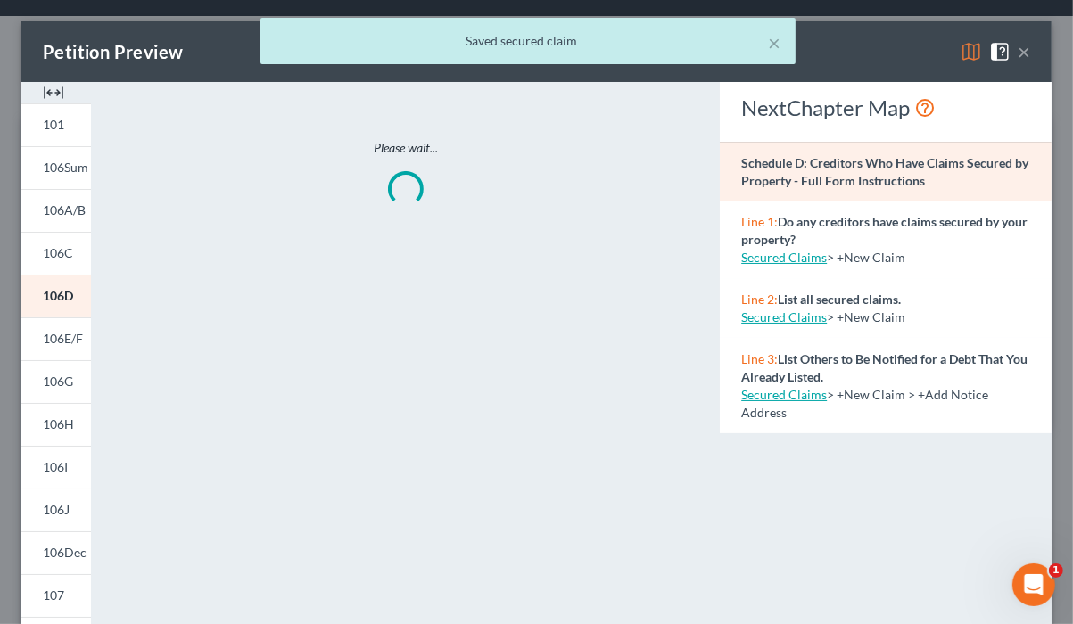
click at [951, 64] on div "× Saved secured claim" at bounding box center [527, 45] width 1073 height 55
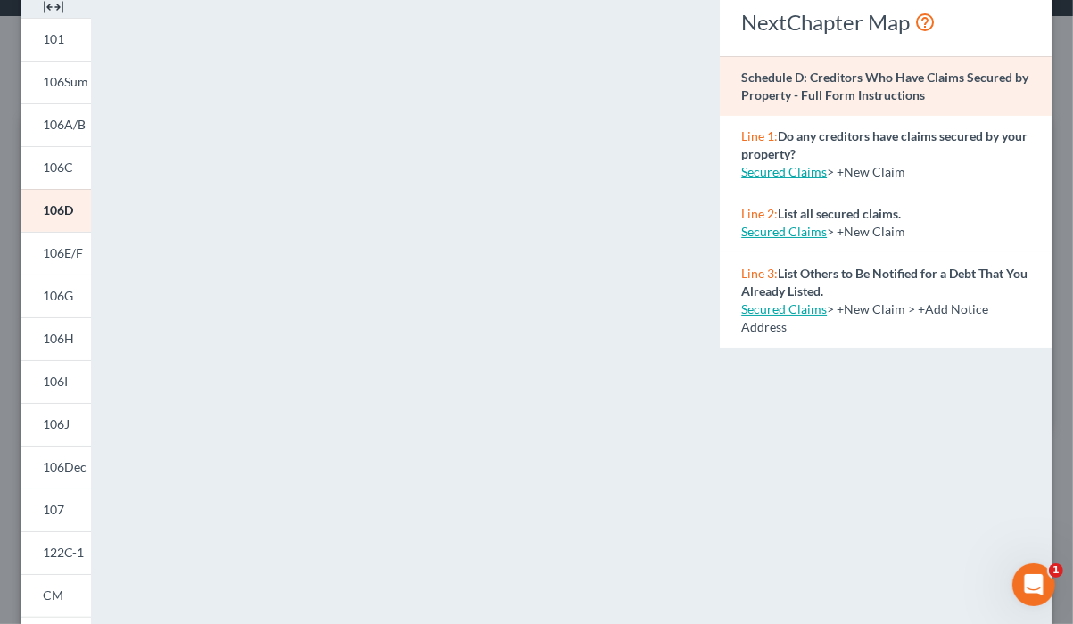
scroll to position [0, 0]
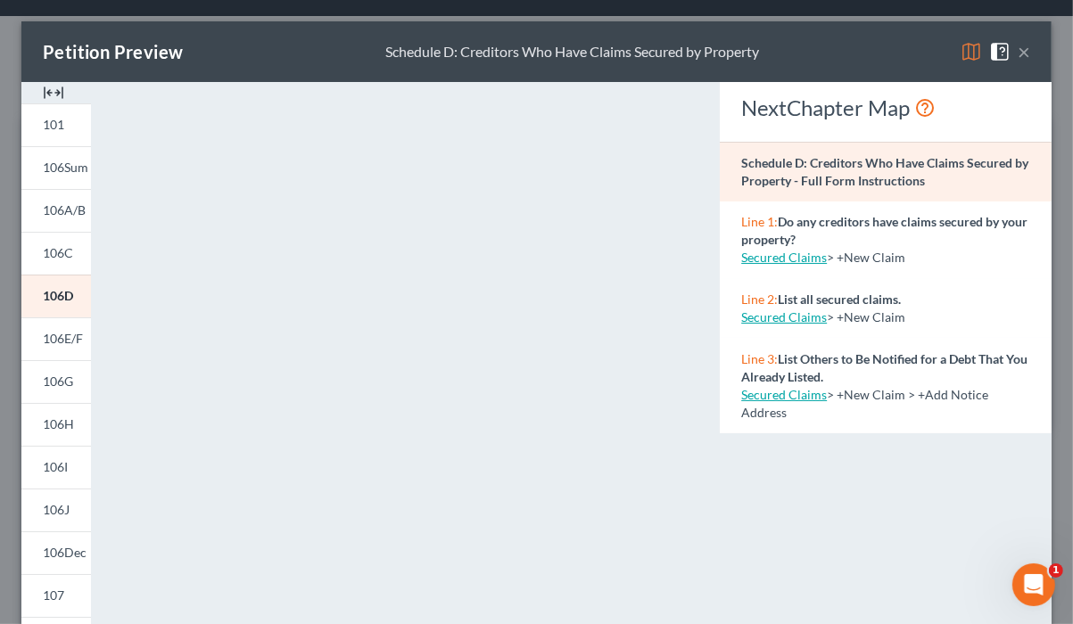
click at [961, 62] on img at bounding box center [971, 51] width 21 height 21
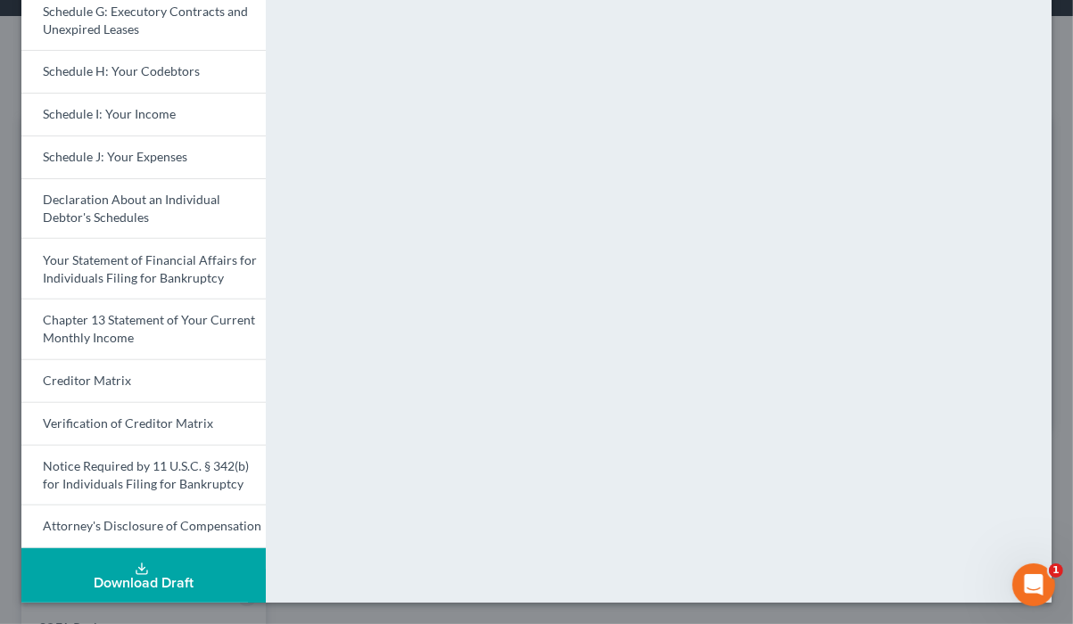
scroll to position [642, 0]
click at [170, 285] on span "Your Statement of Financial Affairs for Individuals Filing for Bankruptcy" at bounding box center [150, 268] width 214 height 33
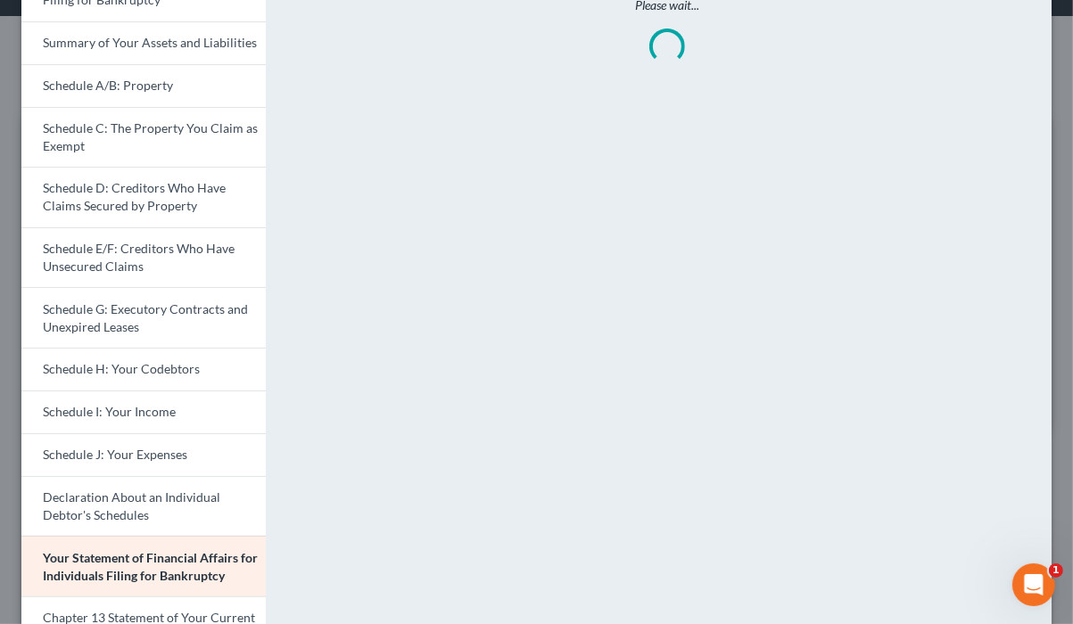
scroll to position [357, 0]
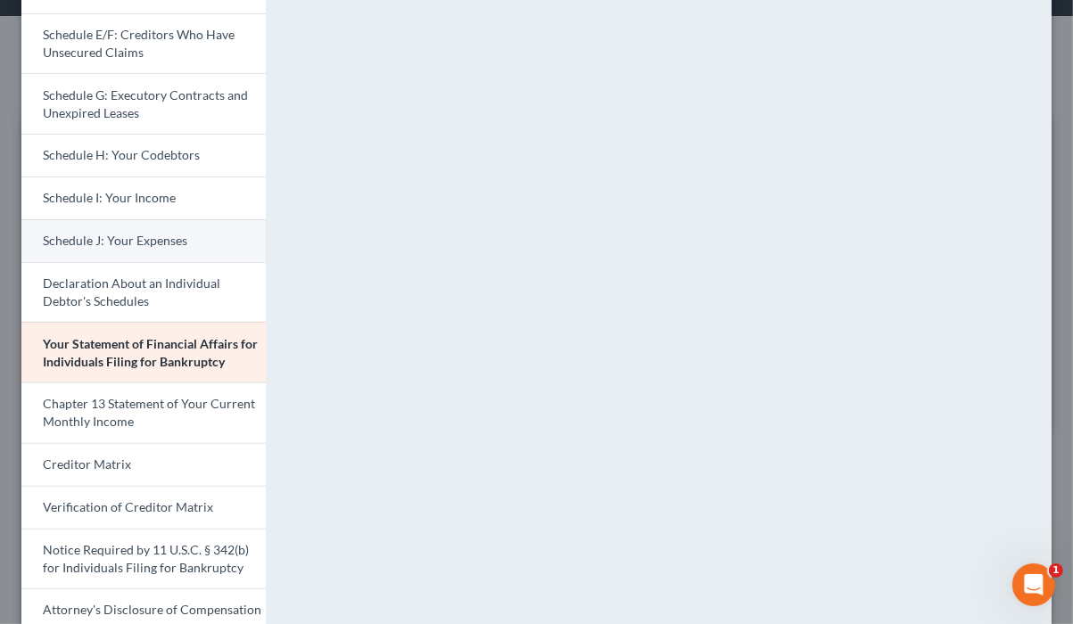
click at [161, 248] on span "Schedule J: Your Expenses" at bounding box center [115, 240] width 144 height 15
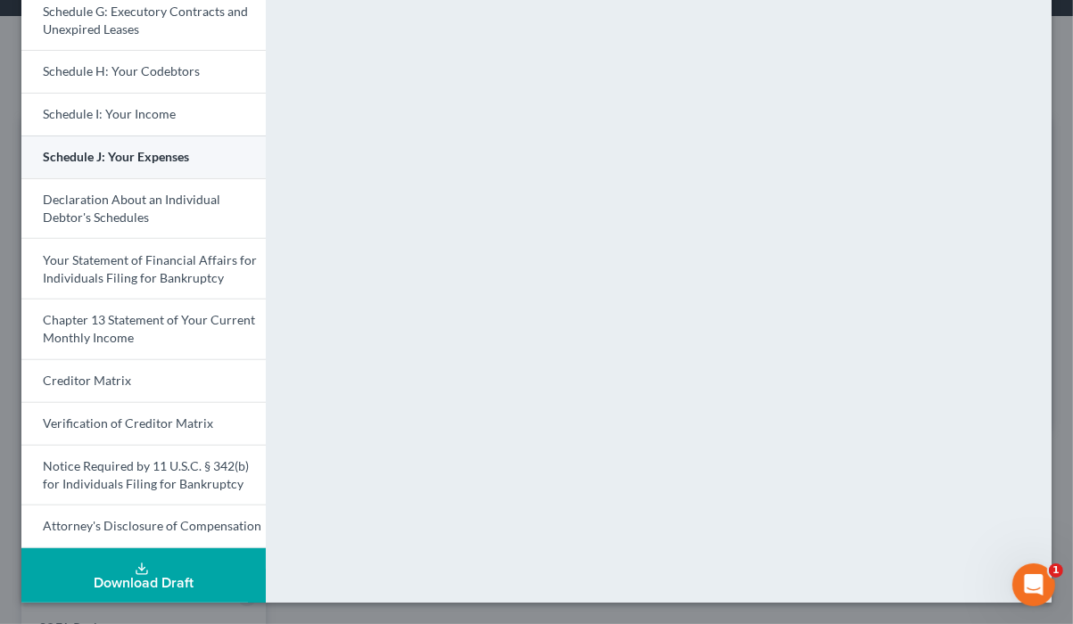
scroll to position [571, 0]
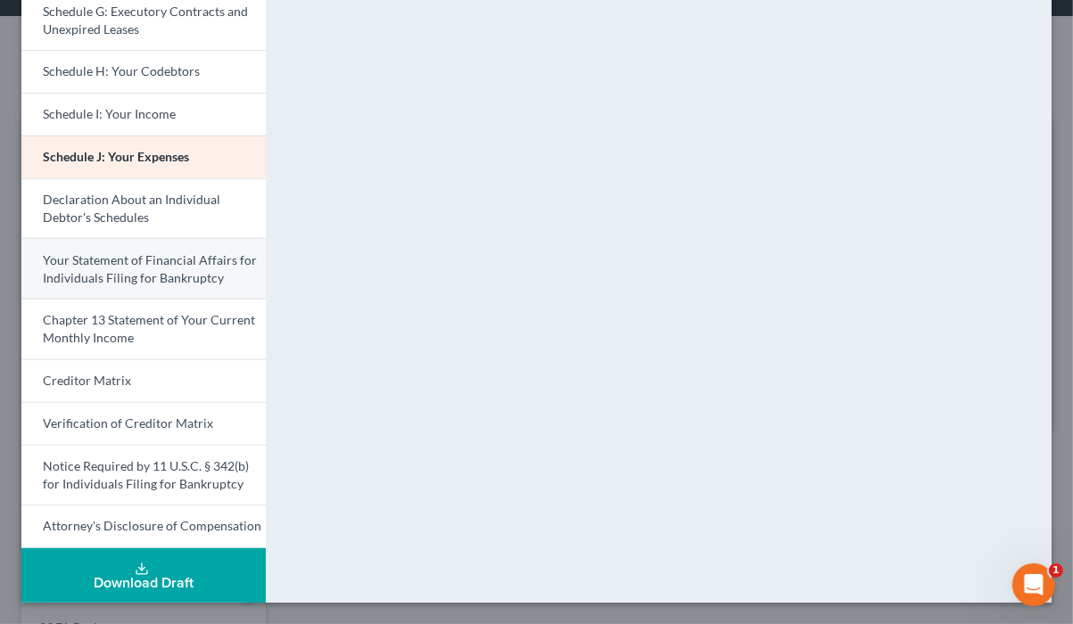
click at [144, 299] on link "Your Statement of Financial Affairs for Individuals Filing for Bankruptcy" at bounding box center [143, 268] width 244 height 61
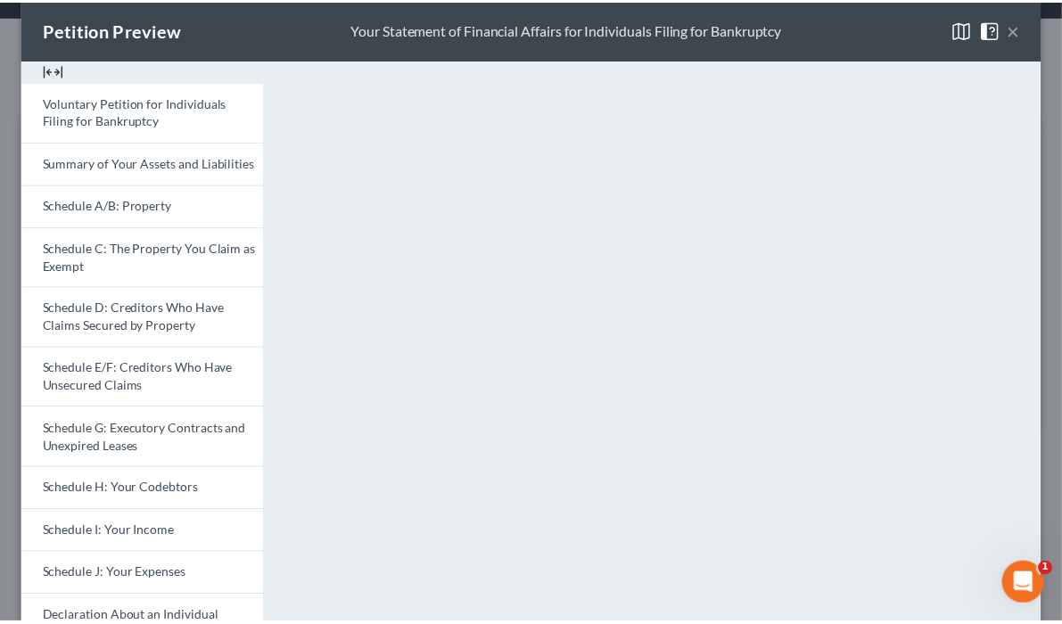
scroll to position [0, 0]
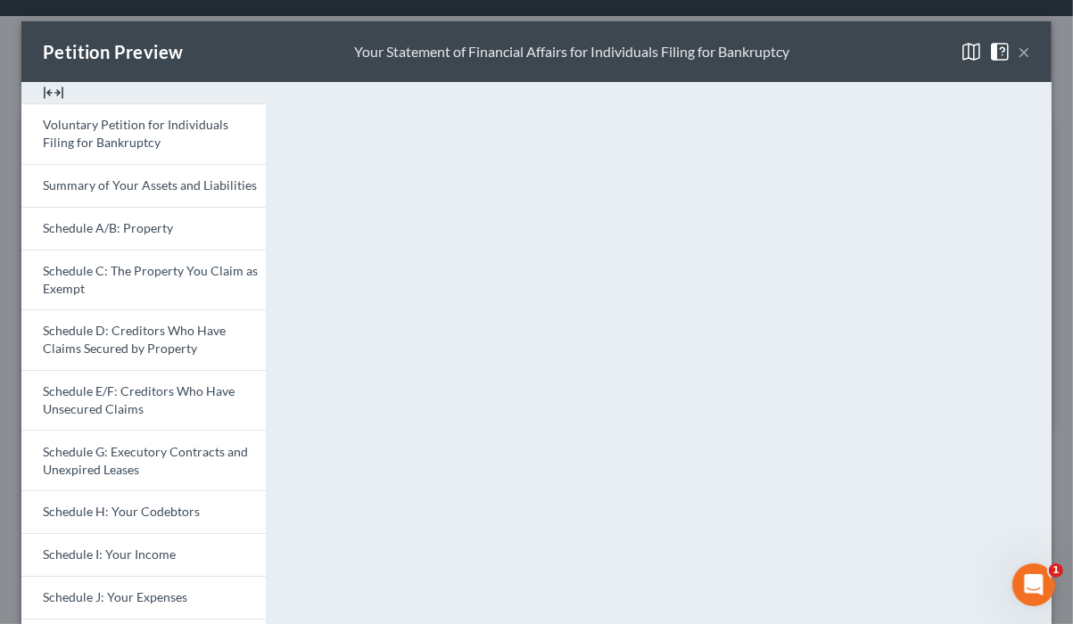
click at [1018, 62] on button "×" at bounding box center [1024, 51] width 12 height 21
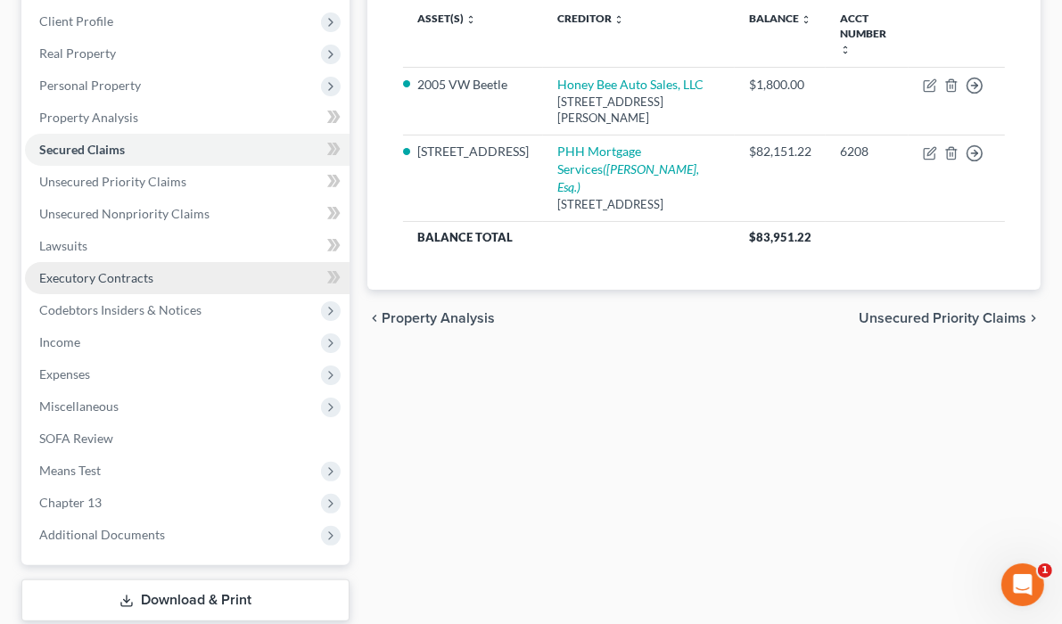
scroll to position [269, 0]
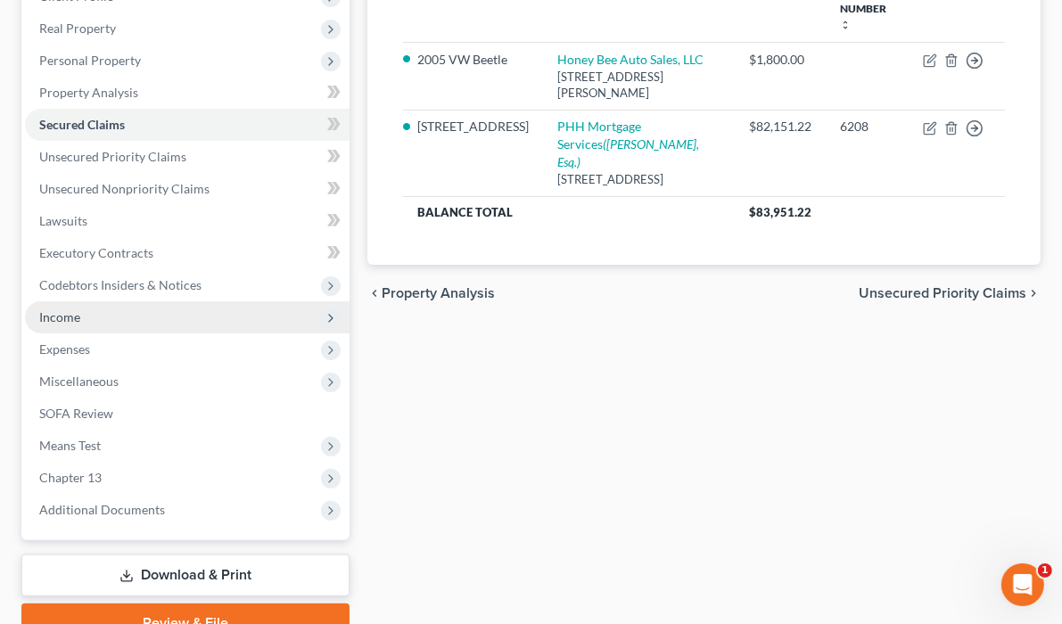
click at [107, 334] on span "Income" at bounding box center [187, 317] width 325 height 32
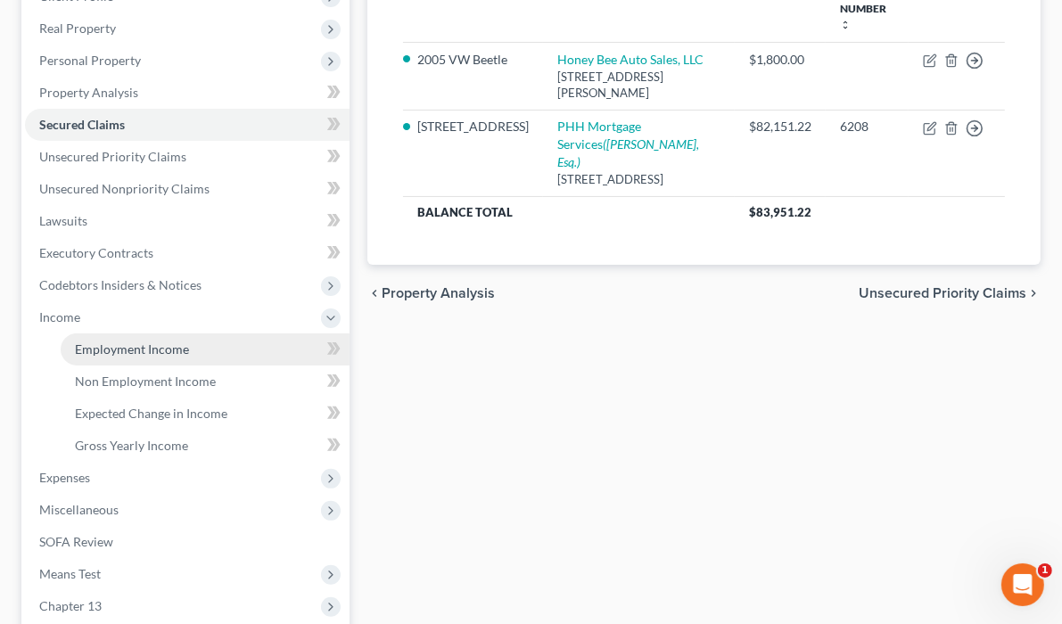
click at [142, 357] on span "Employment Income" at bounding box center [132, 349] width 114 height 15
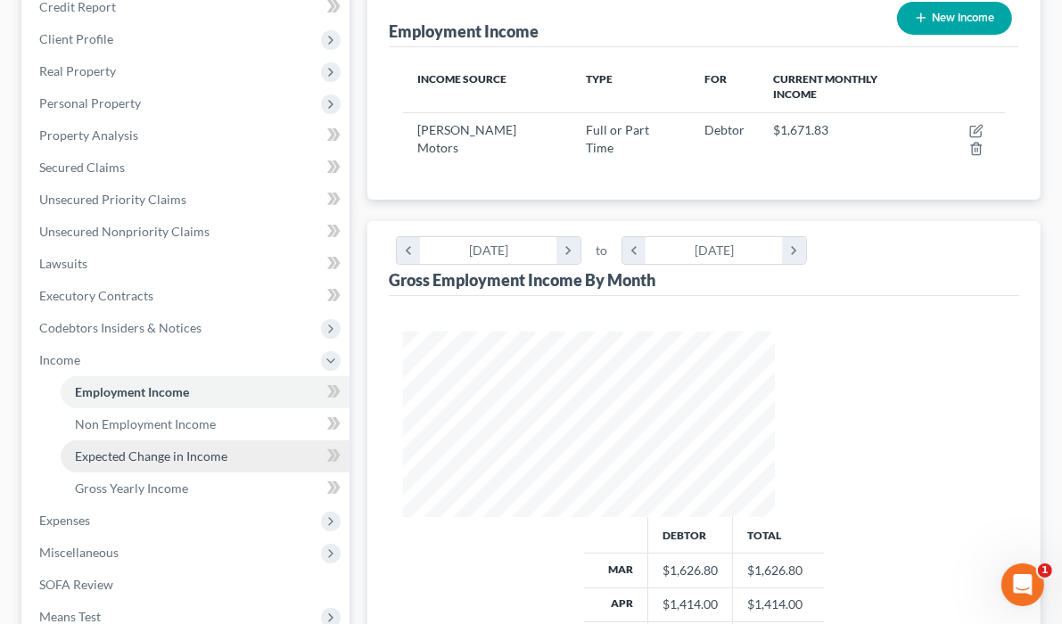
scroll to position [214, 0]
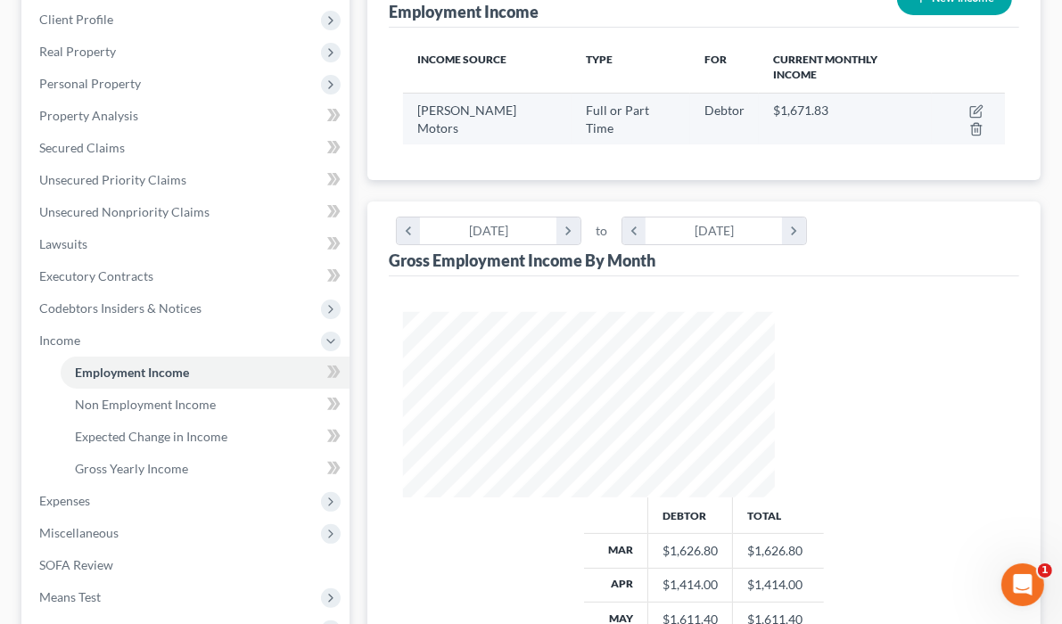
scroll to position [499, 0]
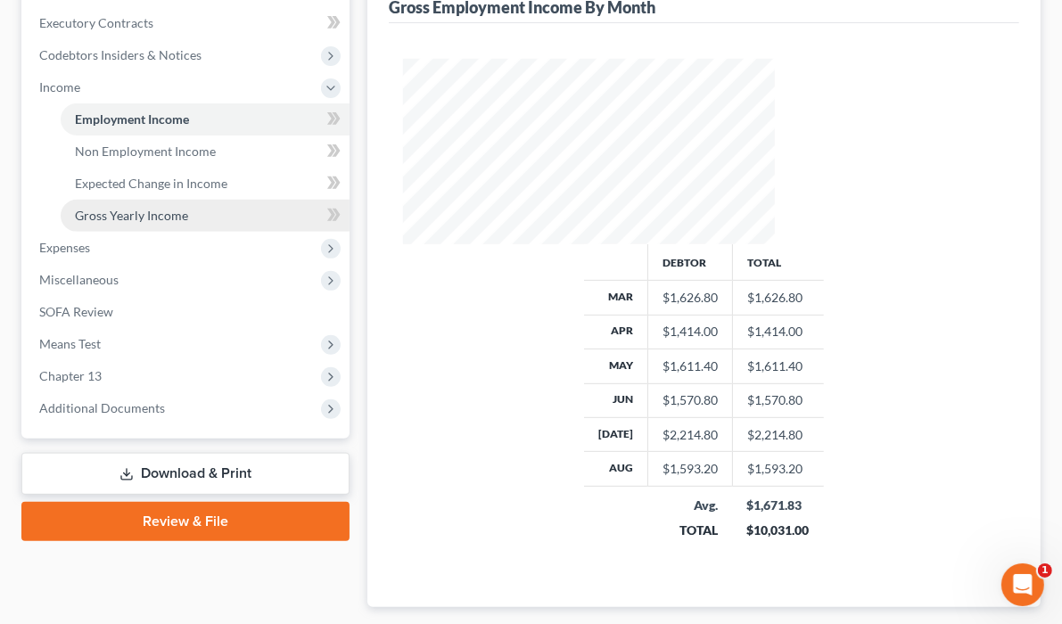
click at [161, 223] on span "Gross Yearly Income" at bounding box center [131, 215] width 113 height 15
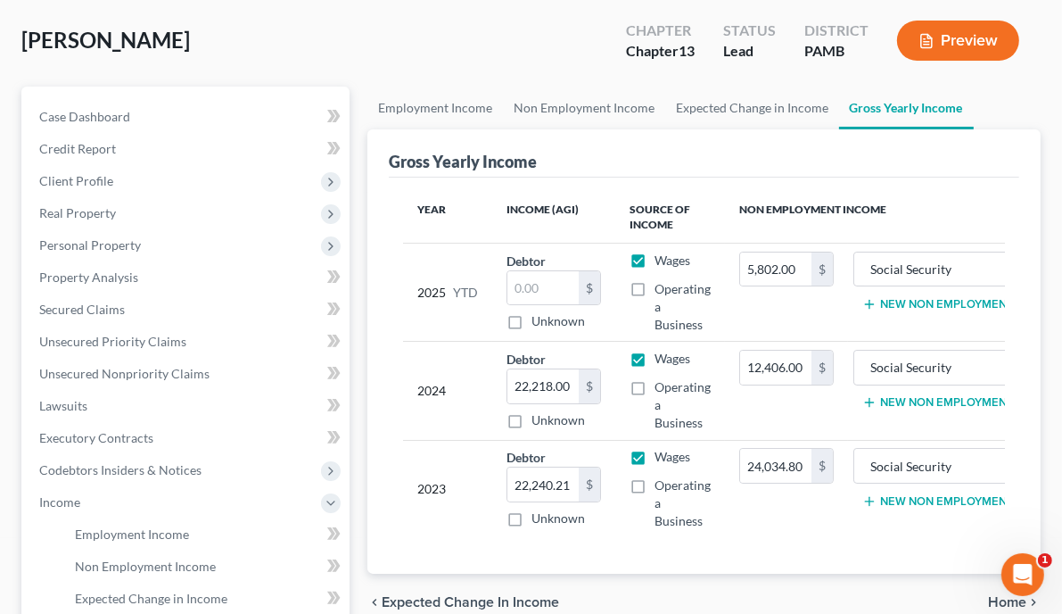
scroll to position [285, 0]
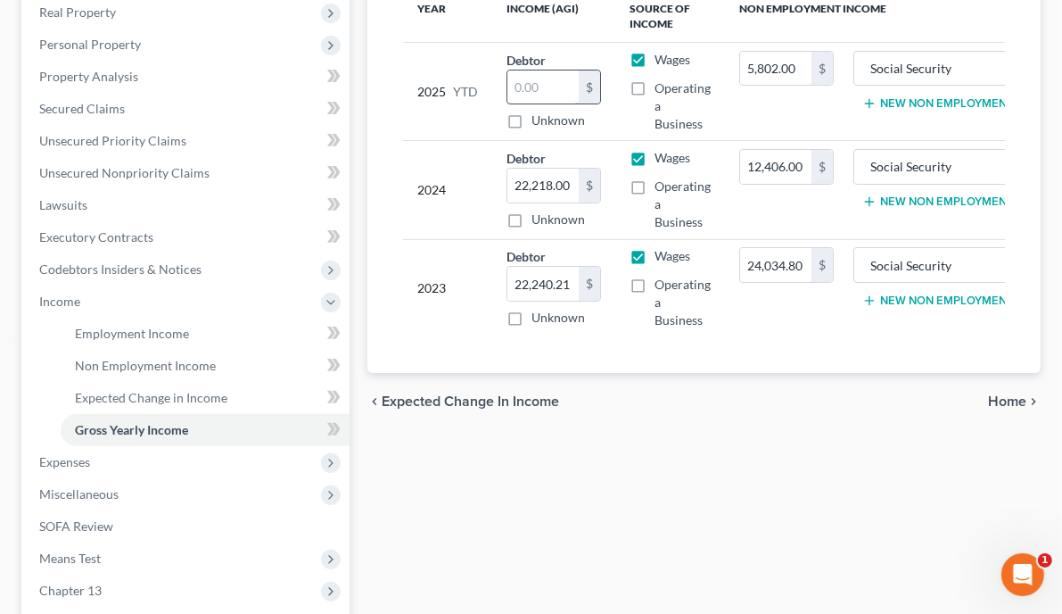
click at [507, 104] on input "text" at bounding box center [542, 87] width 71 height 34
type input "13,784.40"
click at [408, 140] on td "2025 YTD" at bounding box center [447, 91] width 89 height 98
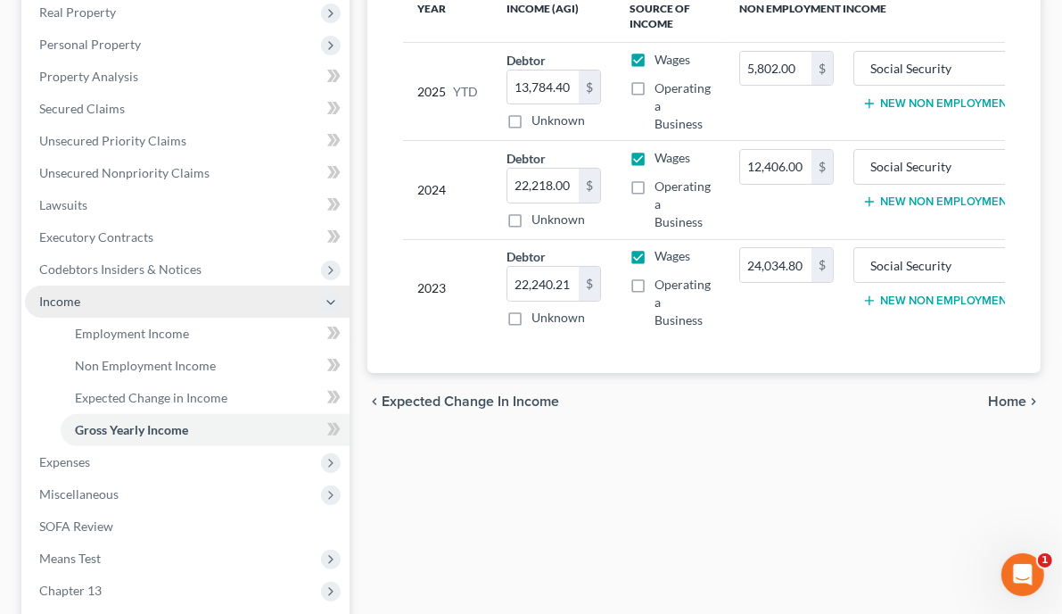
click at [324, 309] on icon at bounding box center [331, 302] width 14 height 14
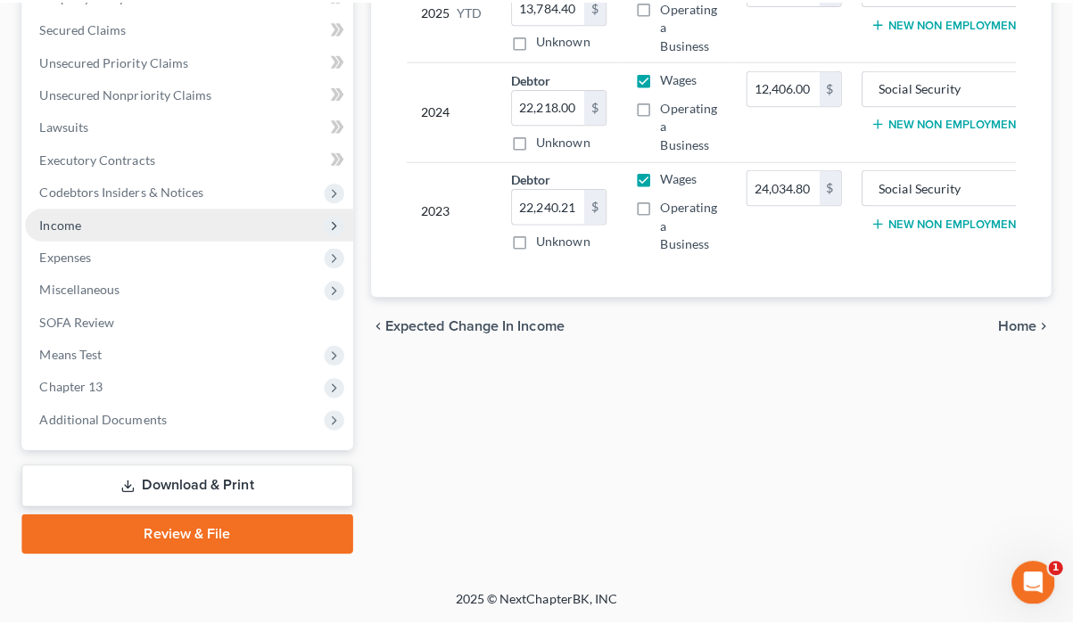
scroll to position [637, 0]
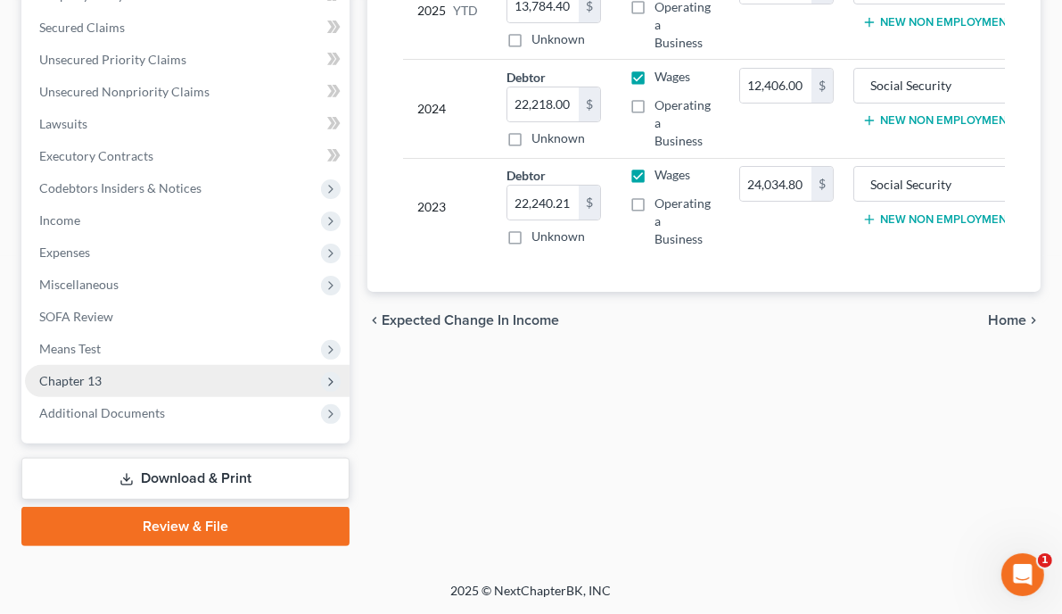
click at [102, 373] on span "Chapter 13" at bounding box center [70, 380] width 62 height 15
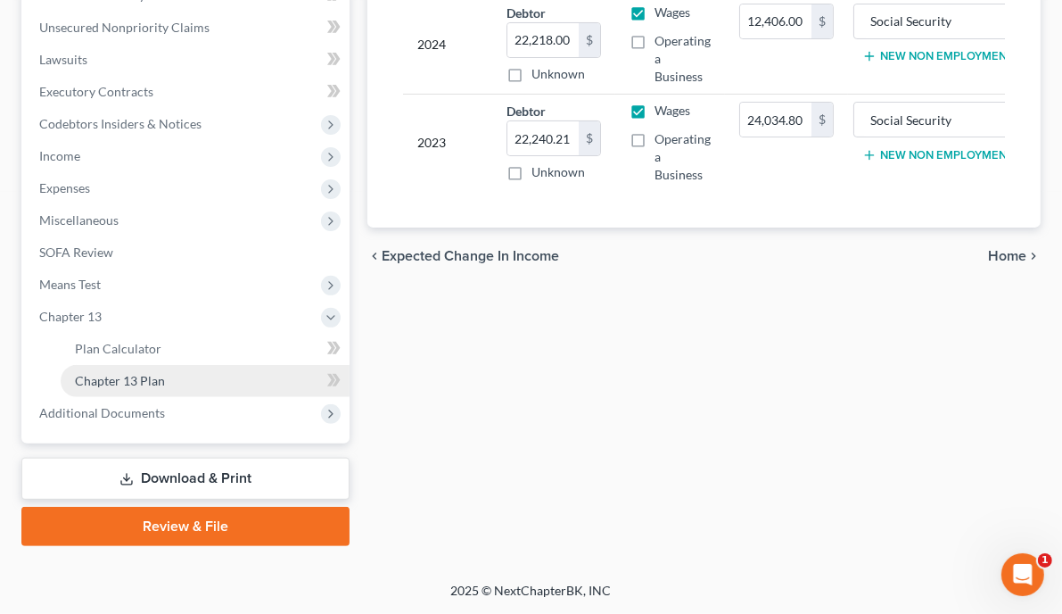
click at [165, 388] on span "Chapter 13 Plan" at bounding box center [120, 380] width 90 height 15
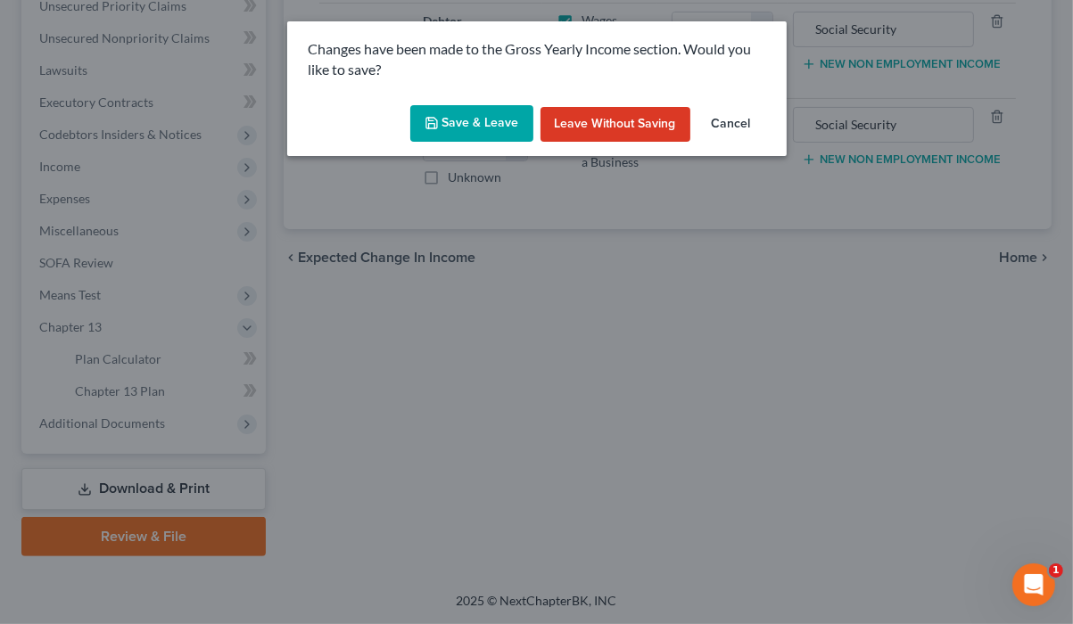
click at [495, 143] on button "Save & Leave" at bounding box center [471, 123] width 123 height 37
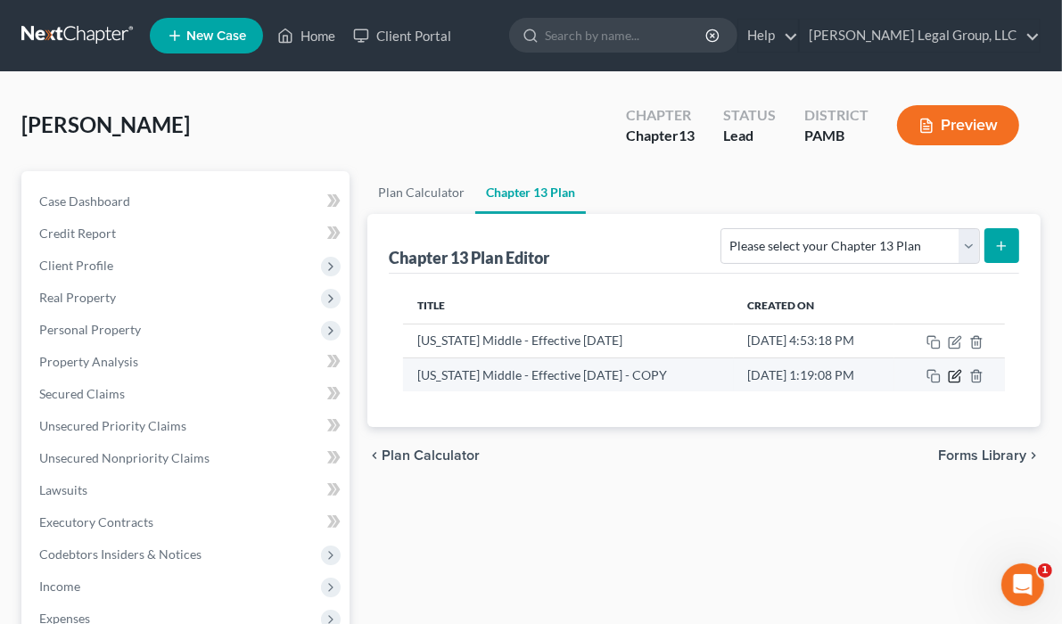
click at [956, 384] on icon "button" at bounding box center [955, 376] width 14 height 14
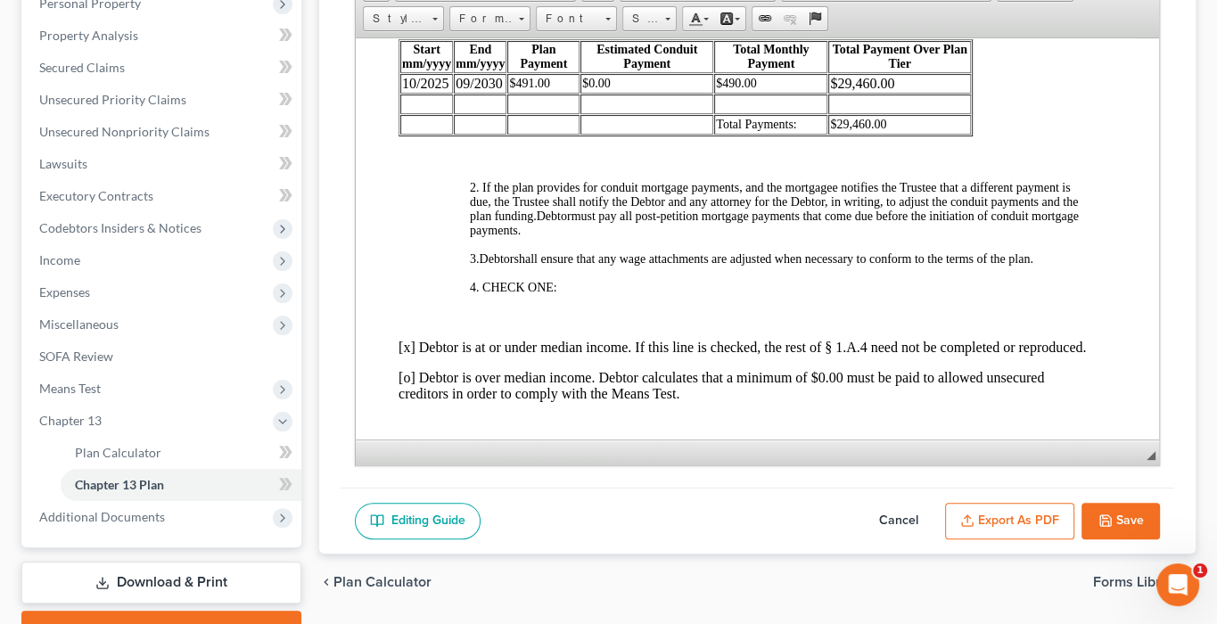
scroll to position [999, 0]
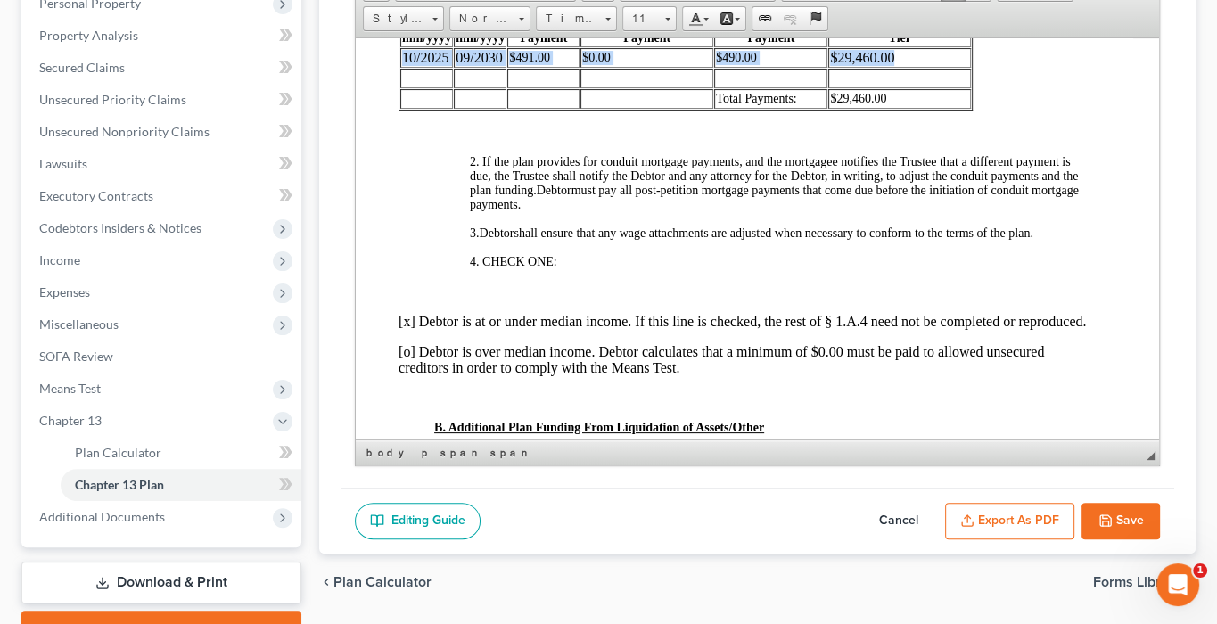
drag, startPoint x: 869, startPoint y: 195, endPoint x: 402, endPoint y: 201, distance: 466.5
click at [402, 67] on tr "10/2025 09/2030 $491.00 $0.00 $490.00 $29,460.00" at bounding box center [685, 57] width 571 height 20
click at [670, 25] on span at bounding box center [667, 16] width 4 height 17
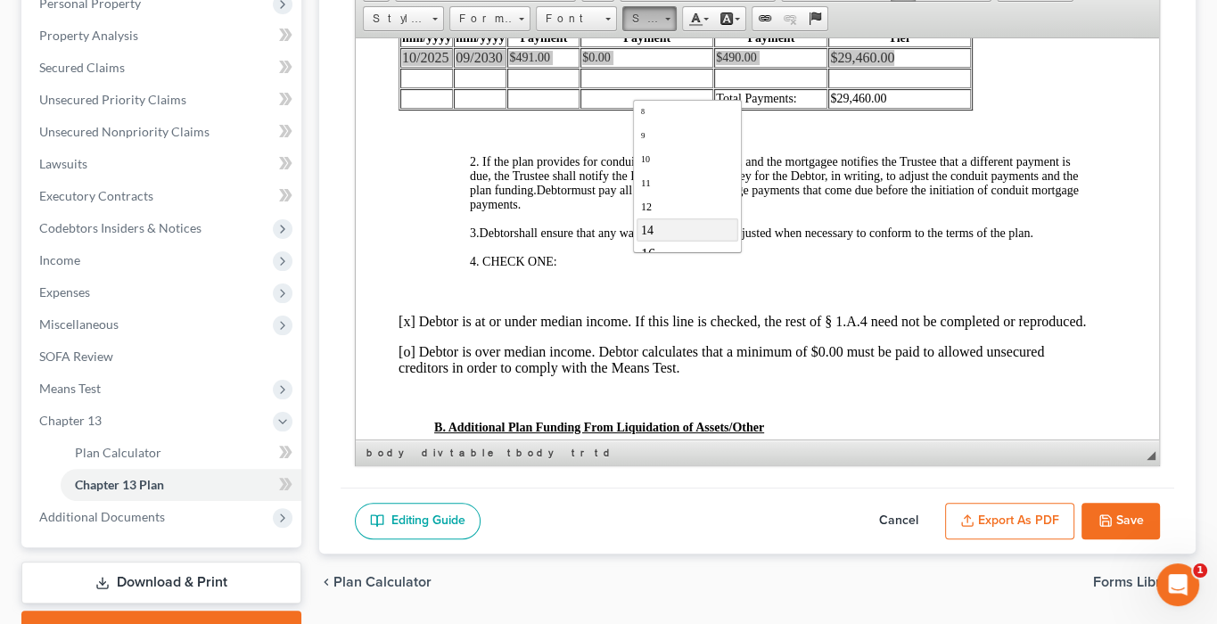
click at [695, 239] on link "14" at bounding box center [687, 229] width 102 height 23
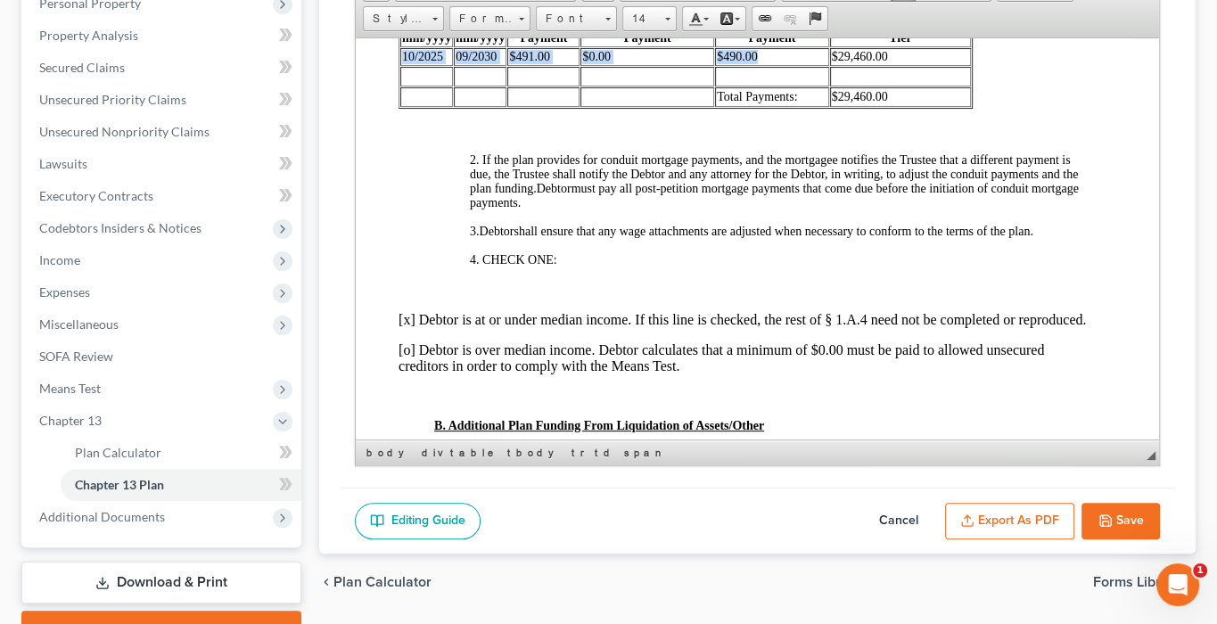
scroll to position [0, 0]
click at [727, 138] on p at bounding box center [745, 130] width 692 height 16
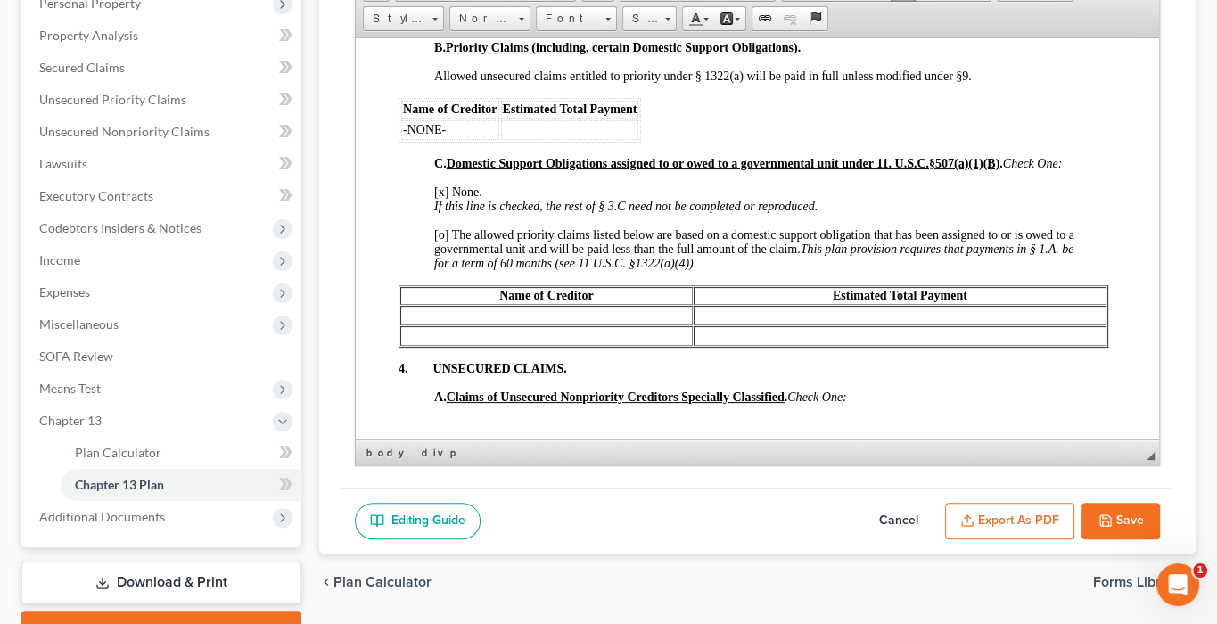
scroll to position [3486, 0]
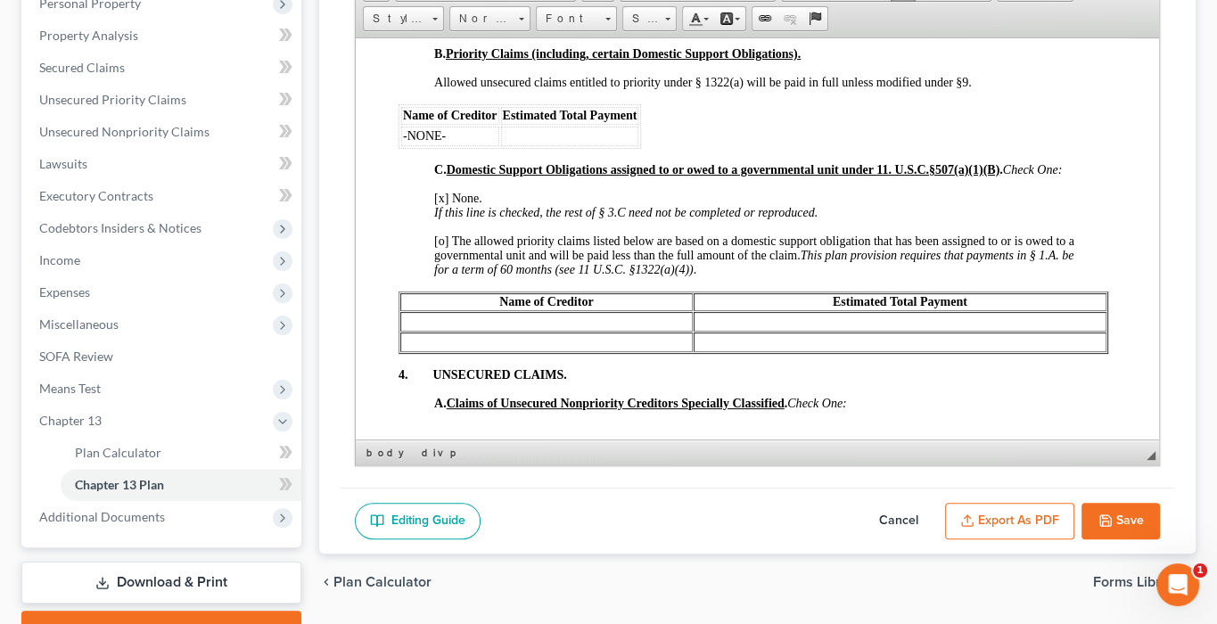
click at [992, 540] on button "Export as PDF" at bounding box center [1009, 521] width 129 height 37
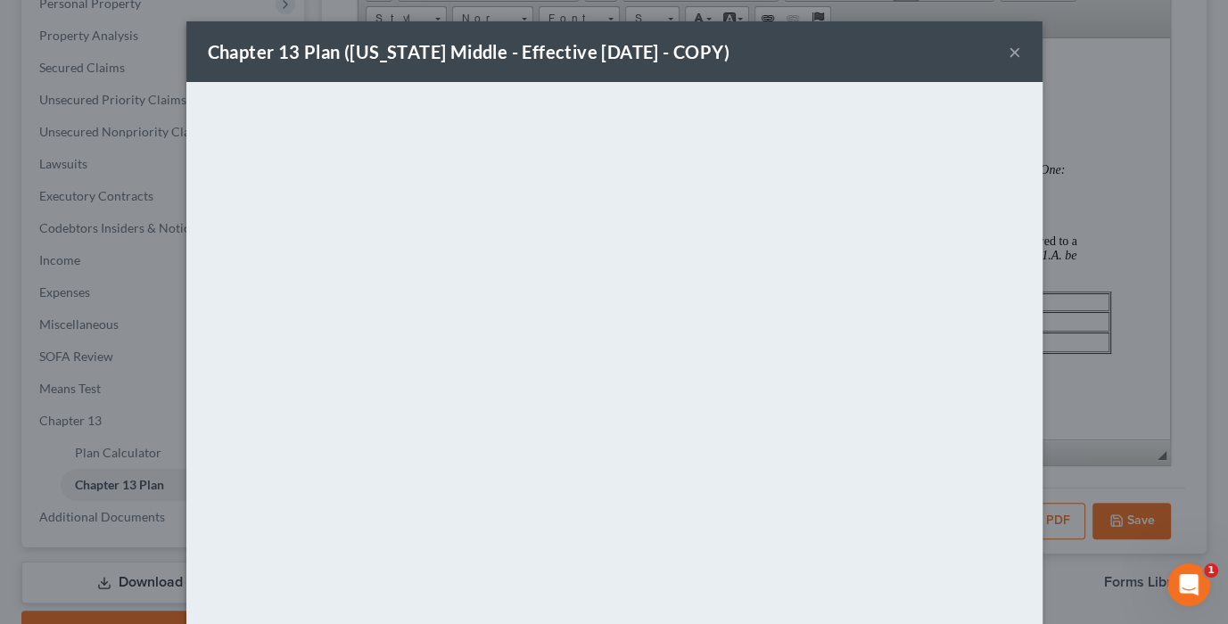
click at [1021, 62] on button "×" at bounding box center [1015, 51] width 12 height 21
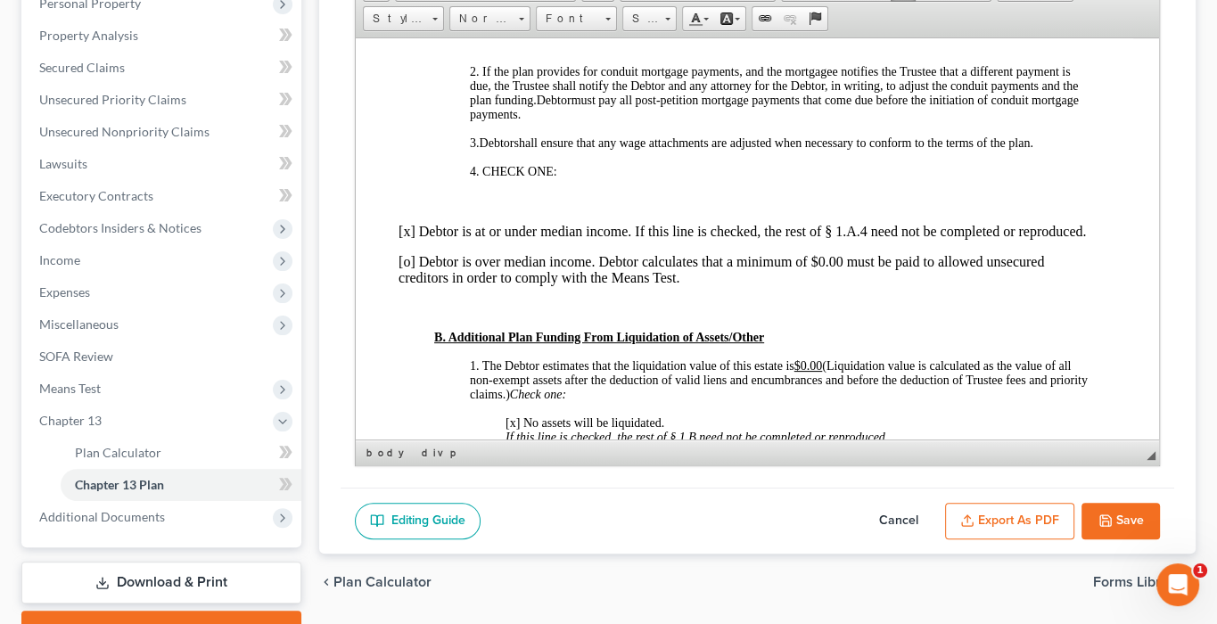
scroll to position [989, 0]
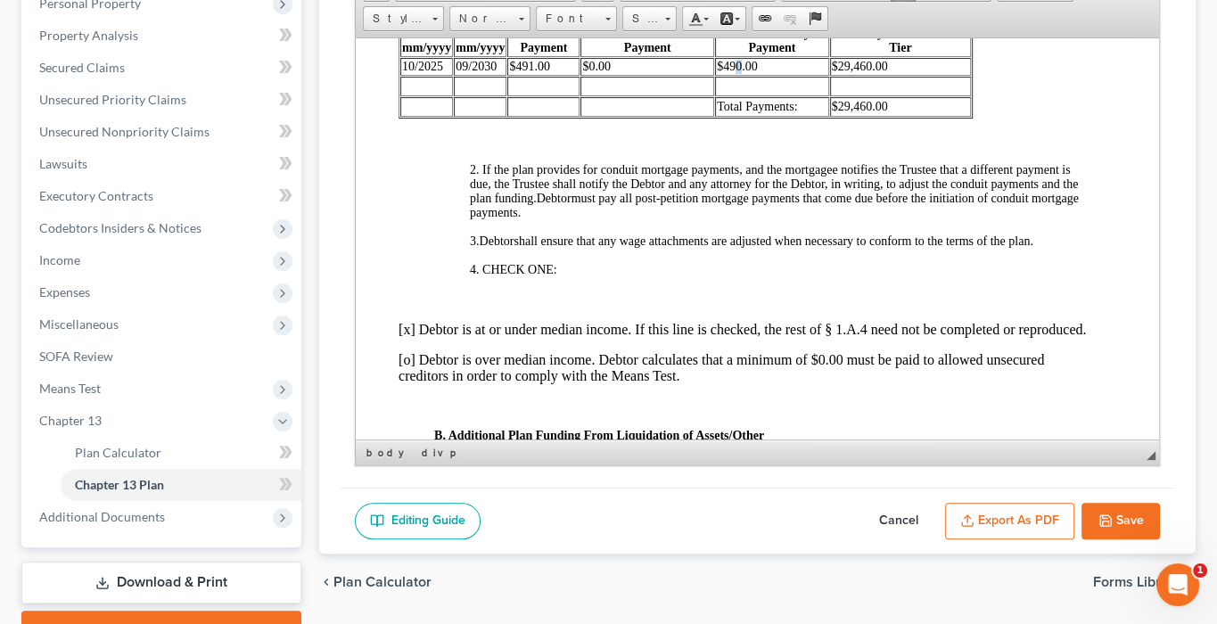
click at [737, 72] on span "$490.00" at bounding box center [737, 65] width 41 height 13
click at [1061, 540] on button "Save" at bounding box center [1121, 521] width 78 height 37
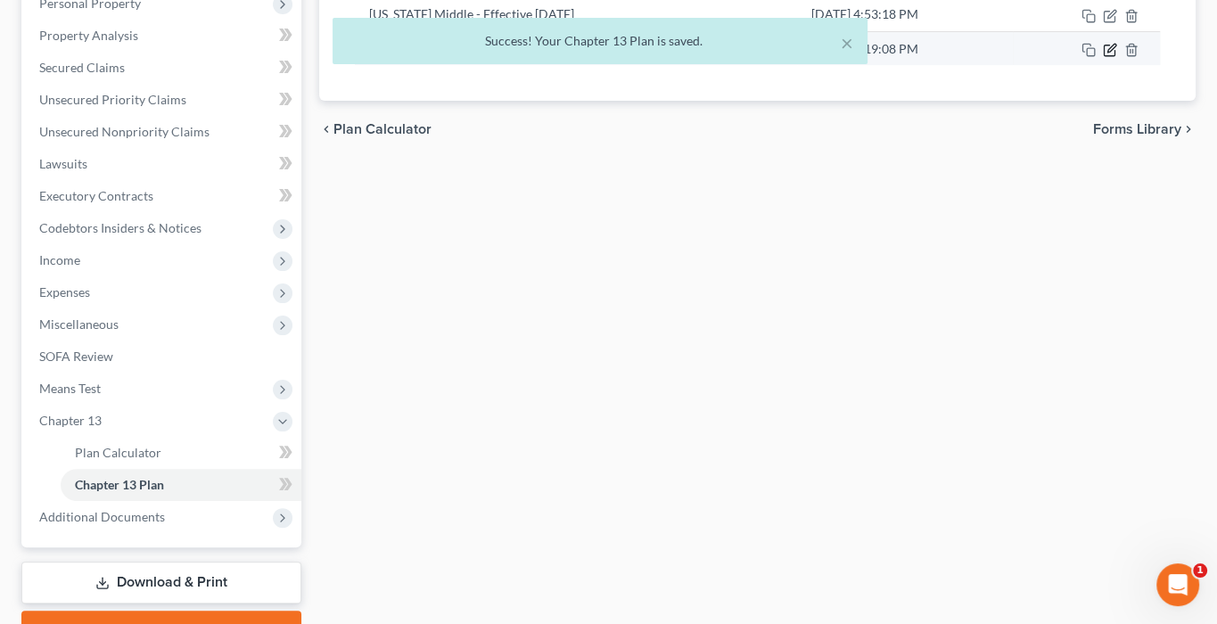
click at [1061, 52] on icon "button" at bounding box center [1112, 48] width 8 height 8
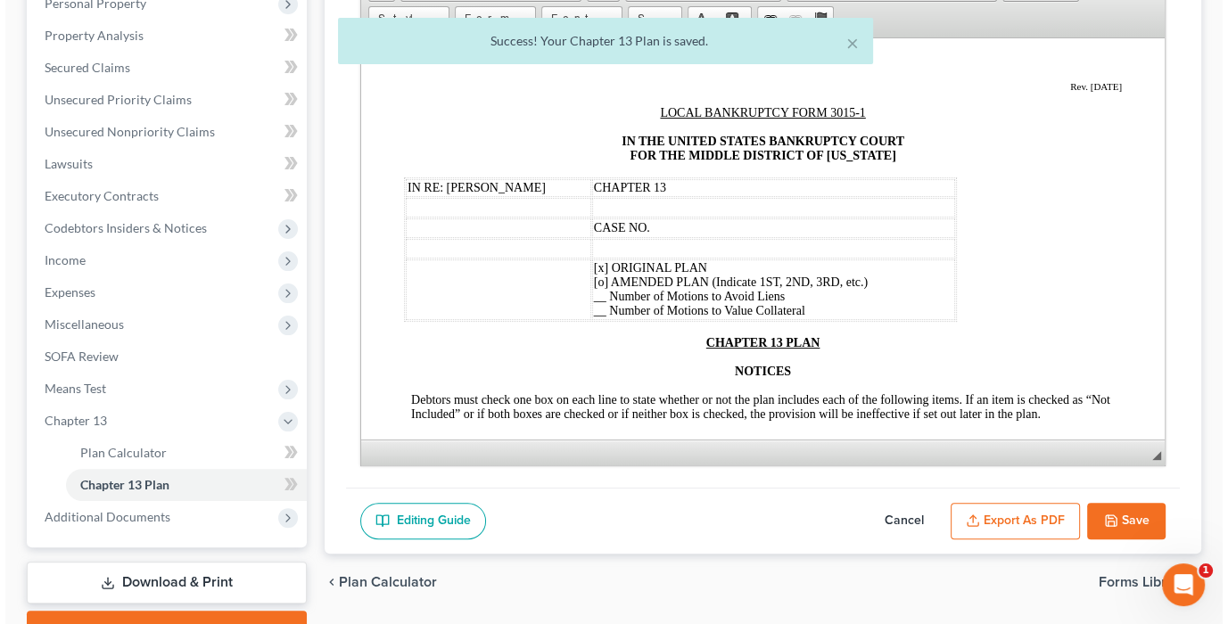
scroll to position [0, 0]
click at [945, 540] on button "Export as PDF" at bounding box center [1009, 521] width 129 height 37
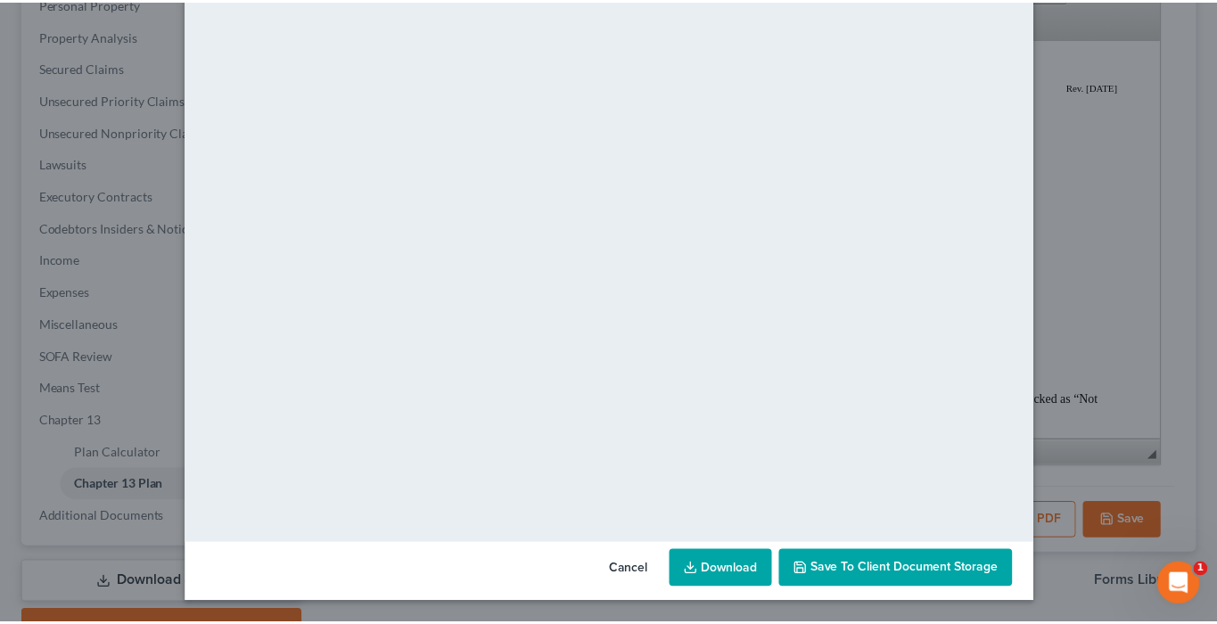
scroll to position [161, 0]
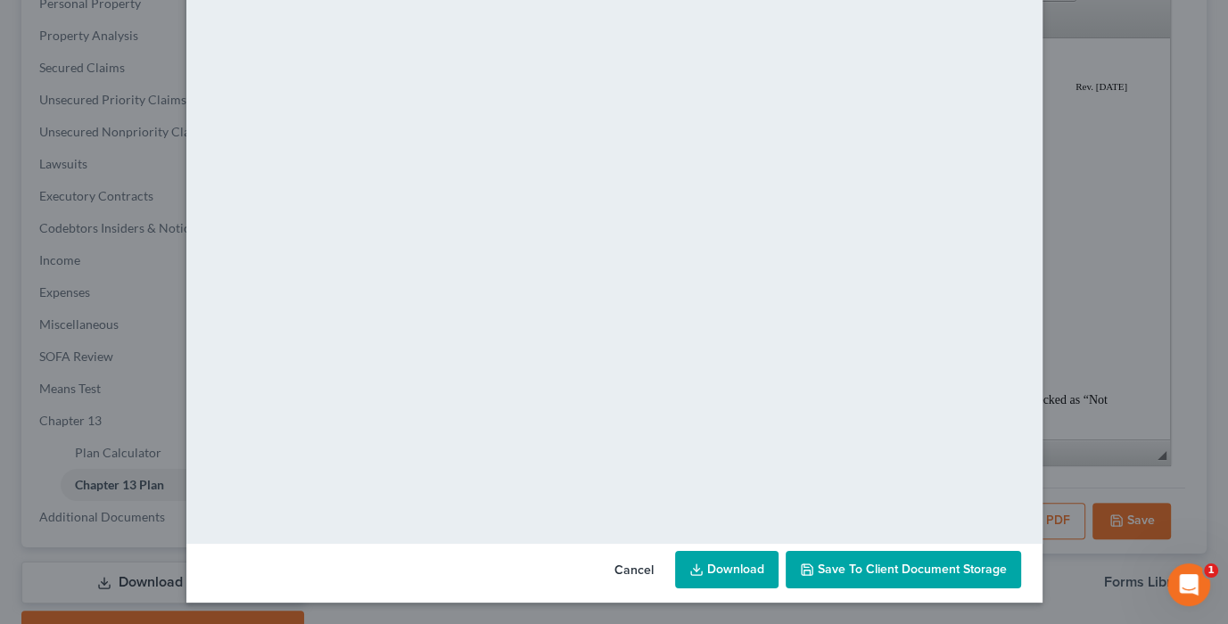
click at [651, 561] on button "Cancel" at bounding box center [634, 571] width 68 height 36
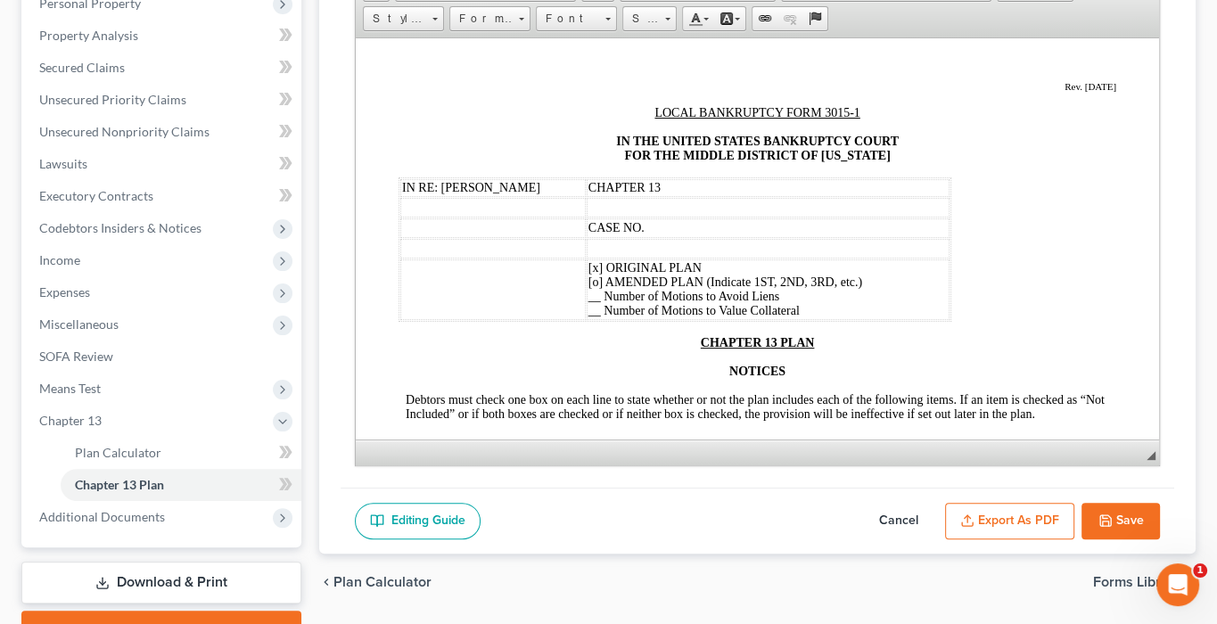
click at [1061, 540] on button "Save" at bounding box center [1121, 521] width 78 height 37
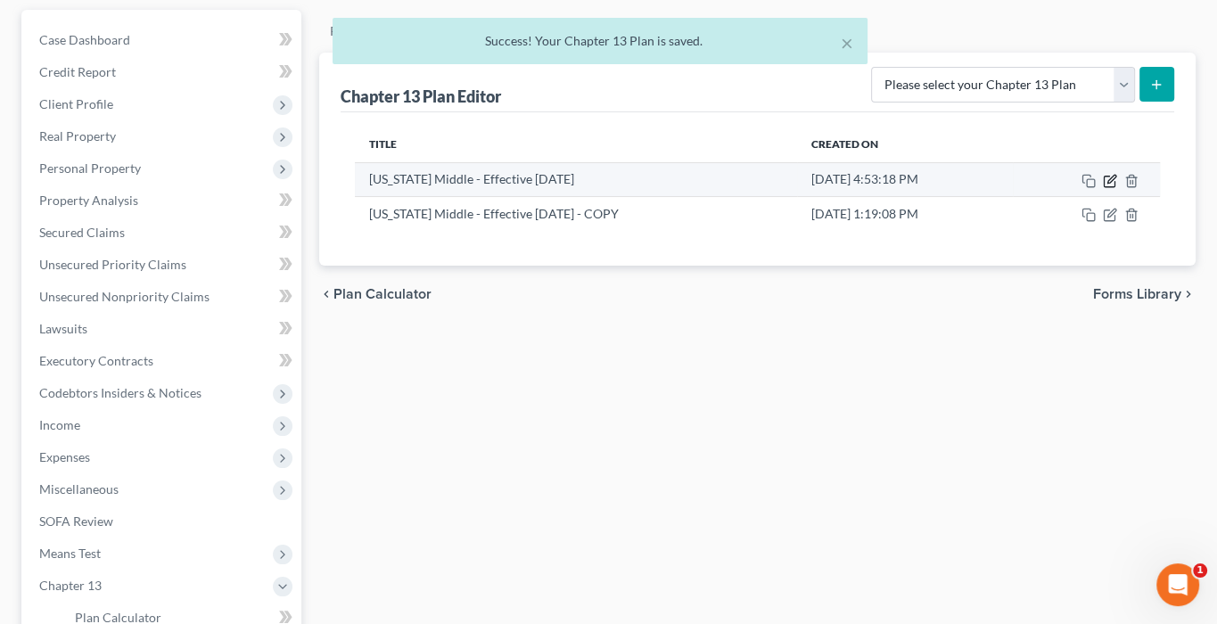
scroll to position [112, 0]
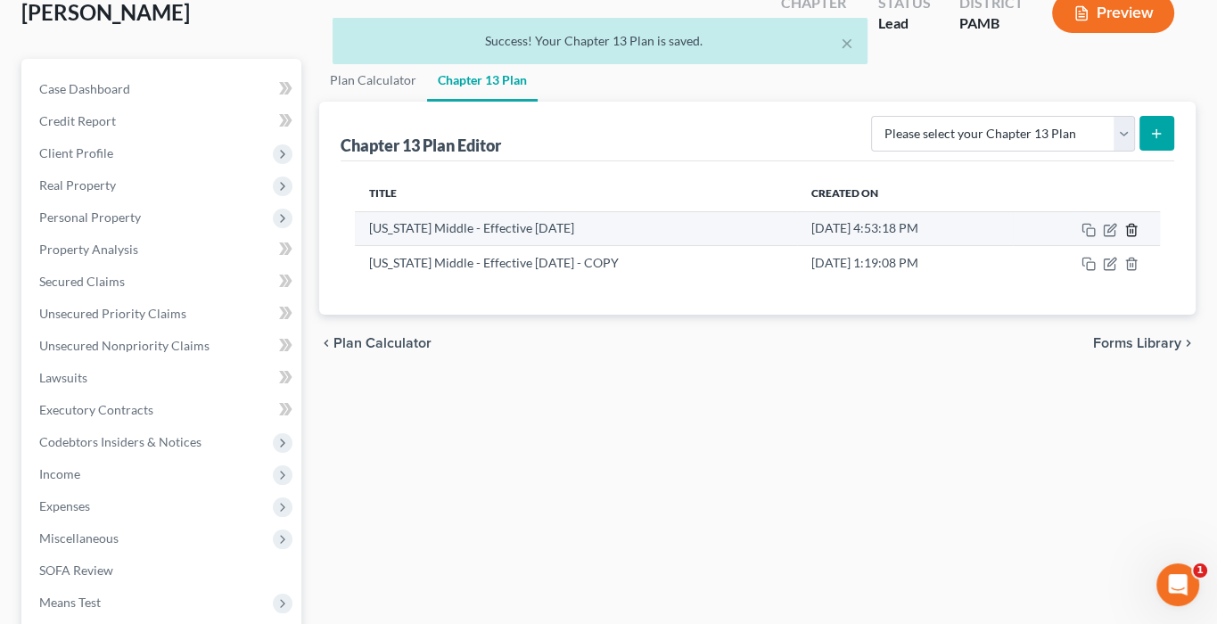
click at [1061, 235] on icon "button" at bounding box center [1131, 230] width 8 height 12
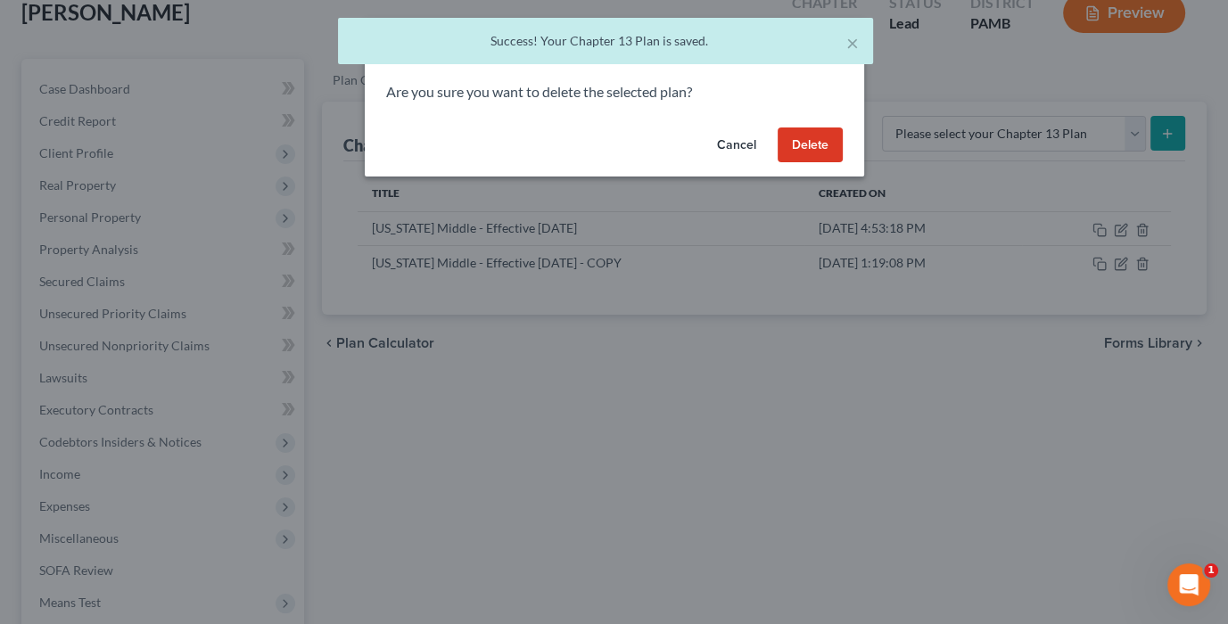
click at [843, 163] on button "Delete" at bounding box center [810, 146] width 65 height 36
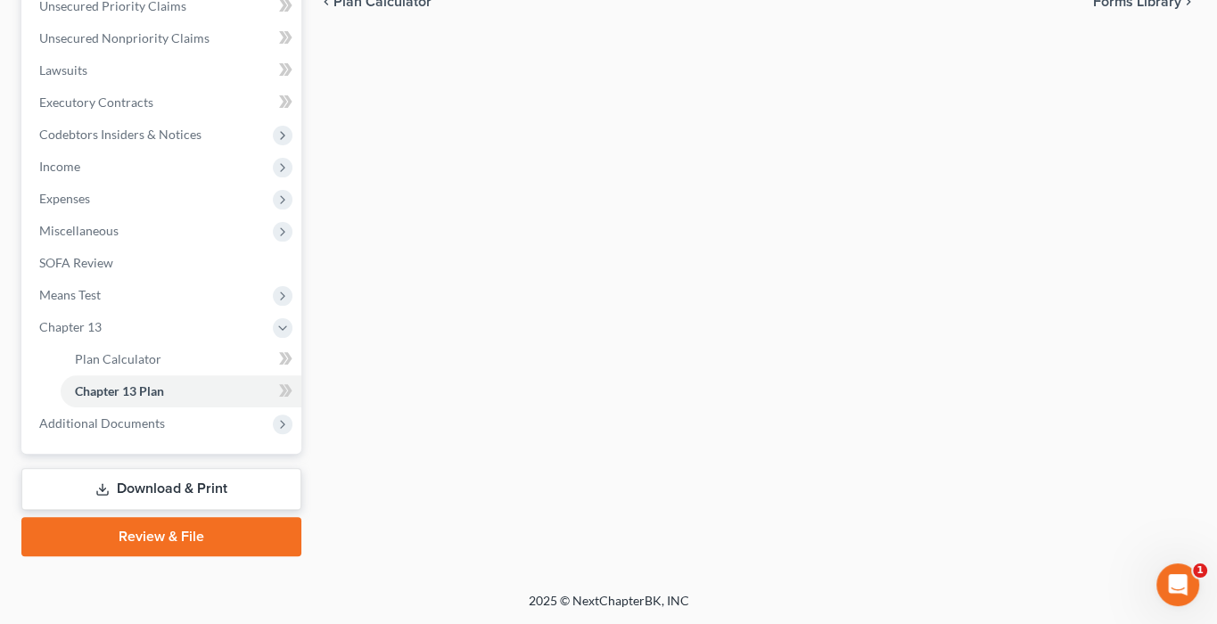
scroll to position [676, 0]
click at [125, 468] on link "Download & Print" at bounding box center [161, 489] width 280 height 42
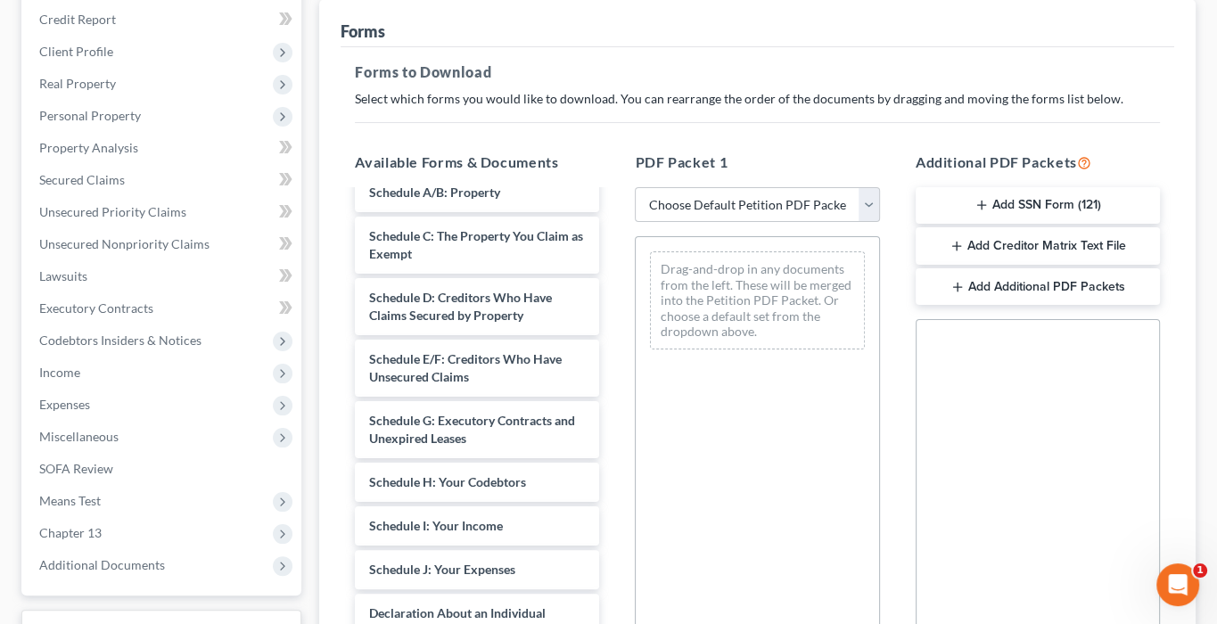
scroll to position [143, 0]
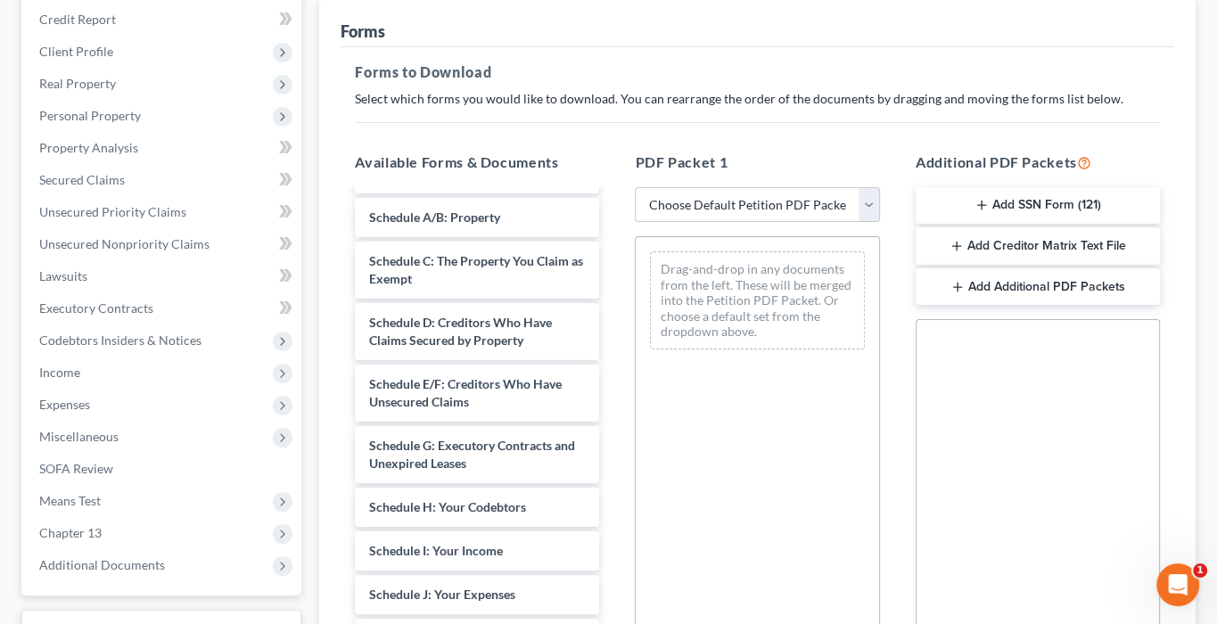
click at [749, 223] on select "Choose Default Petition PDF Packet Complete Bankruptcy Petition (all forms and …" at bounding box center [757, 205] width 244 height 36
select select "0"
click at [638, 223] on select "Choose Default Petition PDF Packet Complete Bankruptcy Petition (all forms and …" at bounding box center [757, 205] width 244 height 36
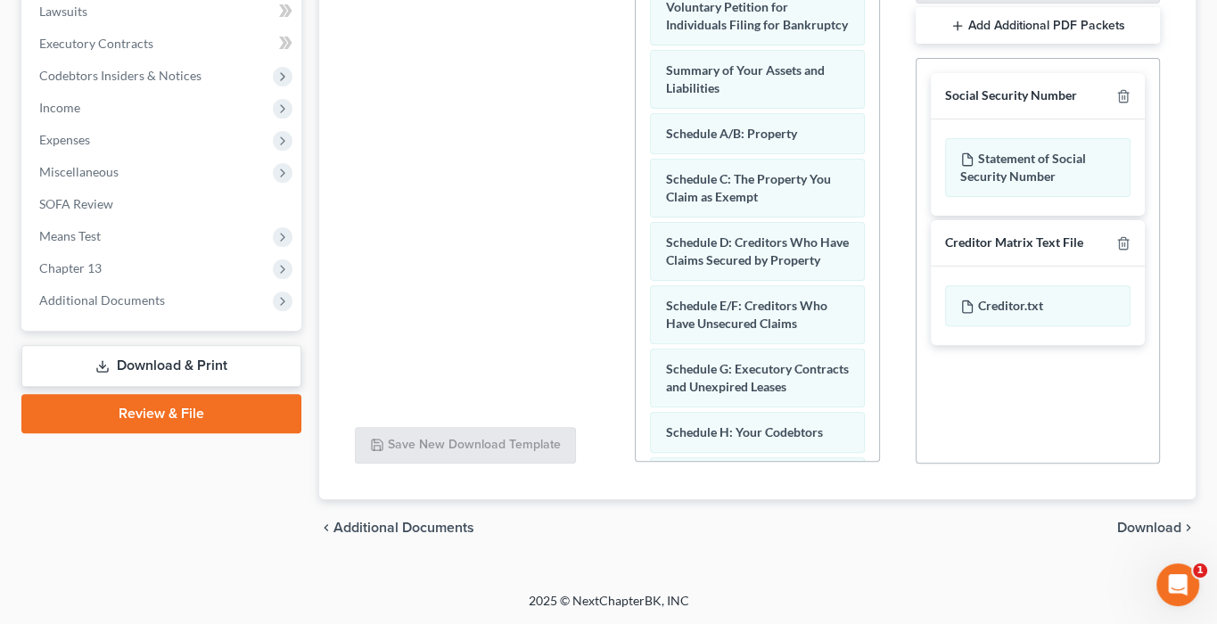
scroll to position [664, 0]
click at [1061, 521] on span "Download" at bounding box center [1150, 528] width 64 height 14
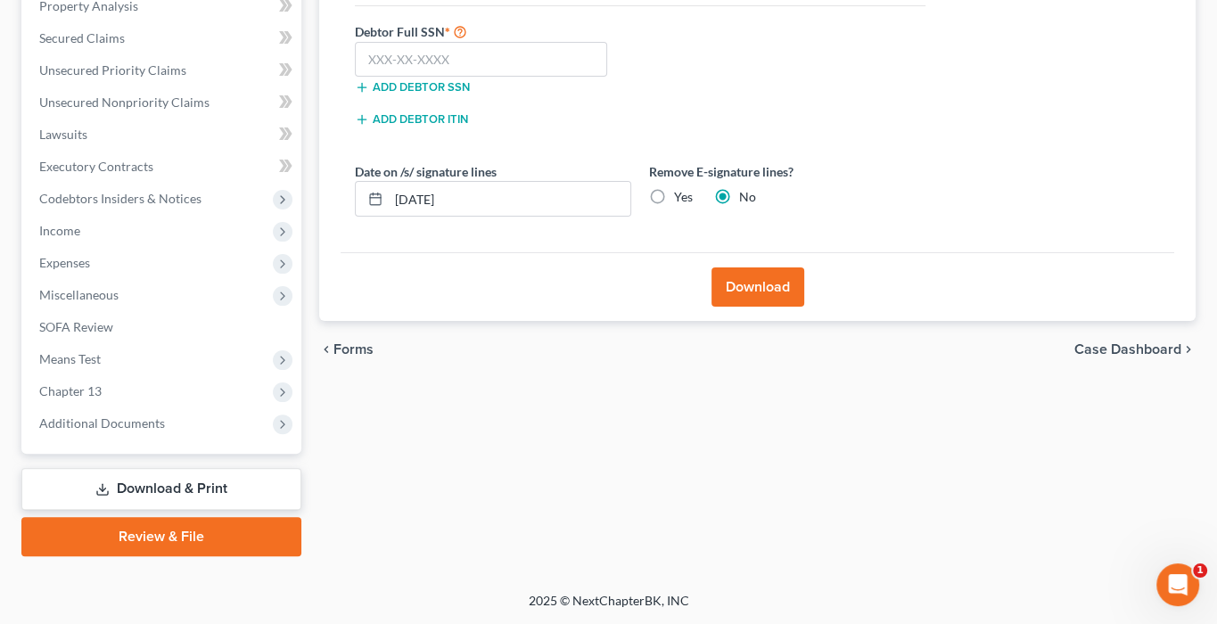
scroll to position [596, 0]
click at [769, 268] on button "Download" at bounding box center [758, 287] width 93 height 39
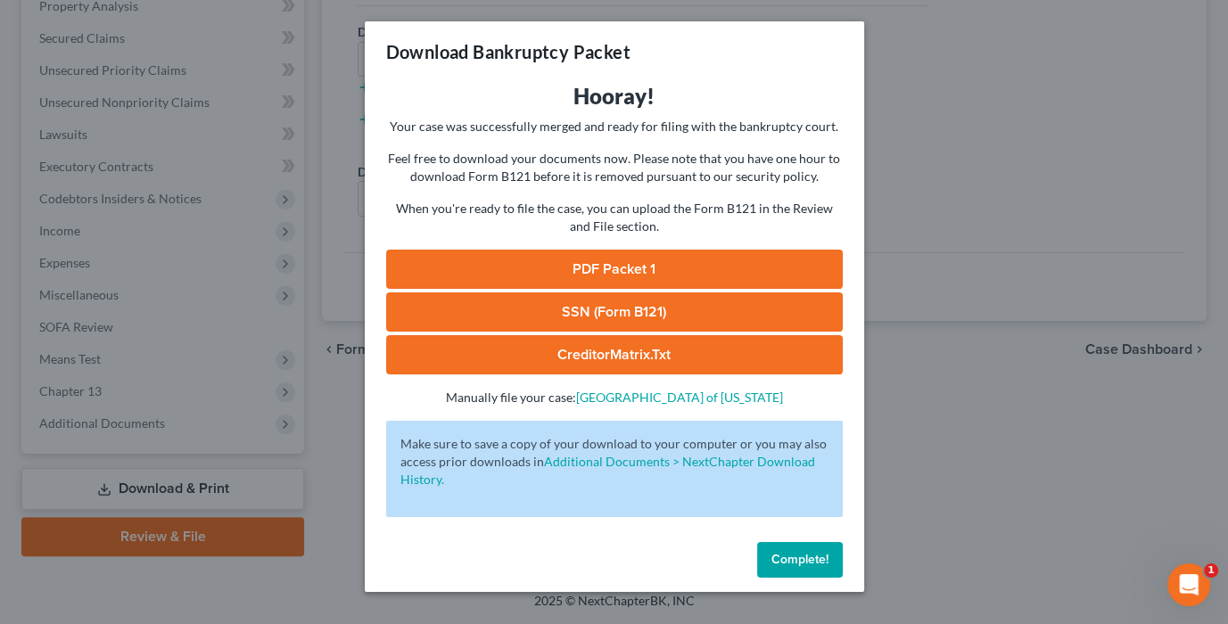
click at [680, 289] on link "PDF Packet 1" at bounding box center [614, 269] width 457 height 39
click at [999, 417] on div "Download Bankruptcy Packet Hooray! Your case was successfully merged and ready …" at bounding box center [614, 312] width 1228 height 624
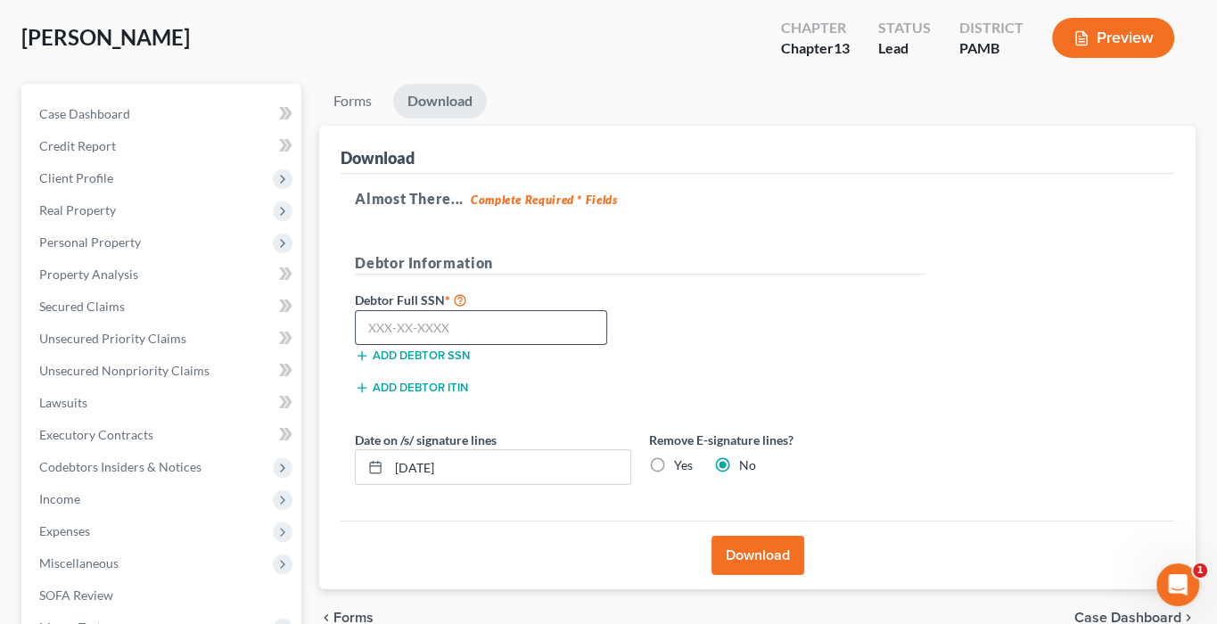
scroll to position [0, 0]
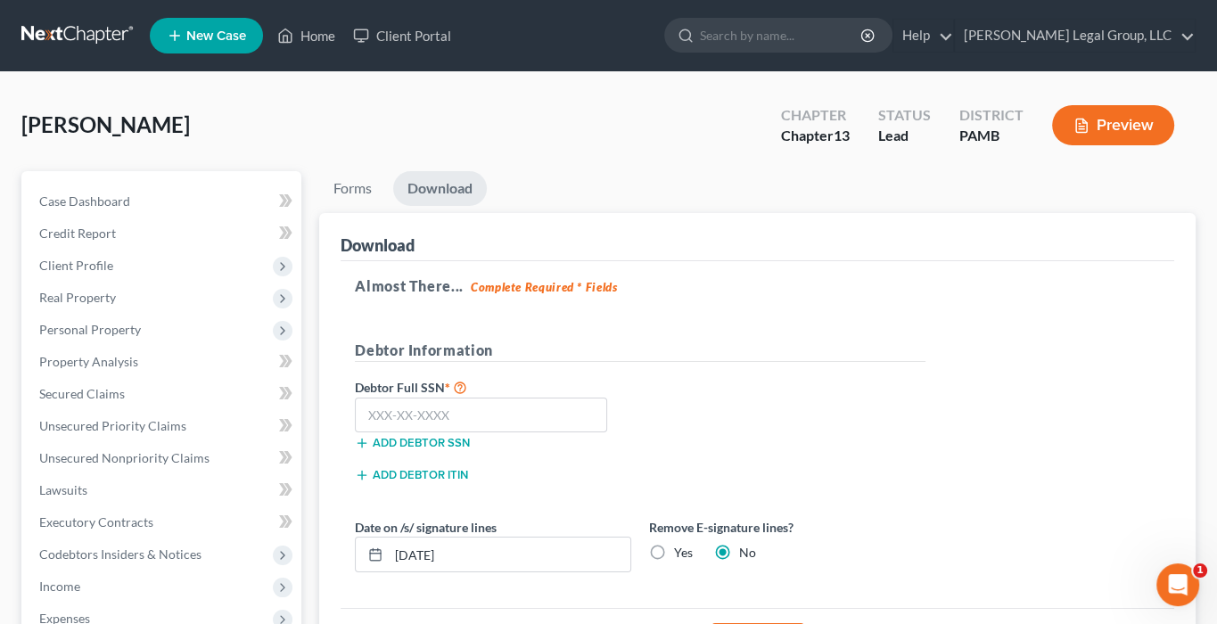
drag, startPoint x: 133, startPoint y: 169, endPoint x: 61, endPoint y: 161, distance: 72.8
click at [29, 171] on div "[PERSON_NAME] Upgraded Chapter Chapter 13 Status Lead District PAMB Preview" at bounding box center [608, 133] width 1175 height 78
copy span "[PERSON_NAME]"
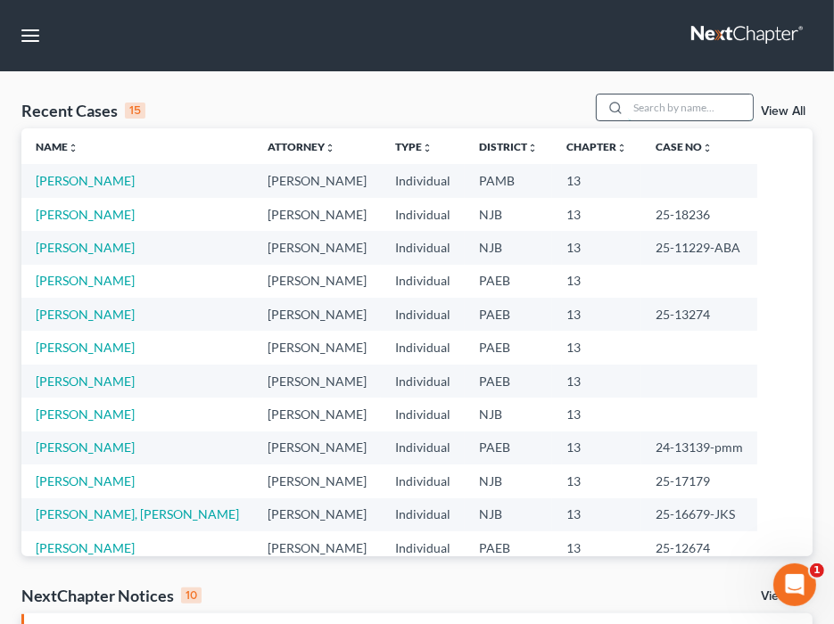
click at [641, 120] on input "search" at bounding box center [690, 108] width 125 height 26
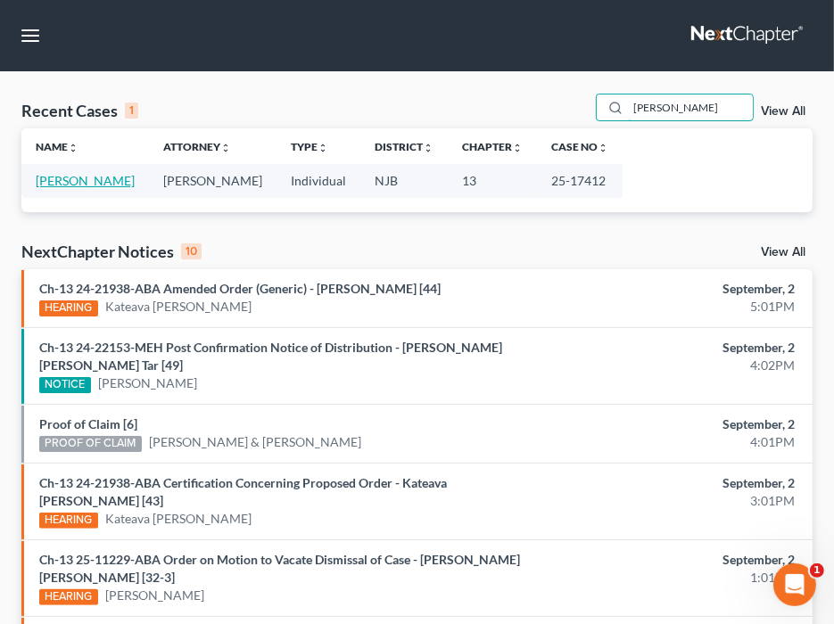
type input "terranova"
click at [50, 188] on link "Terranova, Joseph" at bounding box center [85, 180] width 99 height 15
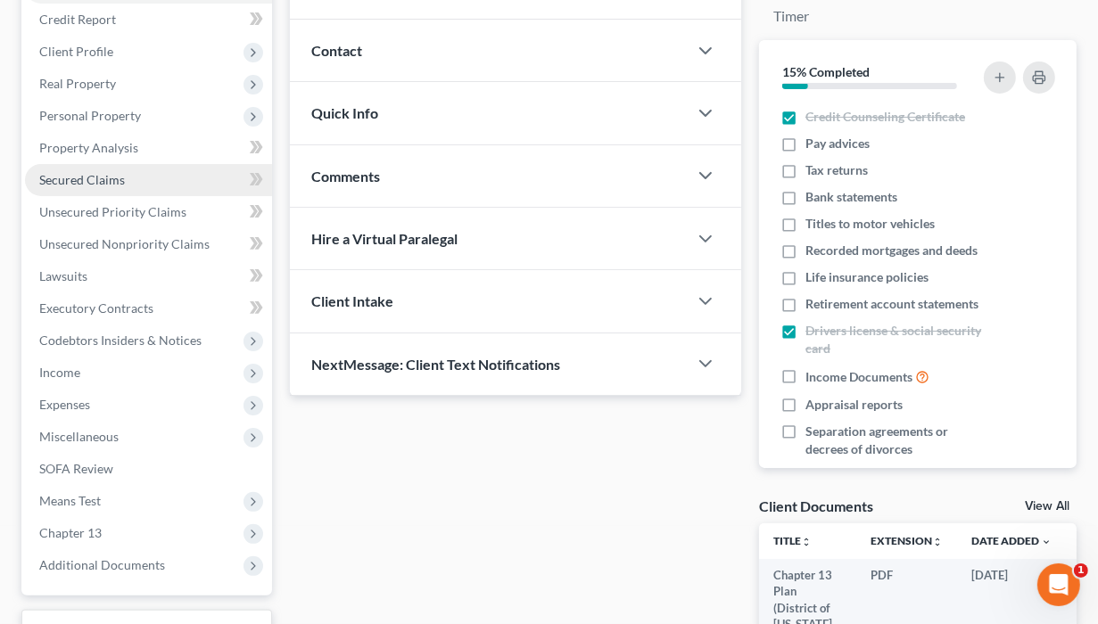
click at [125, 187] on span "Secured Claims" at bounding box center [82, 179] width 86 height 15
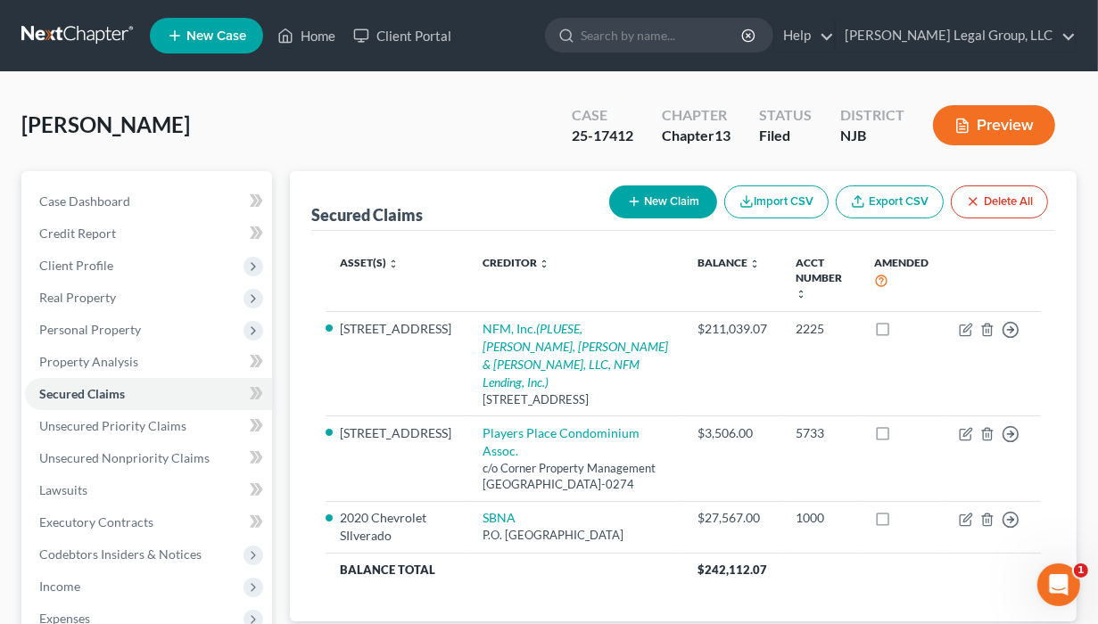
click at [844, 145] on button "Preview" at bounding box center [994, 125] width 122 height 40
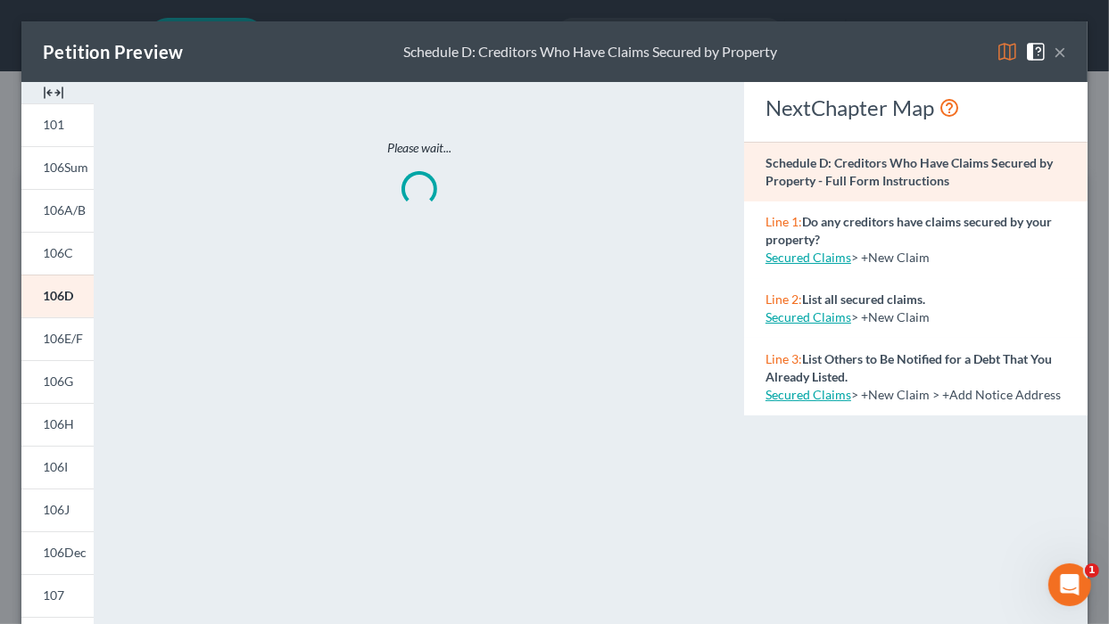
click at [844, 60] on img at bounding box center [1006, 51] width 21 height 21
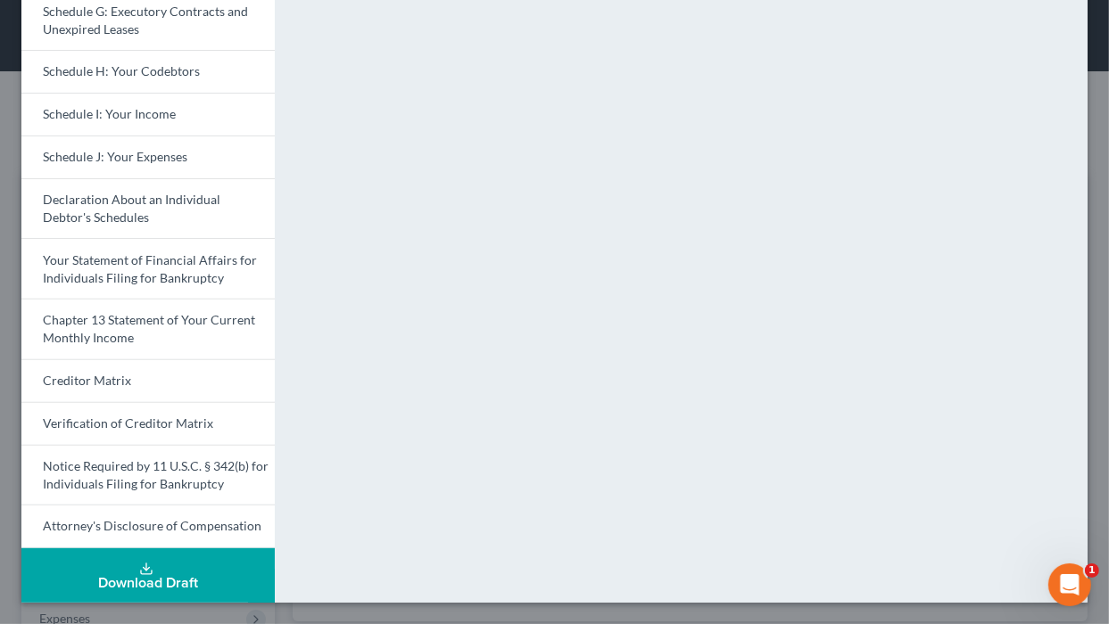
scroll to position [711, 0]
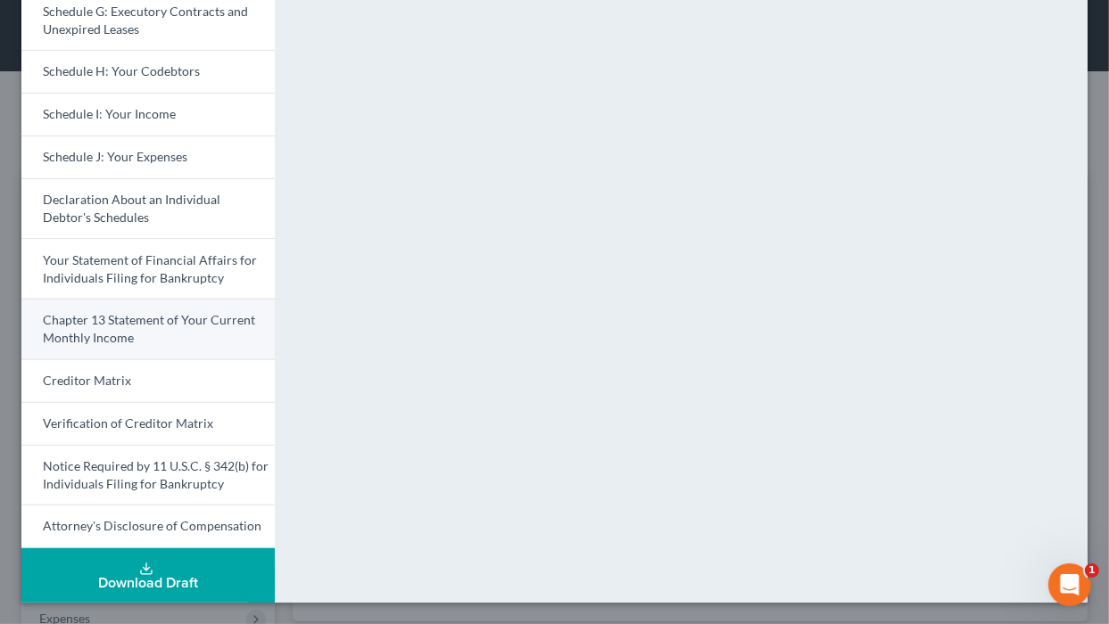
click at [207, 345] on span "Chapter 13 Statement of Your Current Monthly Income" at bounding box center [149, 328] width 212 height 33
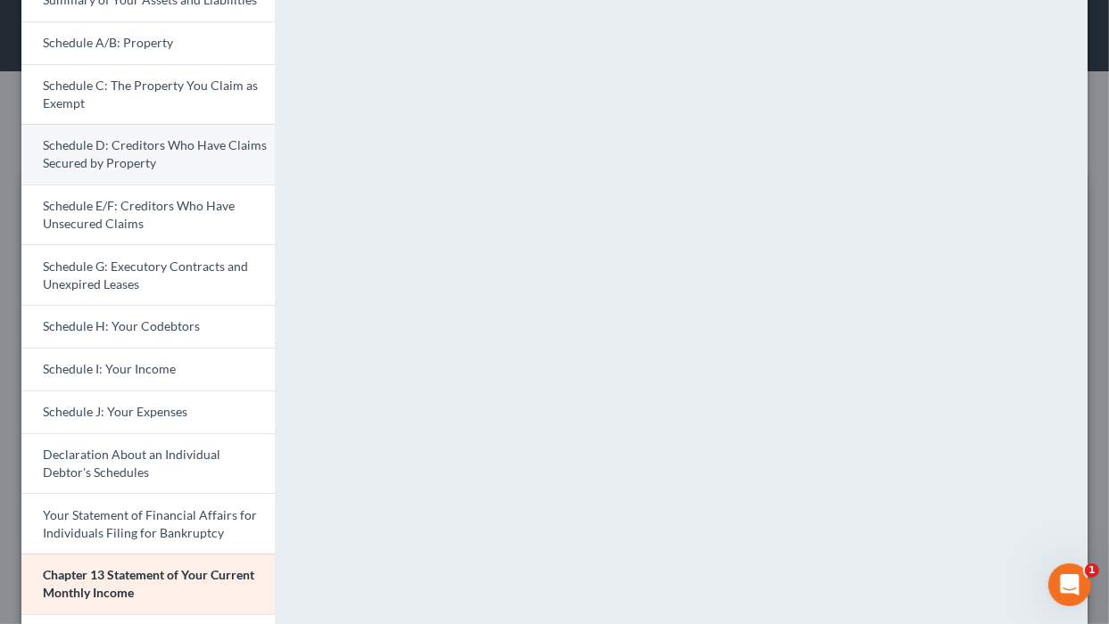
scroll to position [211, 0]
